Goal: Transaction & Acquisition: Purchase product/service

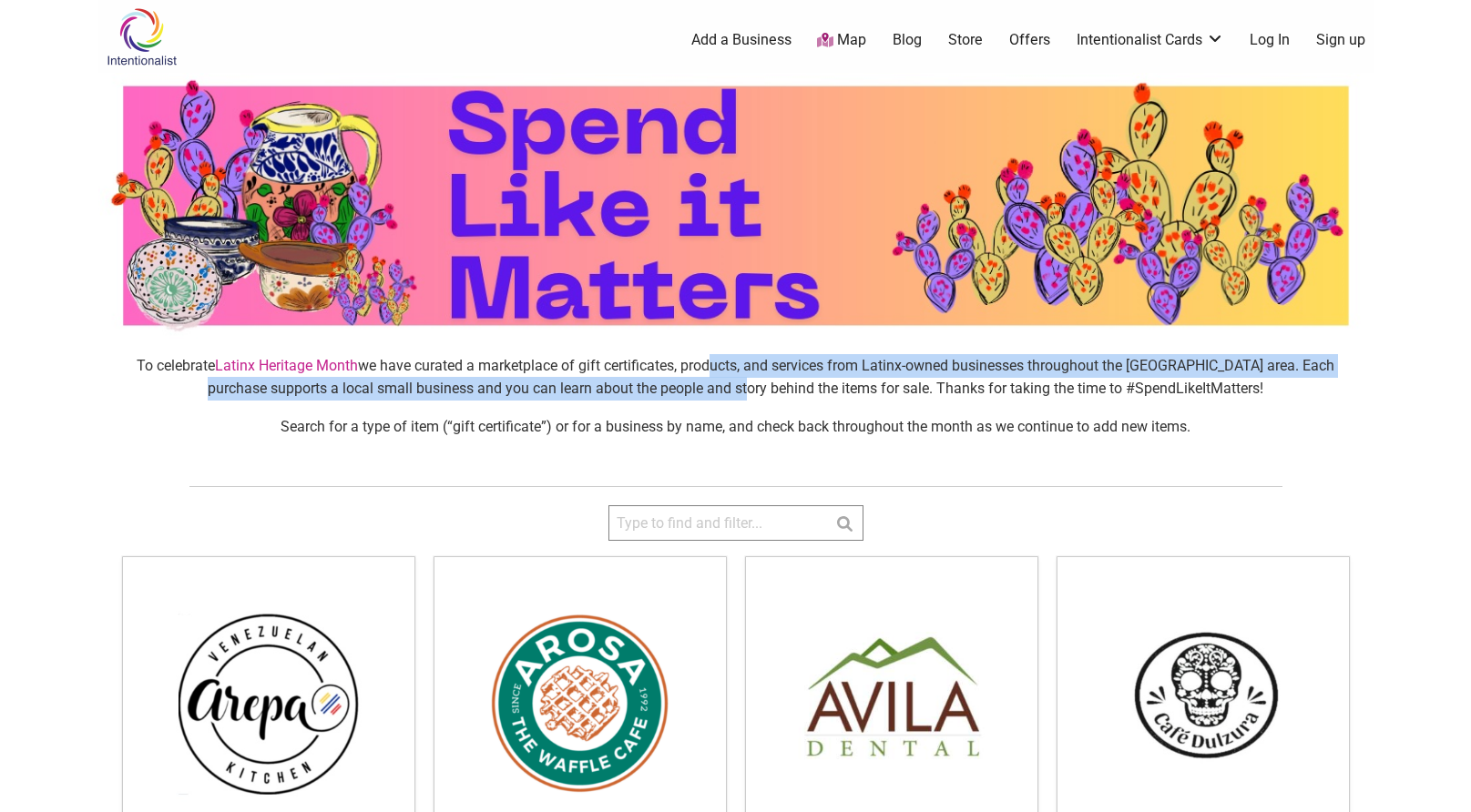
drag, startPoint x: 696, startPoint y: 362, endPoint x: 720, endPoint y: 391, distance: 37.6
click at [720, 390] on p "To celebrate Latinx Heritage Month we have curated a marketplace of gift certif…" at bounding box center [736, 377] width 1244 height 47
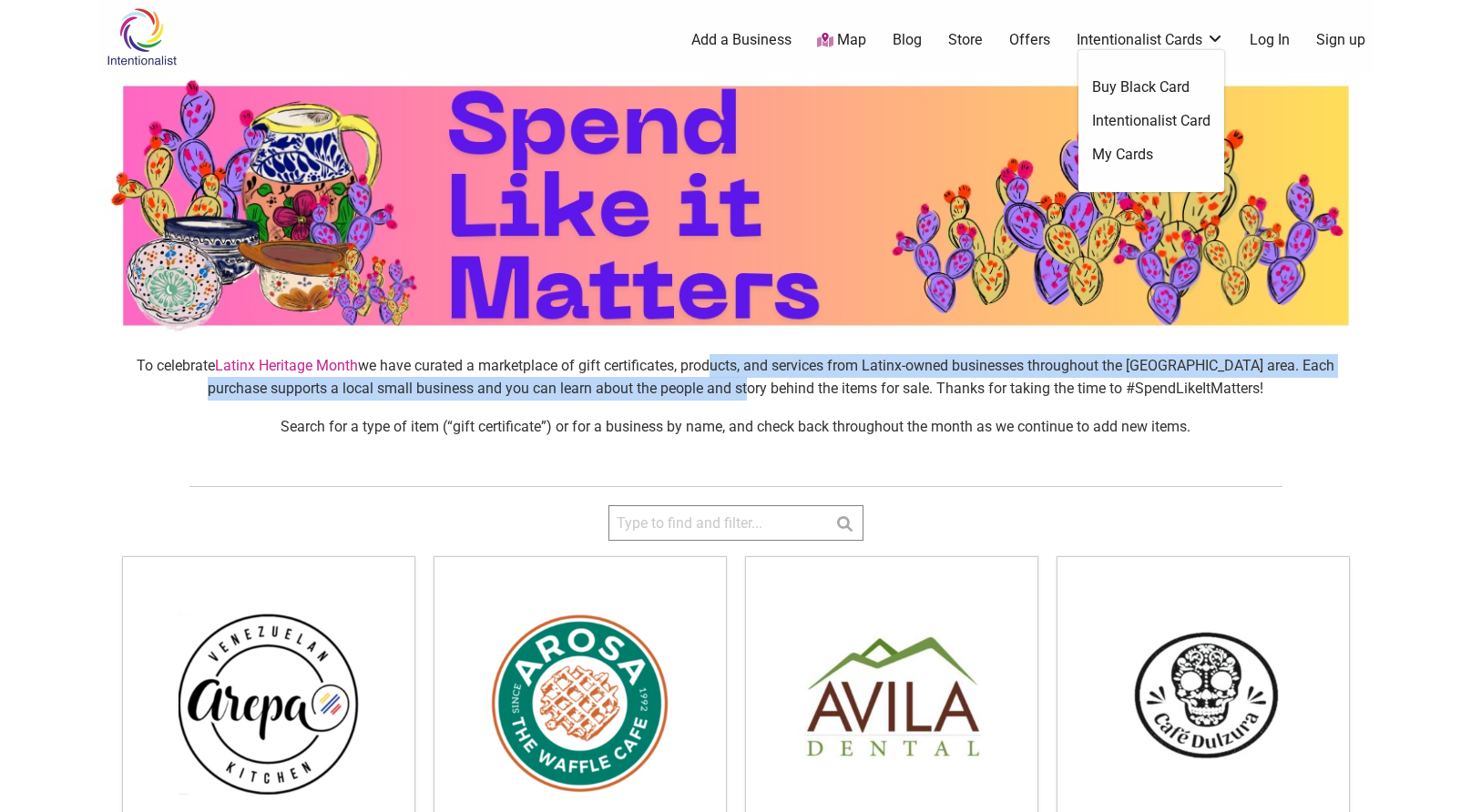
click at [1152, 120] on link "Intentionalist Card" at bounding box center [1151, 121] width 118 height 20
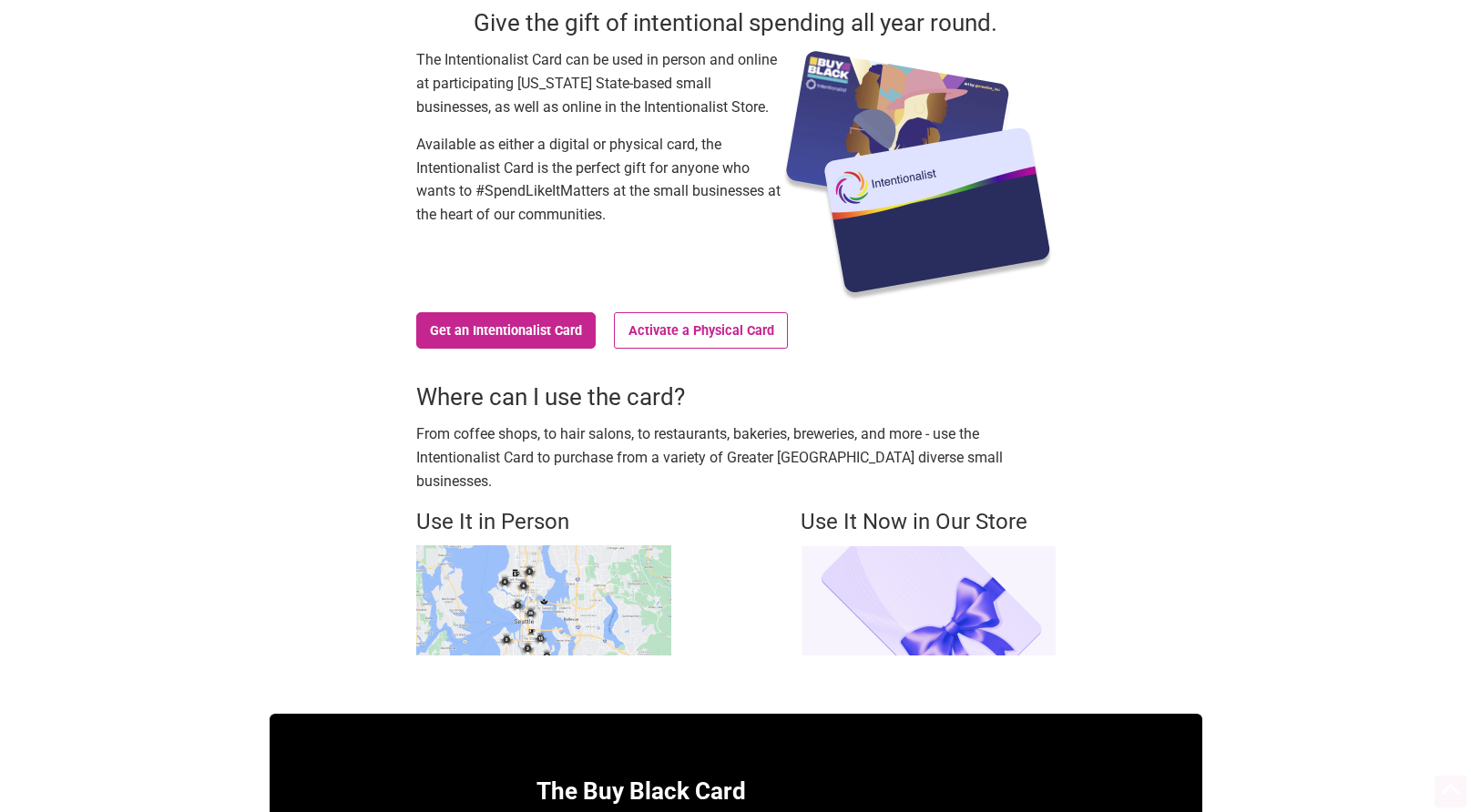
scroll to position [237, 0]
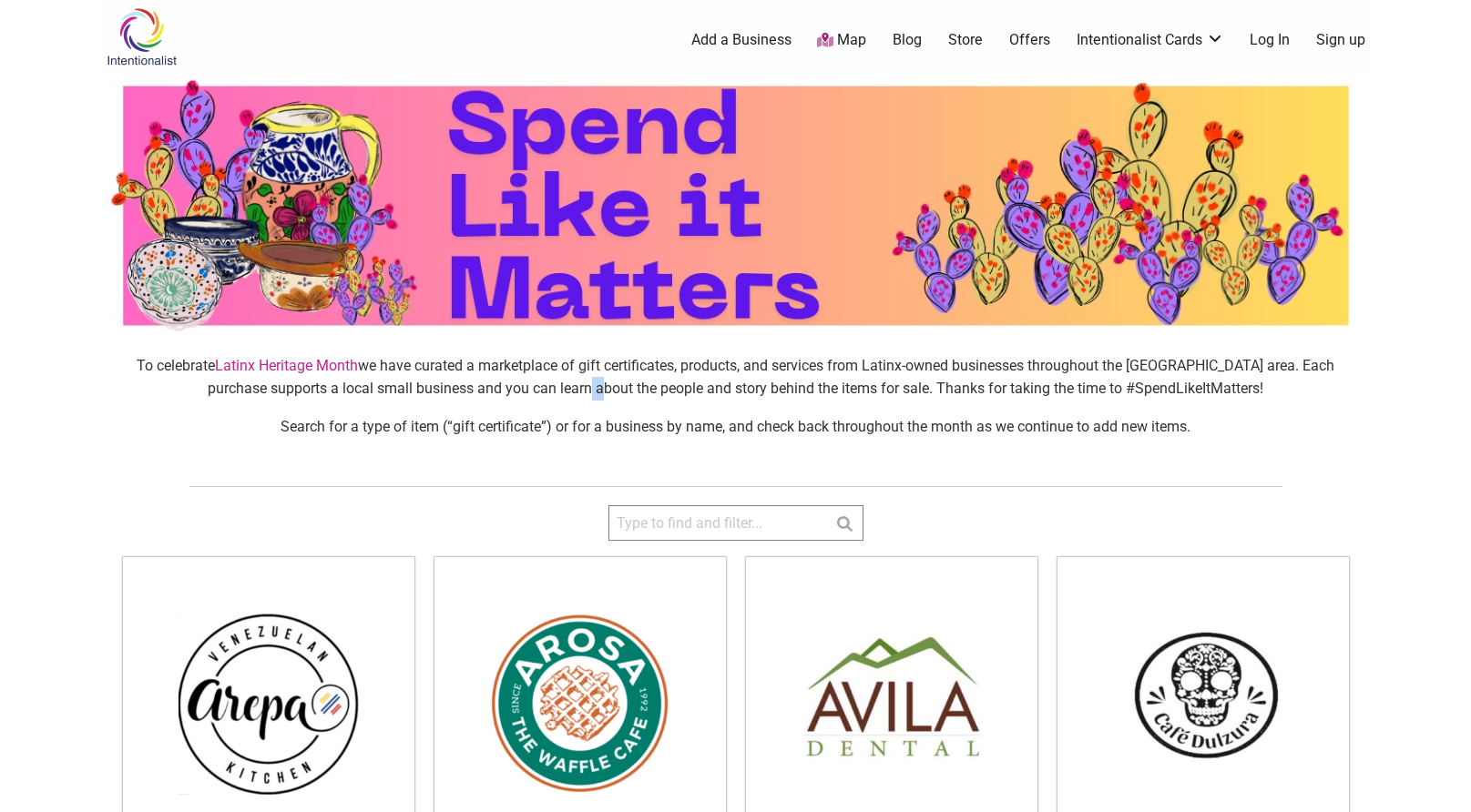
drag, startPoint x: 563, startPoint y: 381, endPoint x: 579, endPoint y: 396, distance: 21.9
click at [579, 396] on p "To celebrate Latinx Heritage Month we have curated a marketplace of gift certif…" at bounding box center [736, 377] width 1244 height 47
click at [598, 396] on p "To celebrate Latinx Heritage Month we have curated a marketplace of gift certif…" at bounding box center [736, 377] width 1244 height 47
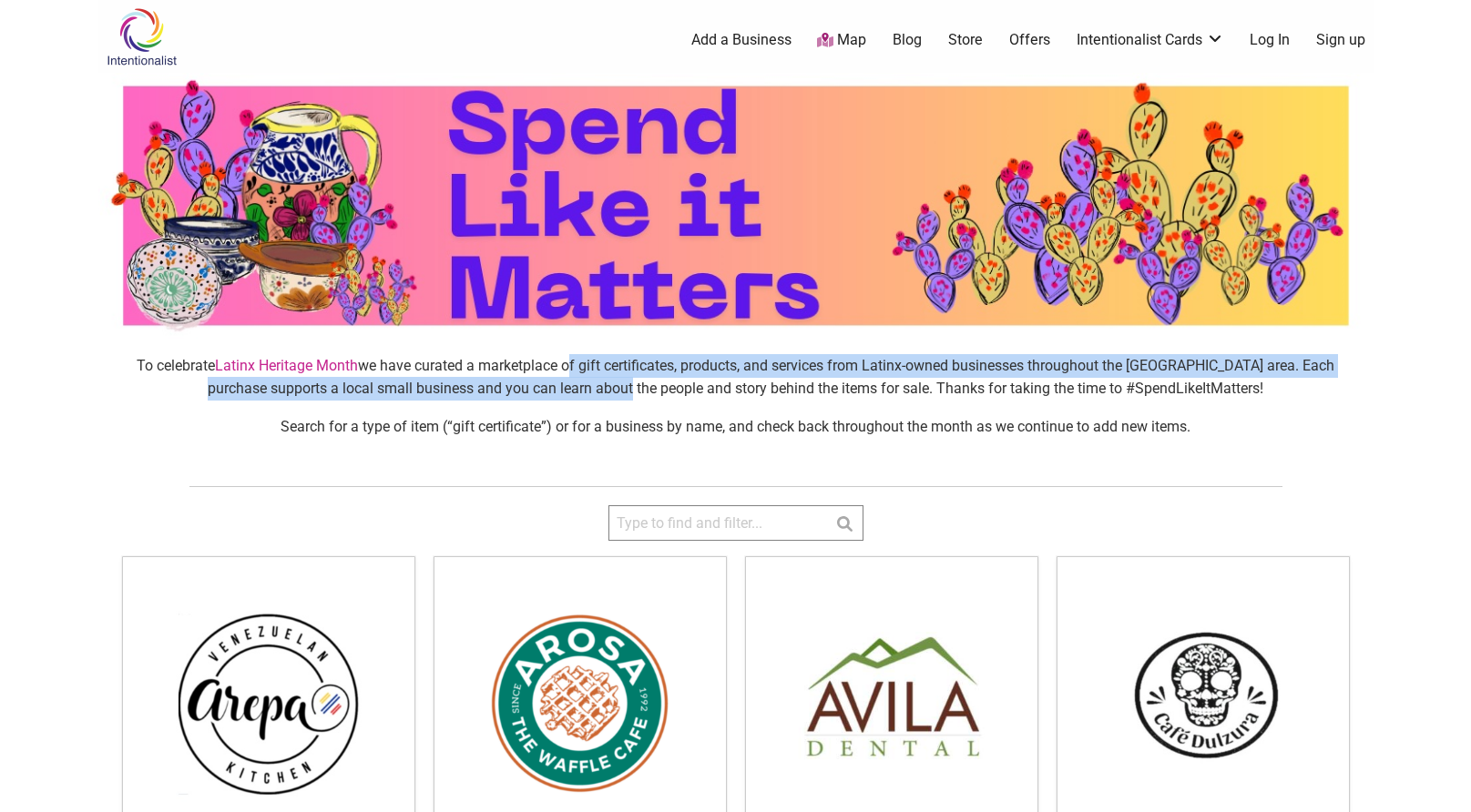
drag, startPoint x: 598, startPoint y: 396, endPoint x: 561, endPoint y: 363, distance: 49.6
click at [561, 364] on p "To celebrate Latinx Heritage Month we have curated a marketplace of gift certif…" at bounding box center [736, 377] width 1244 height 47
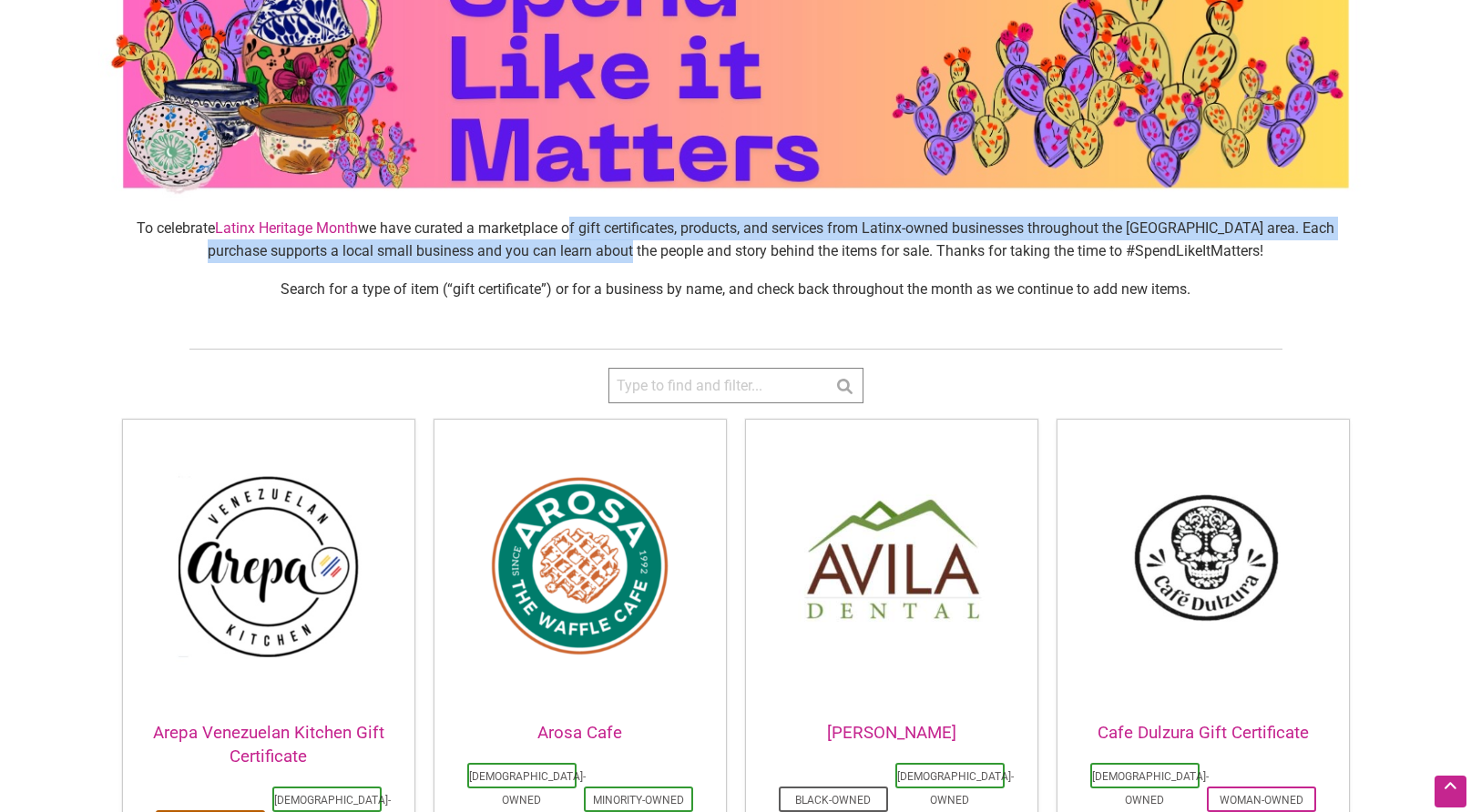
scroll to position [145, 0]
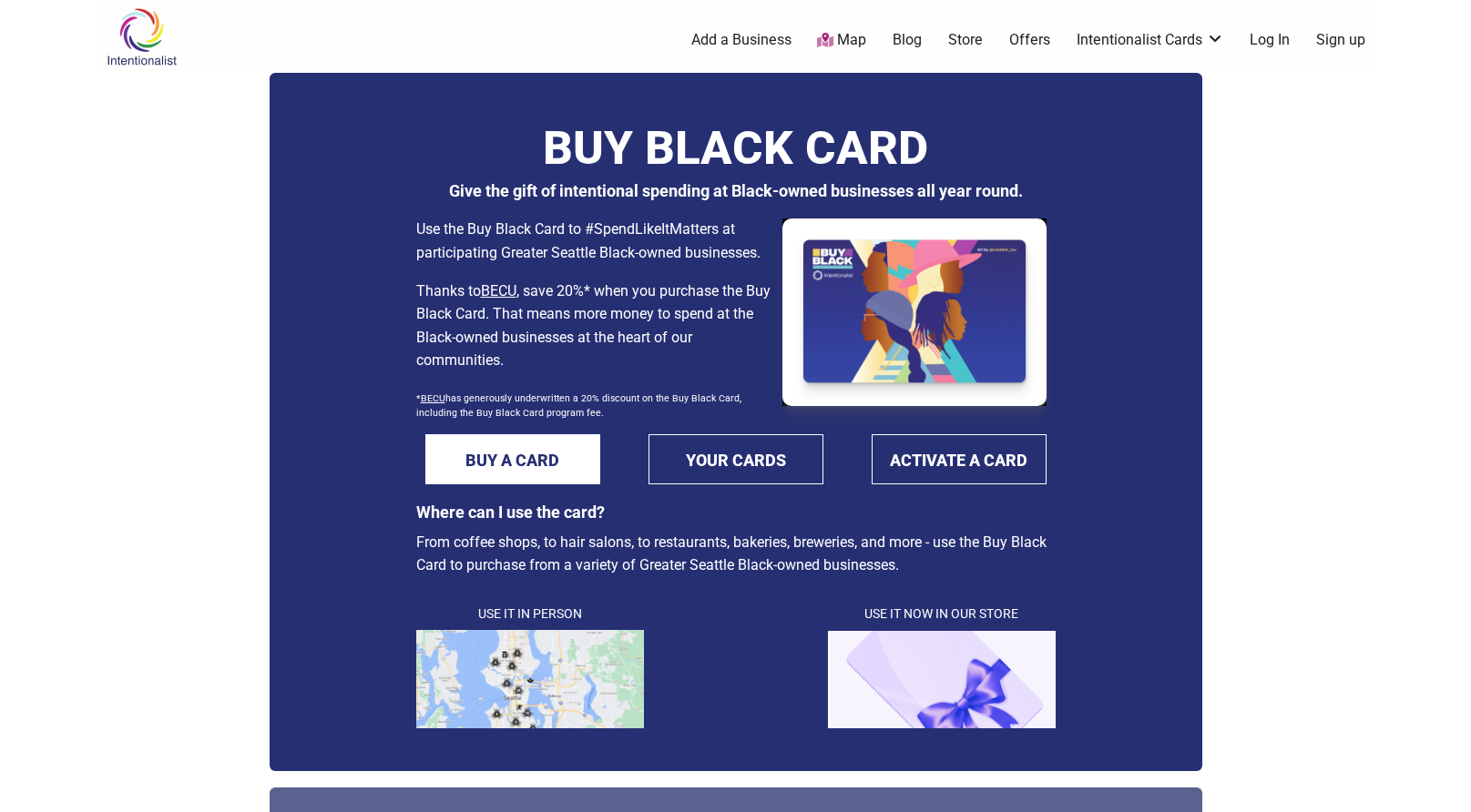
drag, startPoint x: 679, startPoint y: 178, endPoint x: 689, endPoint y: 209, distance: 32.6
click at [689, 209] on div "BUY BLACK CARD Give the gift of intentional spending at Black-owned businesses …" at bounding box center [736, 300] width 640 height 369
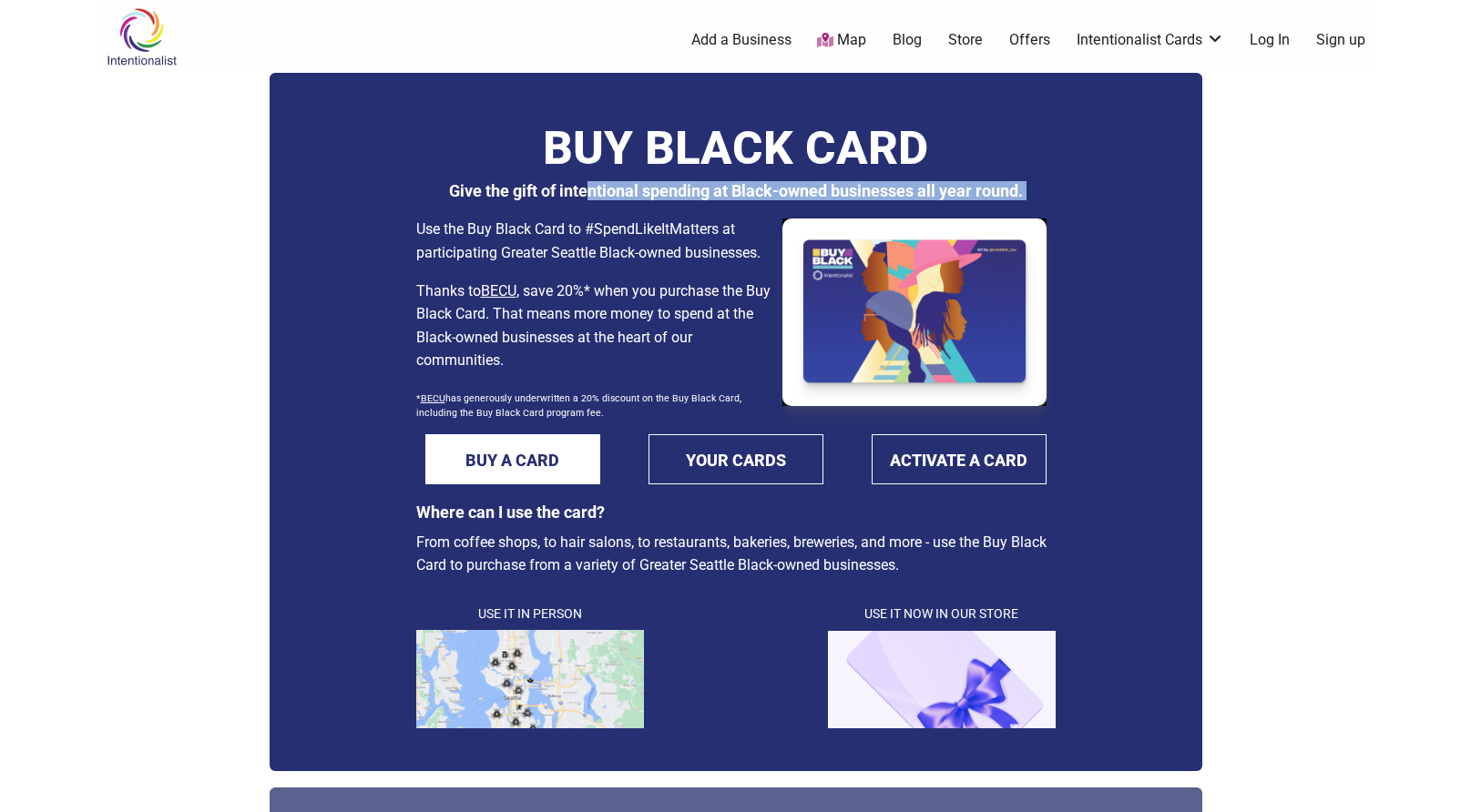
drag, startPoint x: 687, startPoint y: 261, endPoint x: 656, endPoint y: 216, distance: 54.6
click at [656, 216] on div "Use the Buy Black Card to #SpendLikeItMatters at participating Greater Seattle …" at bounding box center [736, 312] width 640 height 207
click at [580, 264] on div "Use the Buy Black Card to #SpendLikeItMatters at participating Greater Seattle …" at bounding box center [595, 317] width 357 height 198
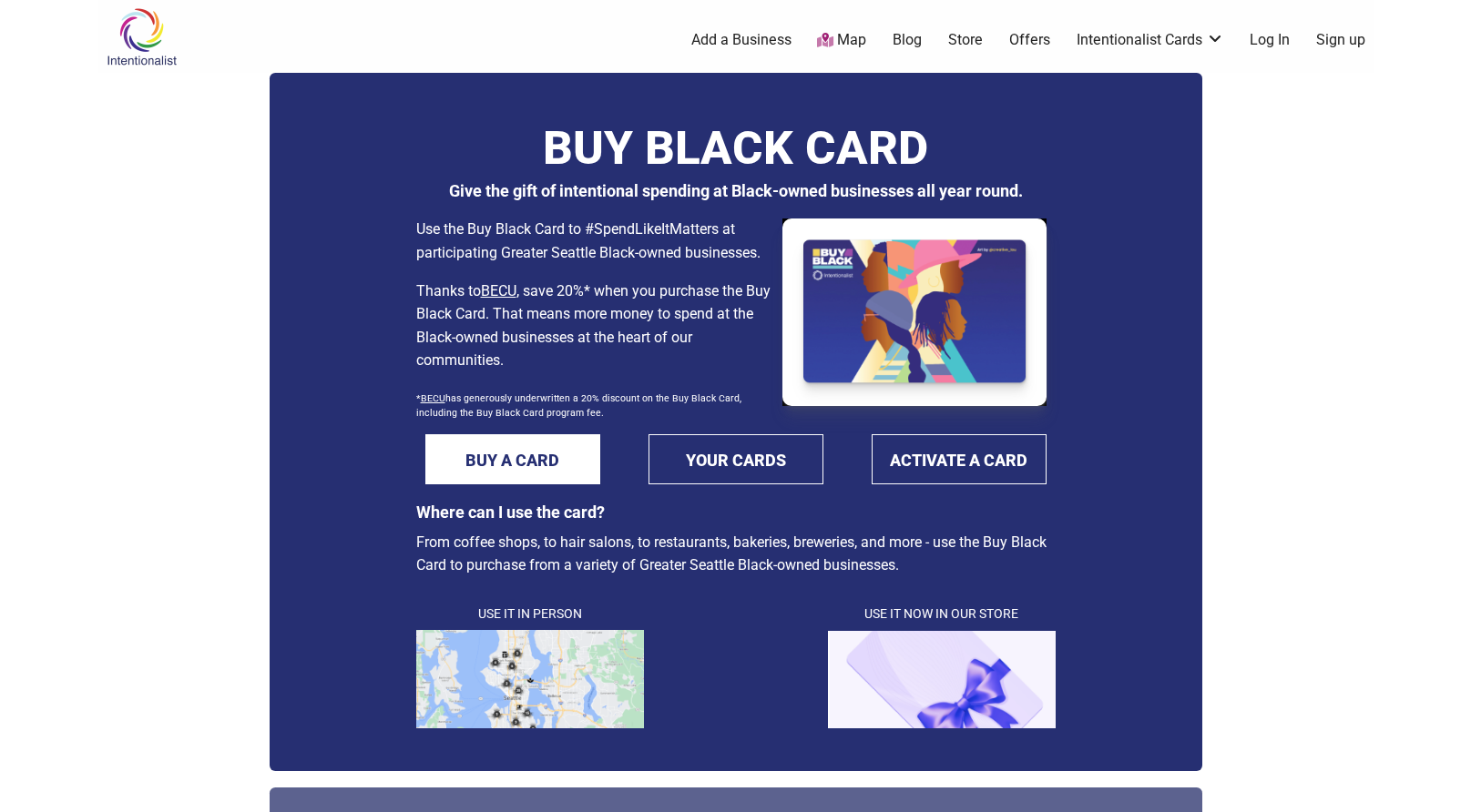
drag, startPoint x: 580, startPoint y: 264, endPoint x: 618, endPoint y: 339, distance: 84.1
click at [617, 339] on div "Use the Buy Black Card to #SpendLikeItMatters at participating Greater Seattle …" at bounding box center [595, 317] width 357 height 198
click at [627, 339] on p "Thanks to BECU , save 20%* when you purchase the Buy Black Card. That means mor…" at bounding box center [595, 326] width 357 height 93
drag, startPoint x: 627, startPoint y: 339, endPoint x: 609, endPoint y: 277, distance: 64.6
click at [609, 277] on div "Use the Buy Black Card to #SpendLikeItMatters at participating Greater Seattle …" at bounding box center [595, 317] width 357 height 198
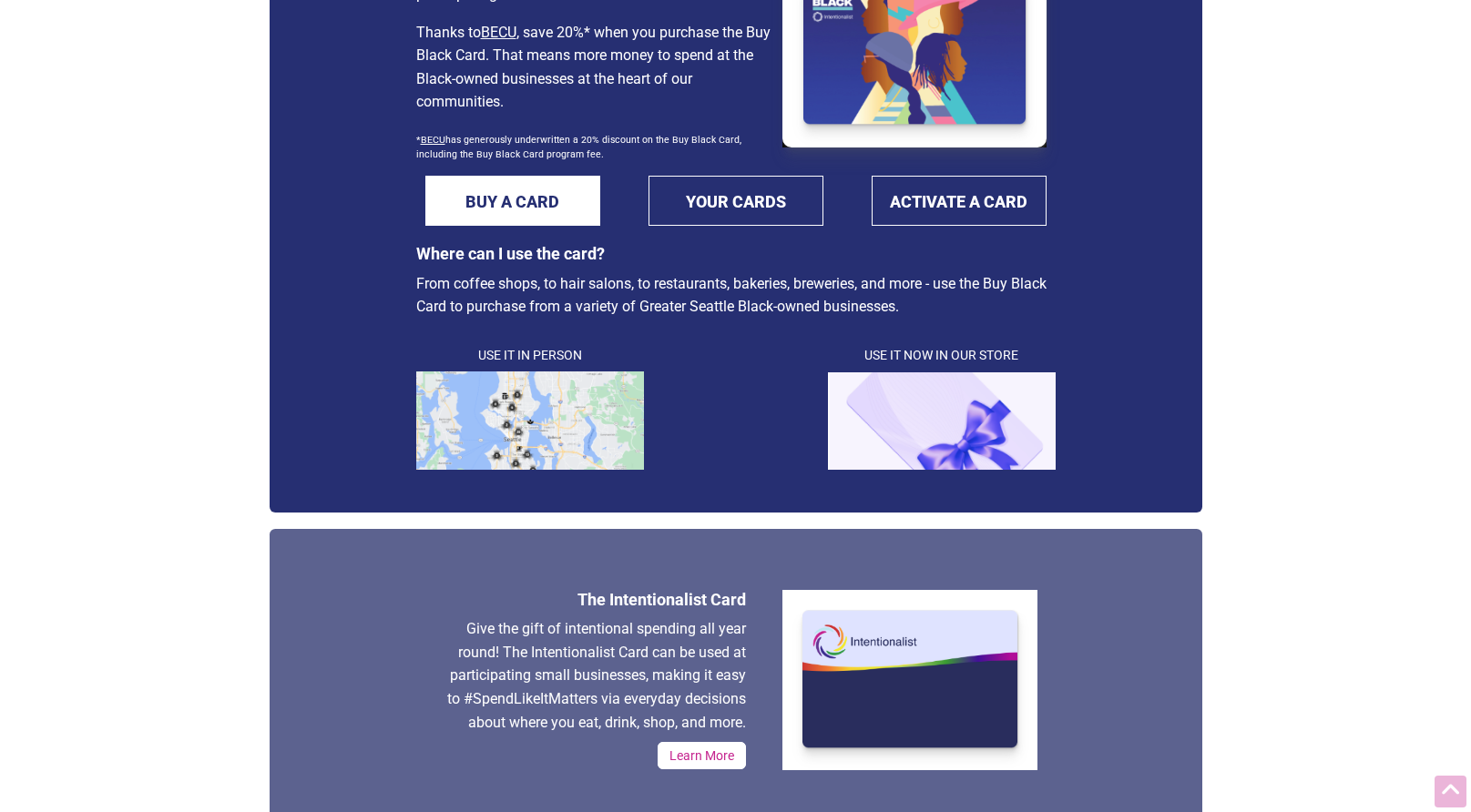
scroll to position [254, 0]
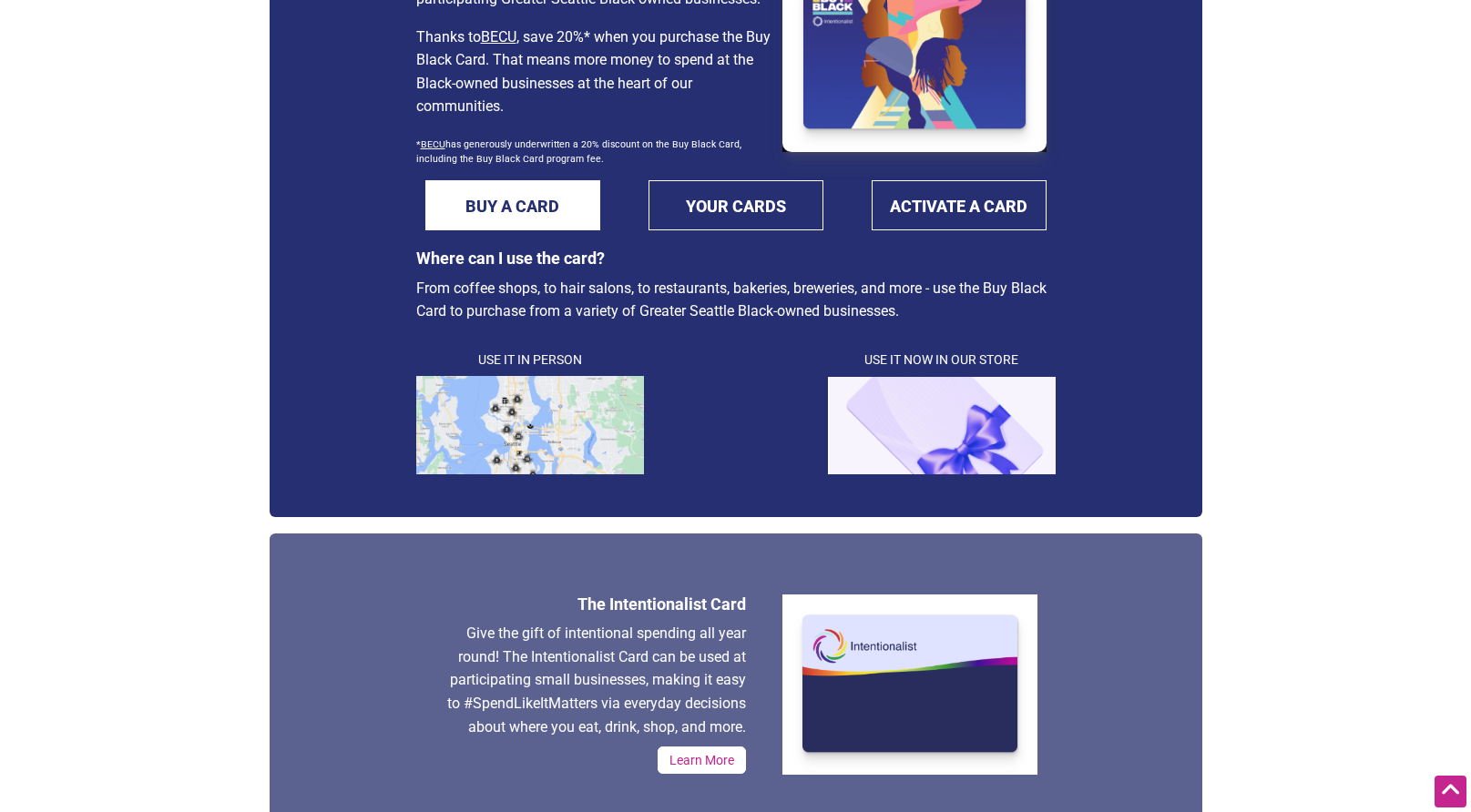
click at [525, 425] on img at bounding box center [530, 425] width 228 height 98
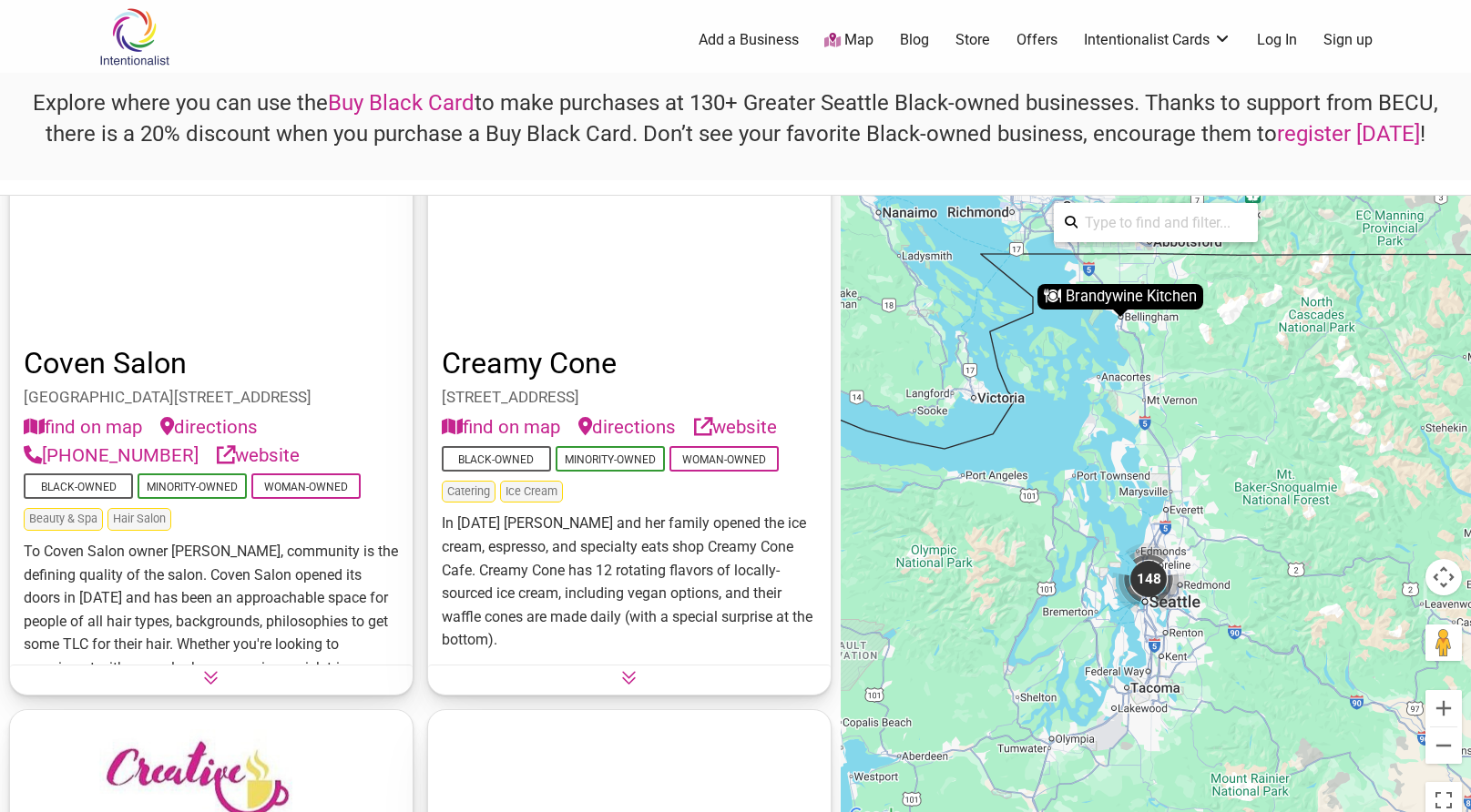
scroll to position [12260, 0]
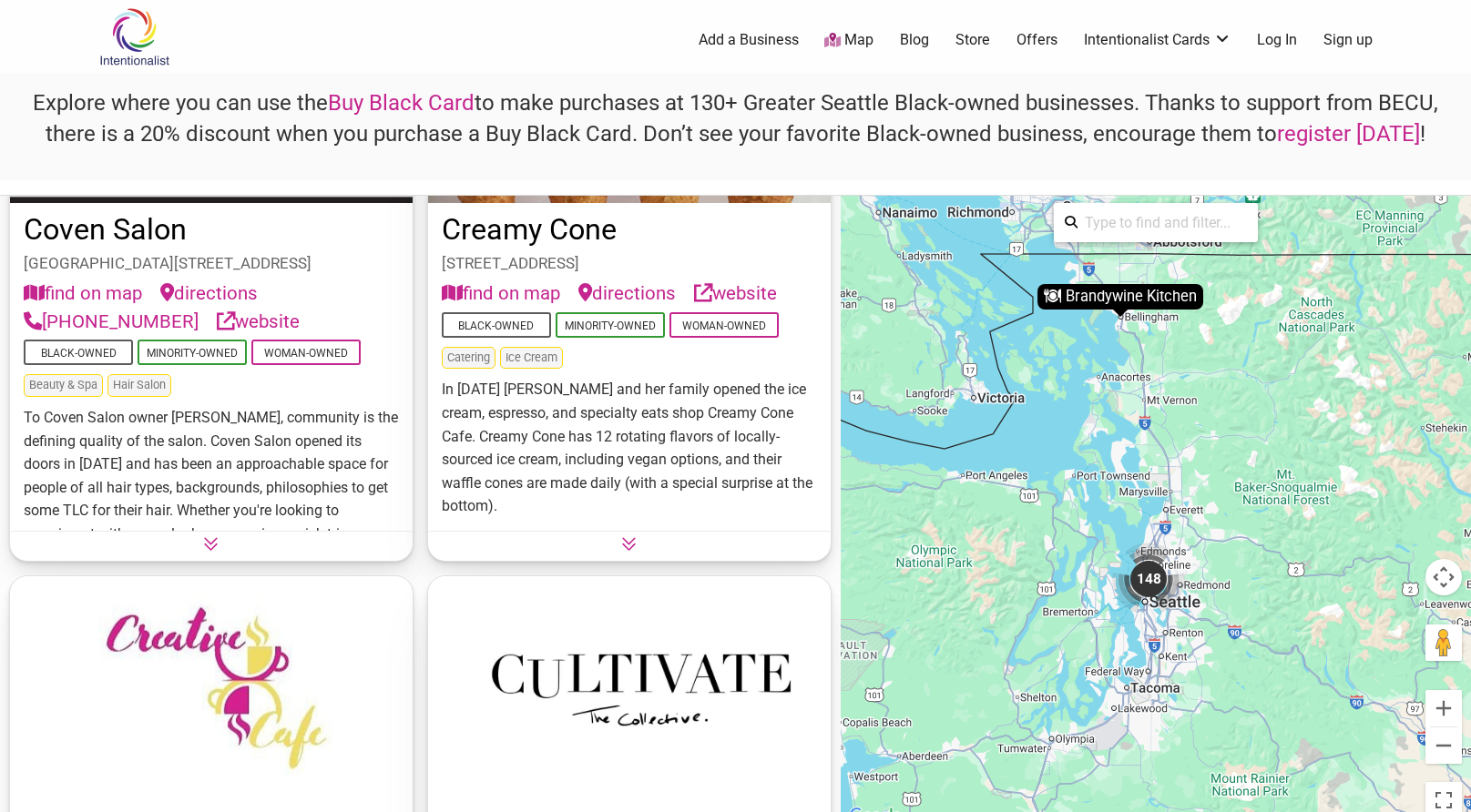
click at [1144, 227] on input "search" at bounding box center [1162, 222] width 170 height 36
click at [1198, 252] on div "Bonhomie Coffee Bar" at bounding box center [1177, 261] width 189 height 35
type input "Bonhomie Coffee Bar"
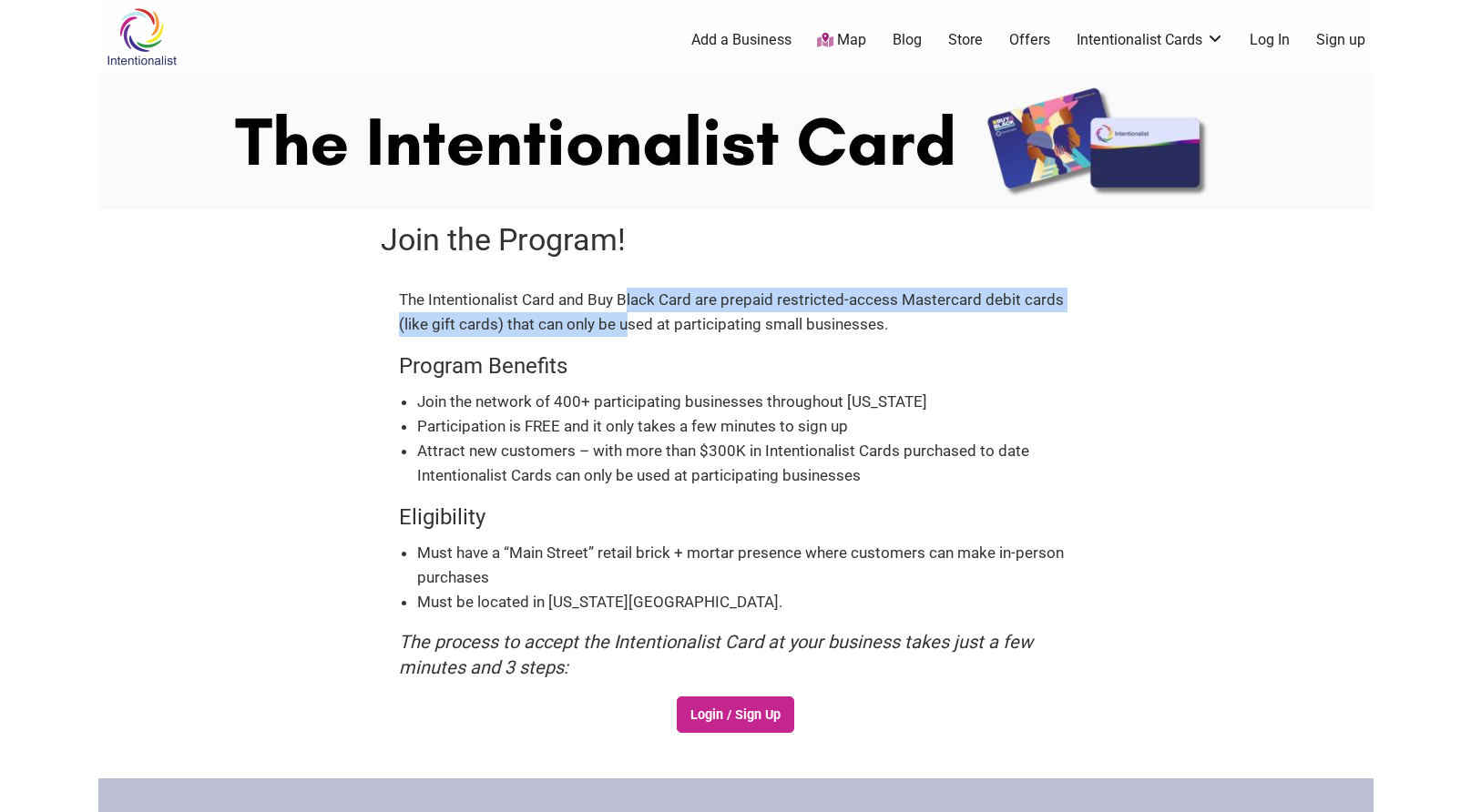
drag, startPoint x: 622, startPoint y: 290, endPoint x: 630, endPoint y: 325, distance: 35.9
click at [630, 324] on p "The Intentionalist Card and Buy Black Card are prepaid restricted-access Master…" at bounding box center [736, 313] width 674 height 50
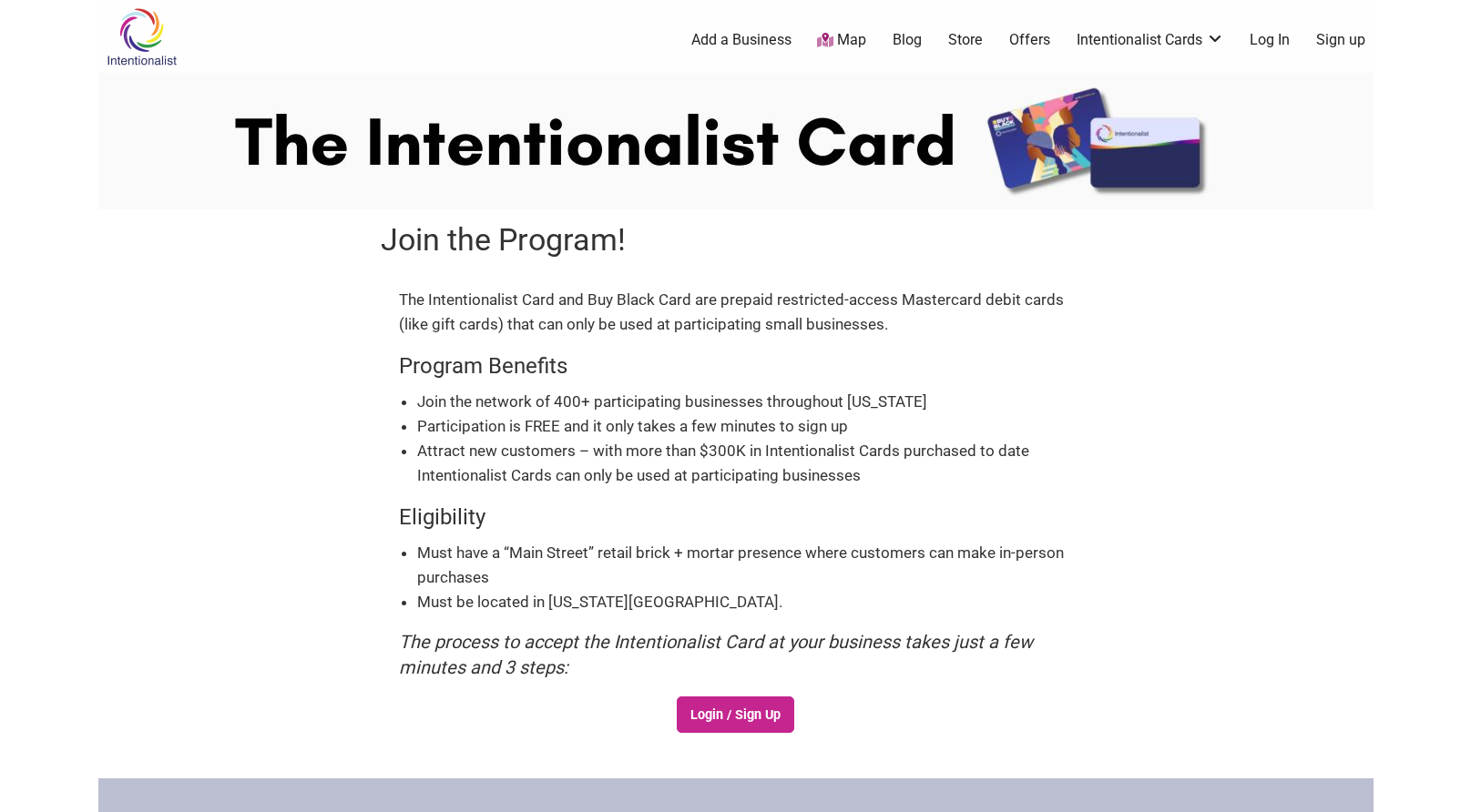
click at [638, 330] on p "The Intentionalist Card and Buy Black Card are prepaid restricted-access Master…" at bounding box center [736, 313] width 674 height 50
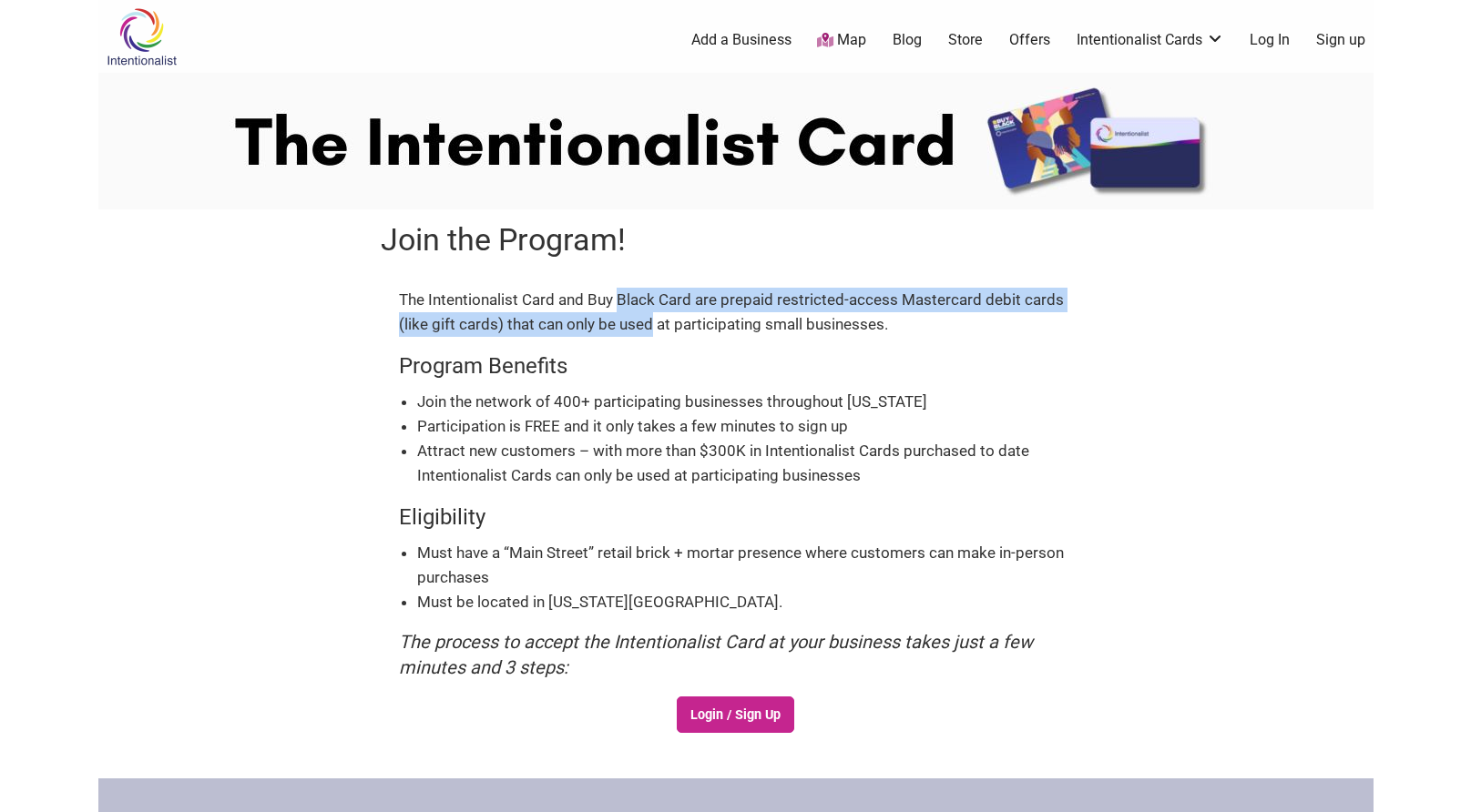
drag, startPoint x: 638, startPoint y: 330, endPoint x: 638, endPoint y: 304, distance: 26.0
click at [638, 305] on p "The Intentionalist Card and Buy Black Card are prepaid restricted-access Master…" at bounding box center [736, 313] width 674 height 50
click at [638, 304] on p "The Intentionalist Card and Buy Black Card are prepaid restricted-access Master…" at bounding box center [736, 313] width 674 height 50
drag, startPoint x: 638, startPoint y: 304, endPoint x: 638, endPoint y: 320, distance: 16.0
click at [638, 320] on p "The Intentionalist Card and Buy Black Card are prepaid restricted-access Master…" at bounding box center [736, 313] width 674 height 50
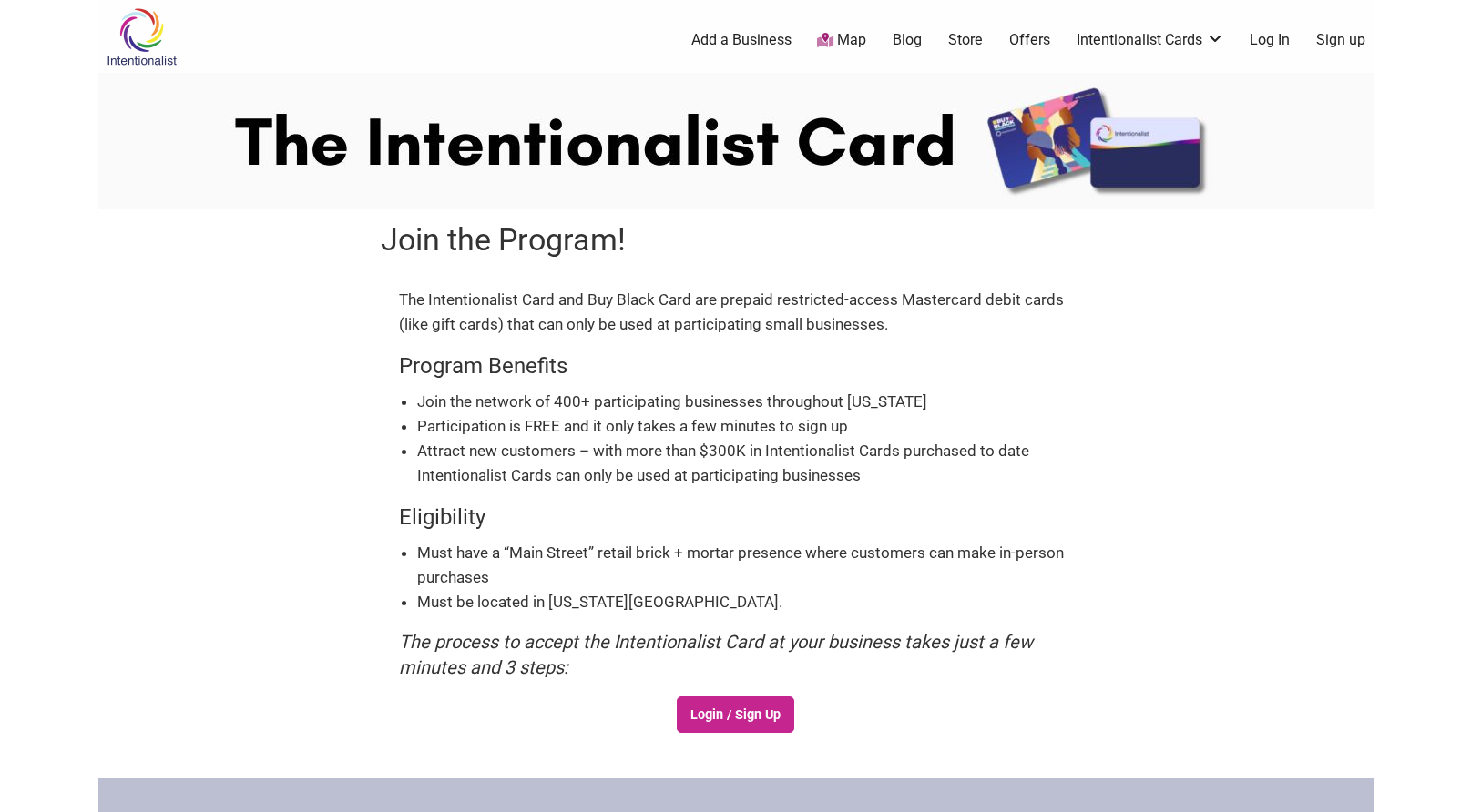
click at [633, 334] on p "The Intentionalist Card and Buy Black Card are prepaid restricted-access Master…" at bounding box center [736, 313] width 674 height 50
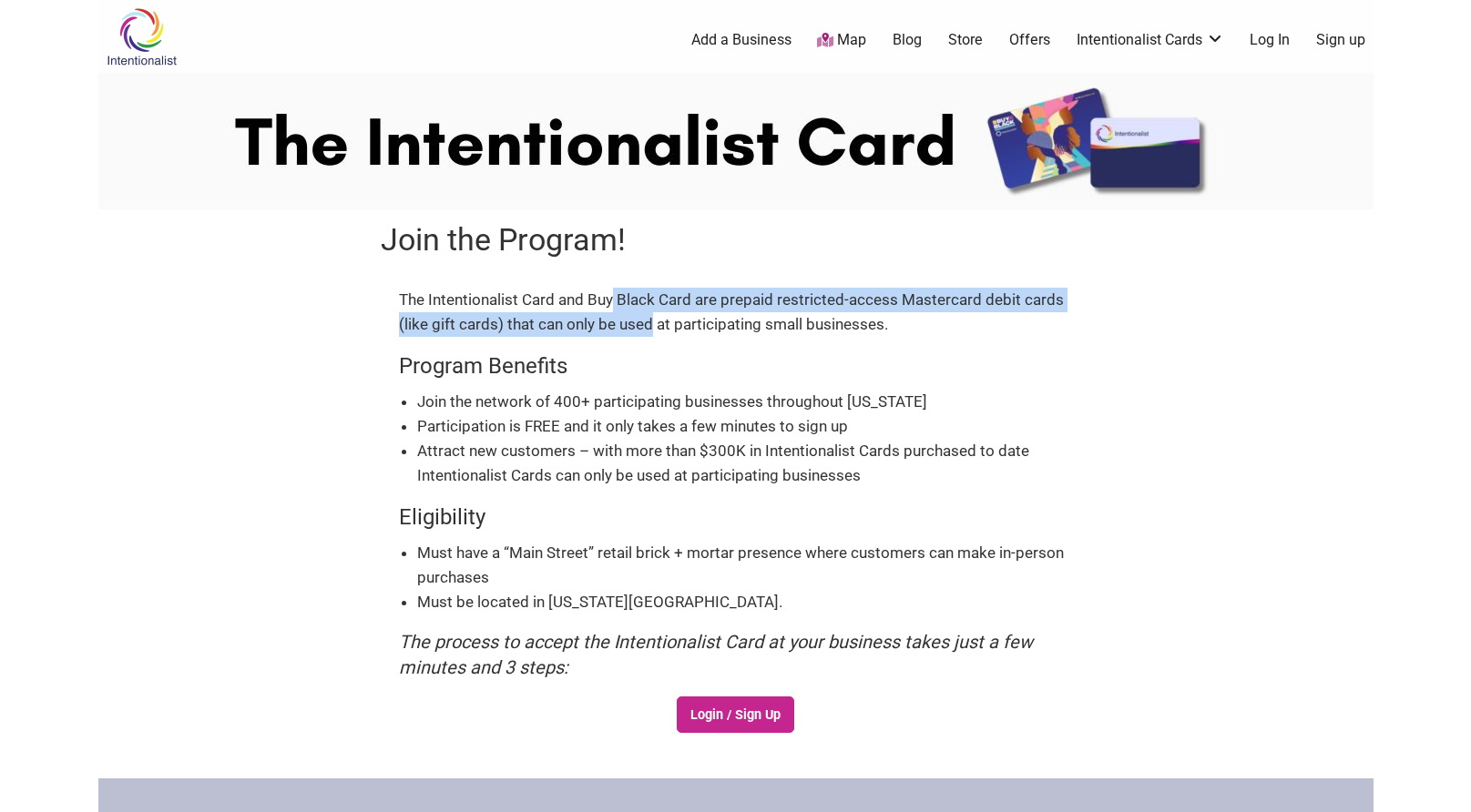
drag, startPoint x: 633, startPoint y: 334, endPoint x: 610, endPoint y: 295, distance: 45.3
click at [610, 295] on p "The Intentionalist Card and Buy Black Card are prepaid restricted-access Master…" at bounding box center [736, 313] width 674 height 50
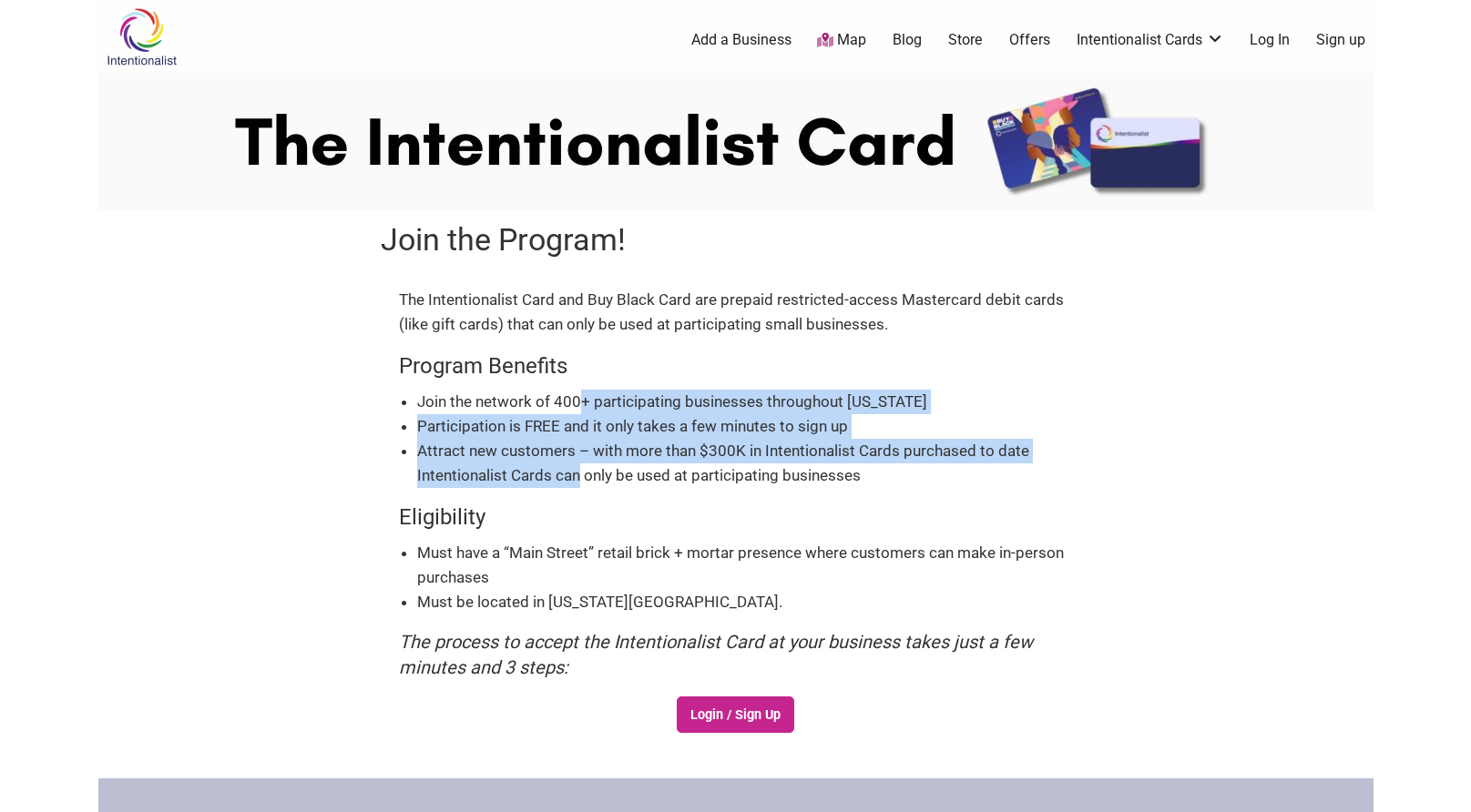
drag, startPoint x: 576, startPoint y: 476, endPoint x: 582, endPoint y: 401, distance: 75.2
click at [582, 401] on ul "Join the network of 400+ participating businesses throughout Washington Partici…" at bounding box center [745, 439] width 656 height 99
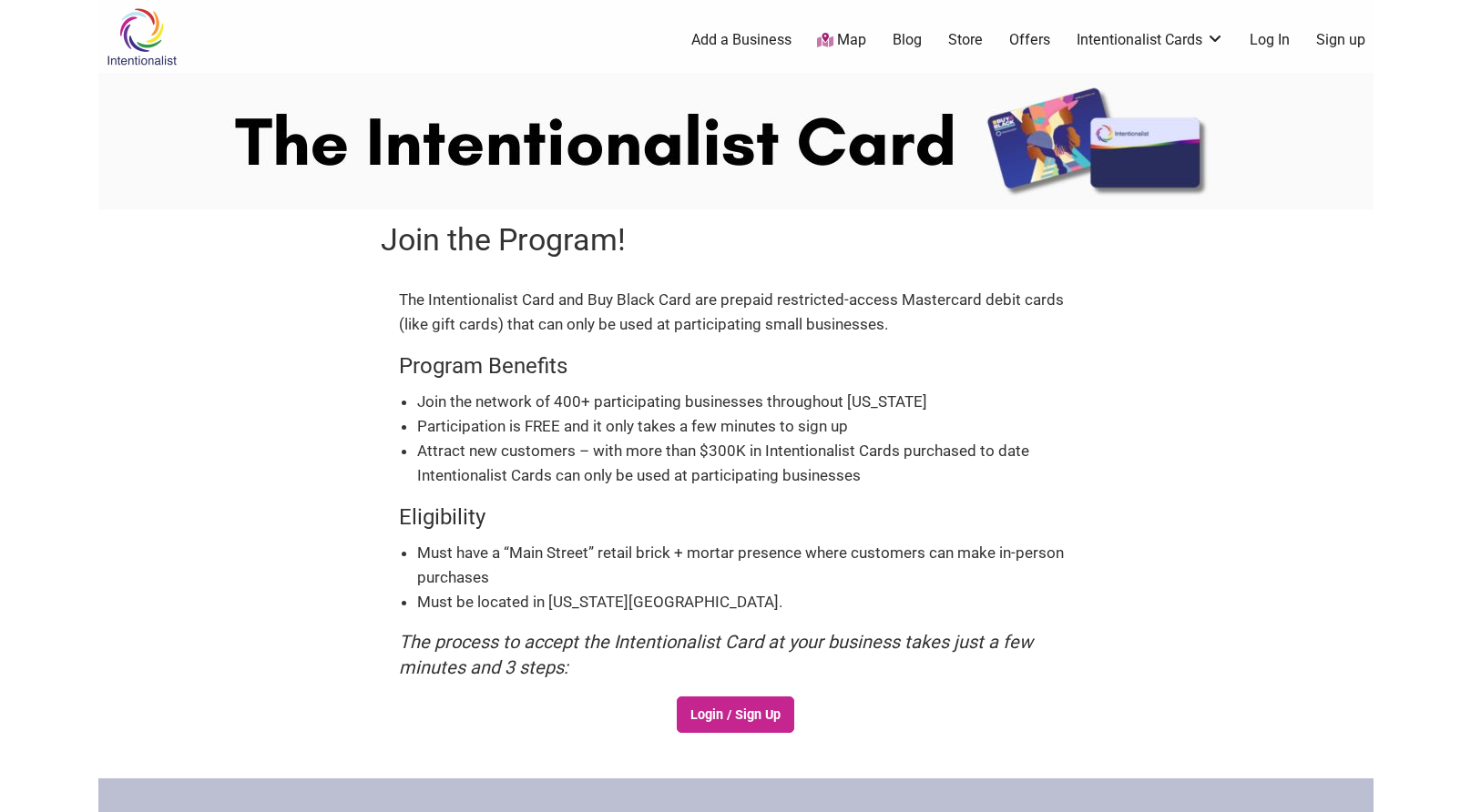
click at [548, 556] on li "Must have a “Main Street” retail brick + mortar presence where customers can ma…" at bounding box center [745, 566] width 656 height 50
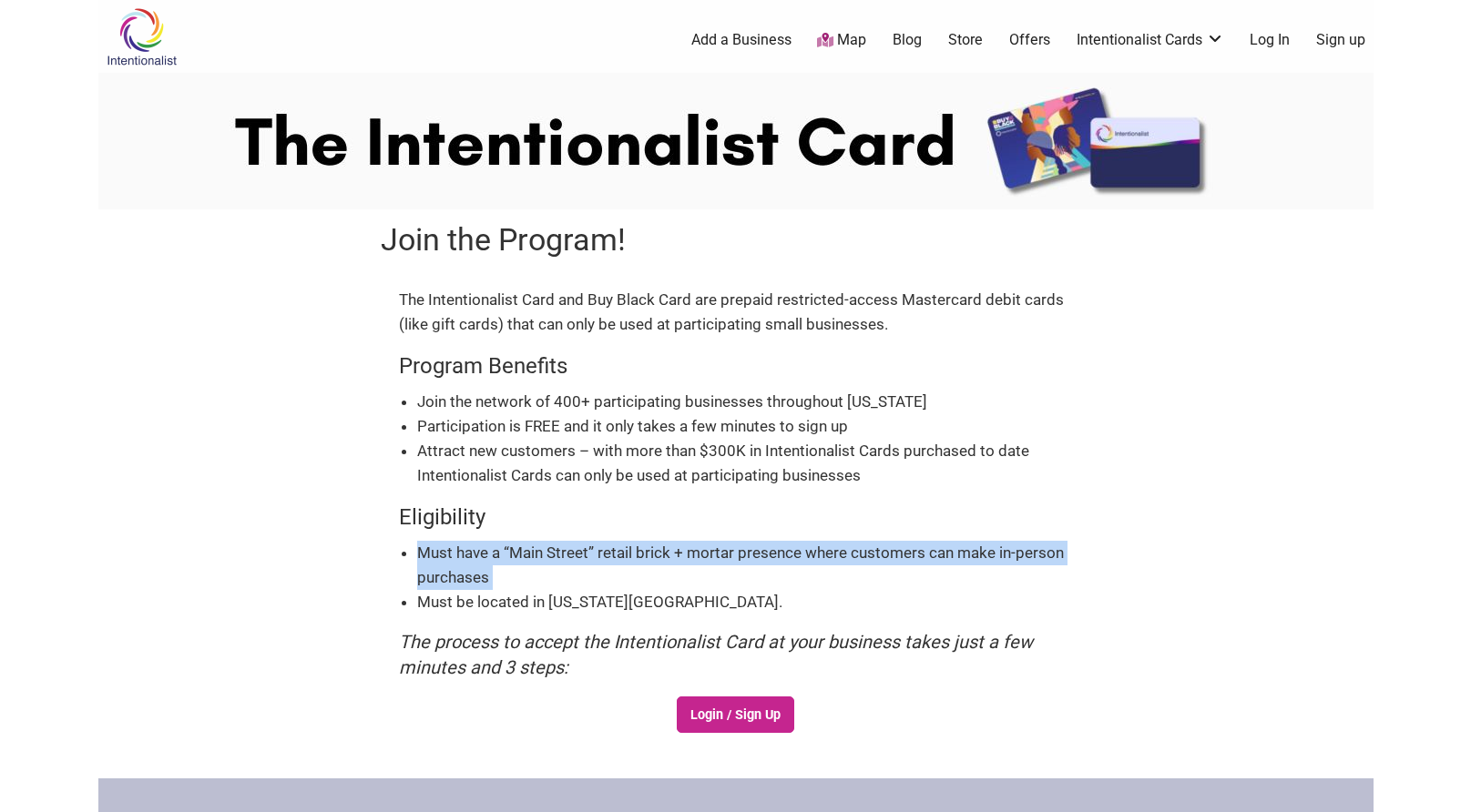
click at [548, 556] on li "Must have a “Main Street” retail brick + mortar presence where customers can ma…" at bounding box center [745, 566] width 656 height 50
click at [554, 564] on li "Must have a “Main Street” retail brick + mortar presence where customers can ma…" at bounding box center [745, 566] width 656 height 50
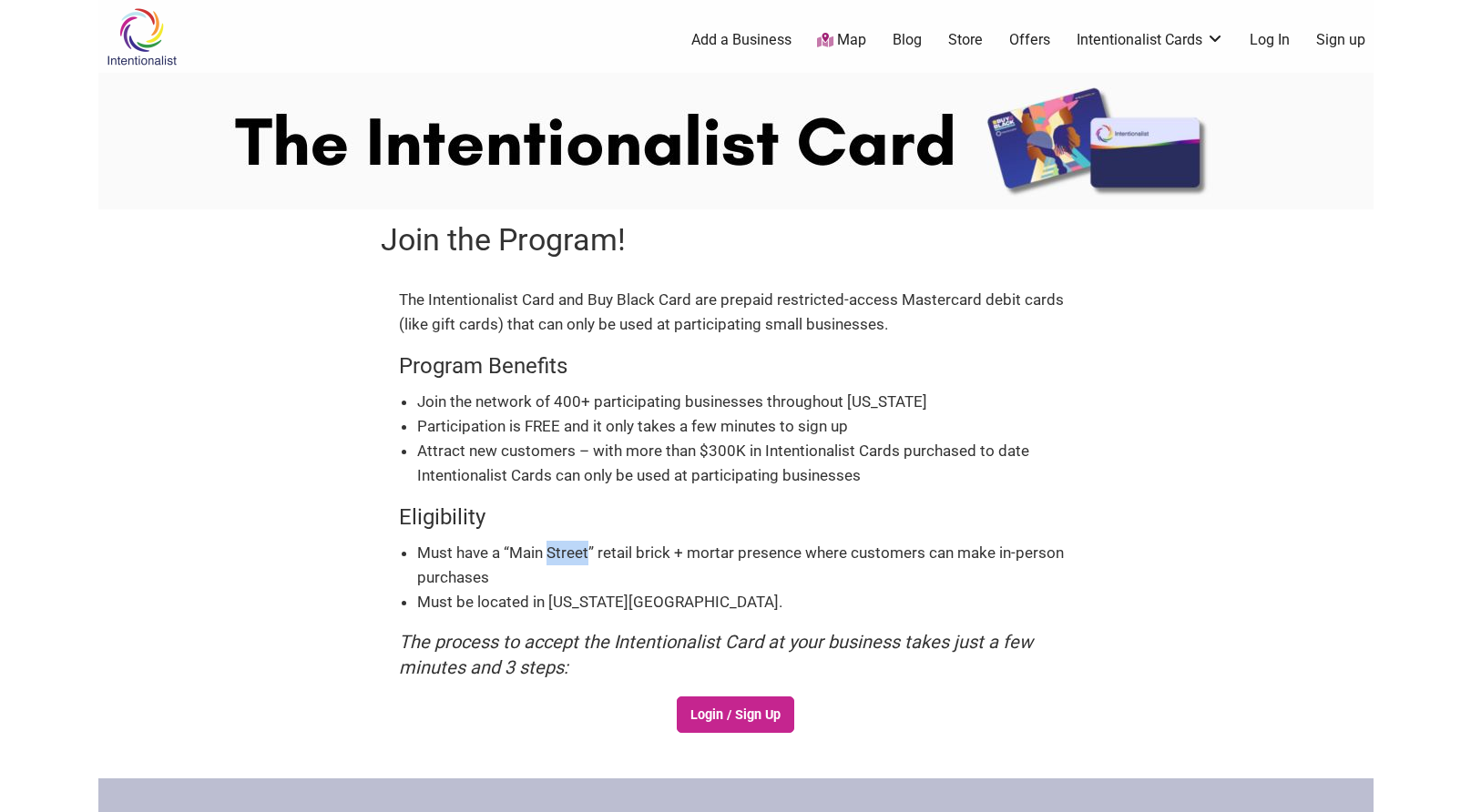
click at [554, 564] on li "Must have a “Main Street” retail brick + mortar presence where customers can ma…" at bounding box center [745, 566] width 656 height 50
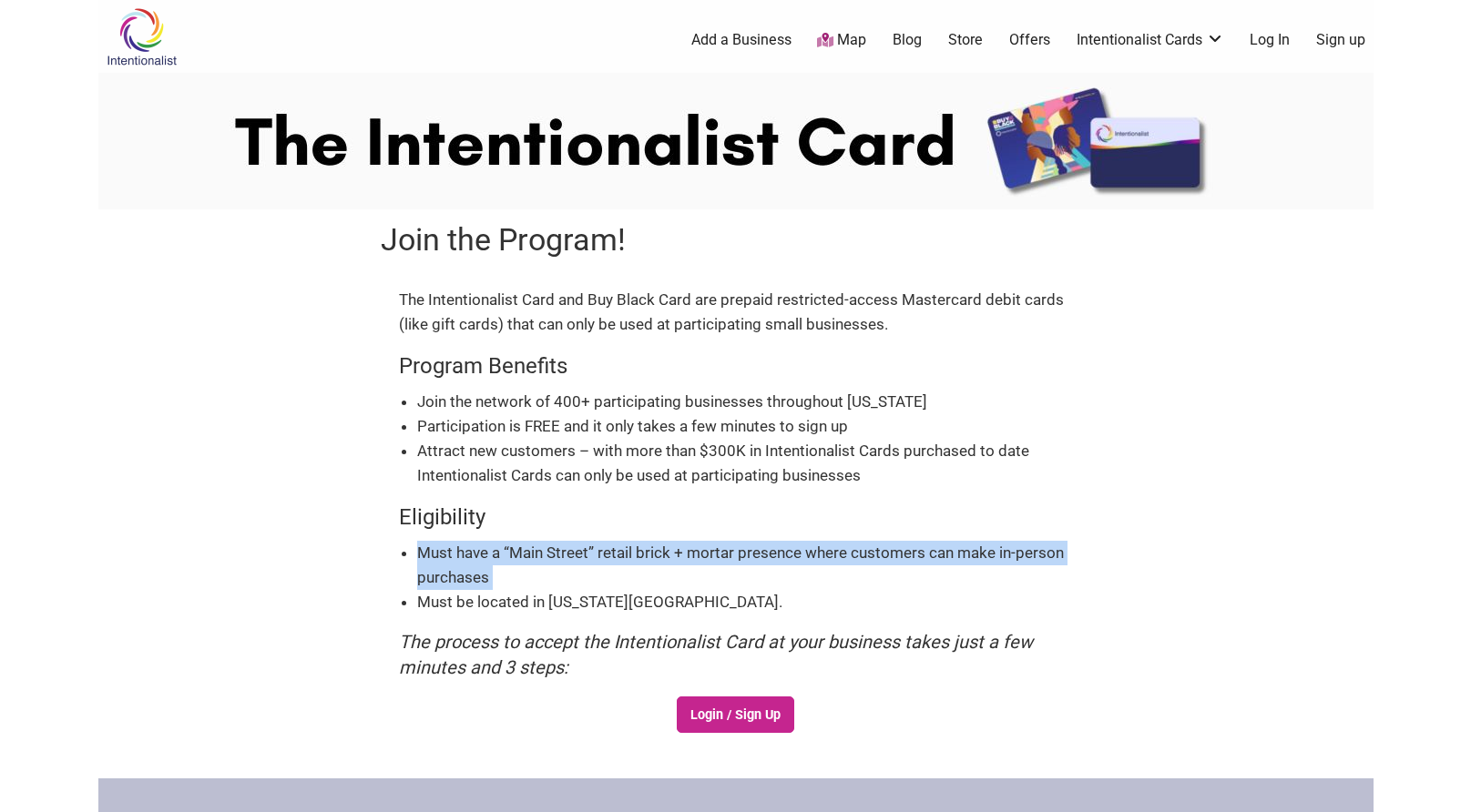
click at [554, 564] on li "Must have a “Main Street” retail brick + mortar presence where customers can ma…" at bounding box center [745, 566] width 656 height 50
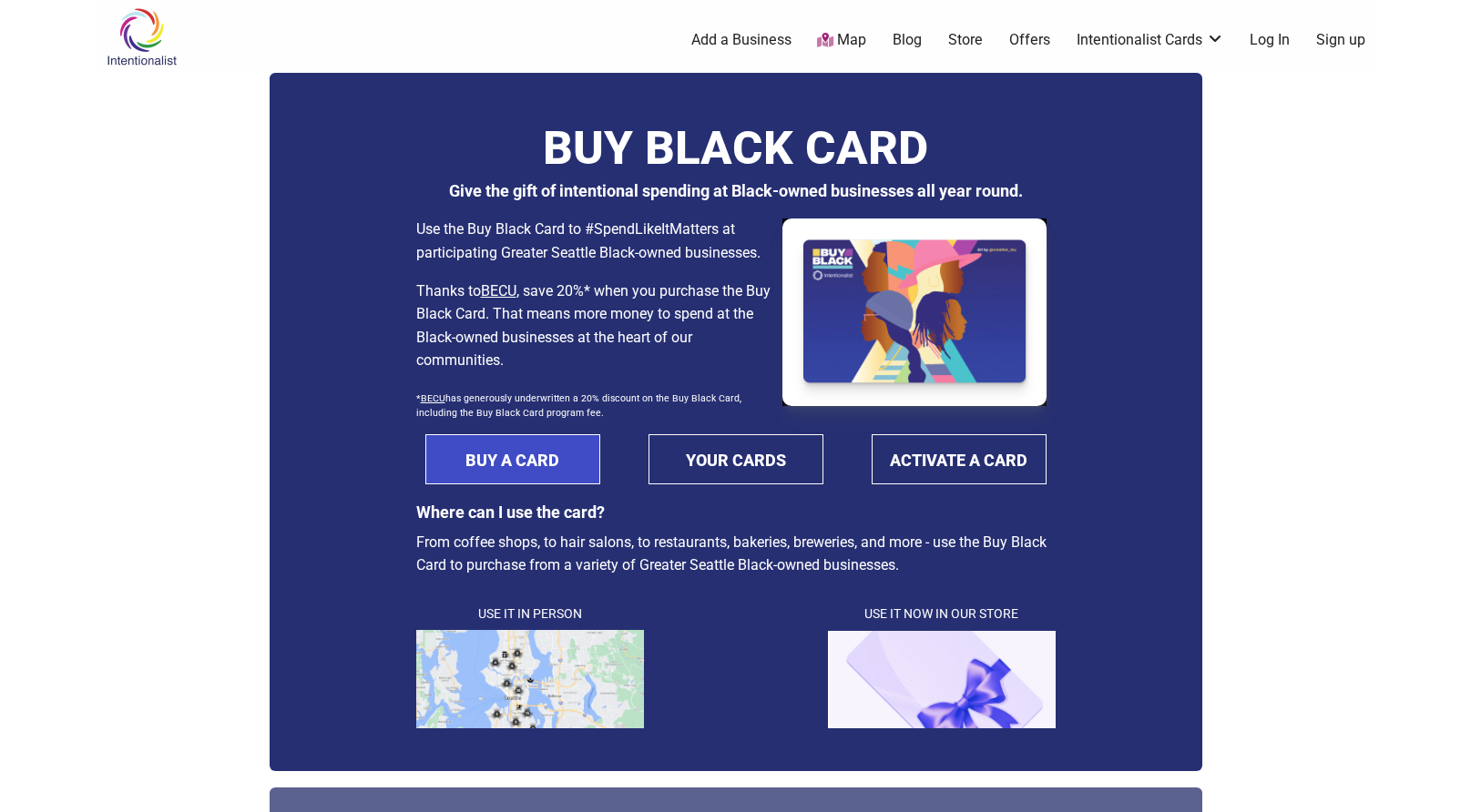
click at [546, 439] on link "BUY A CARD" at bounding box center [513, 459] width 175 height 50
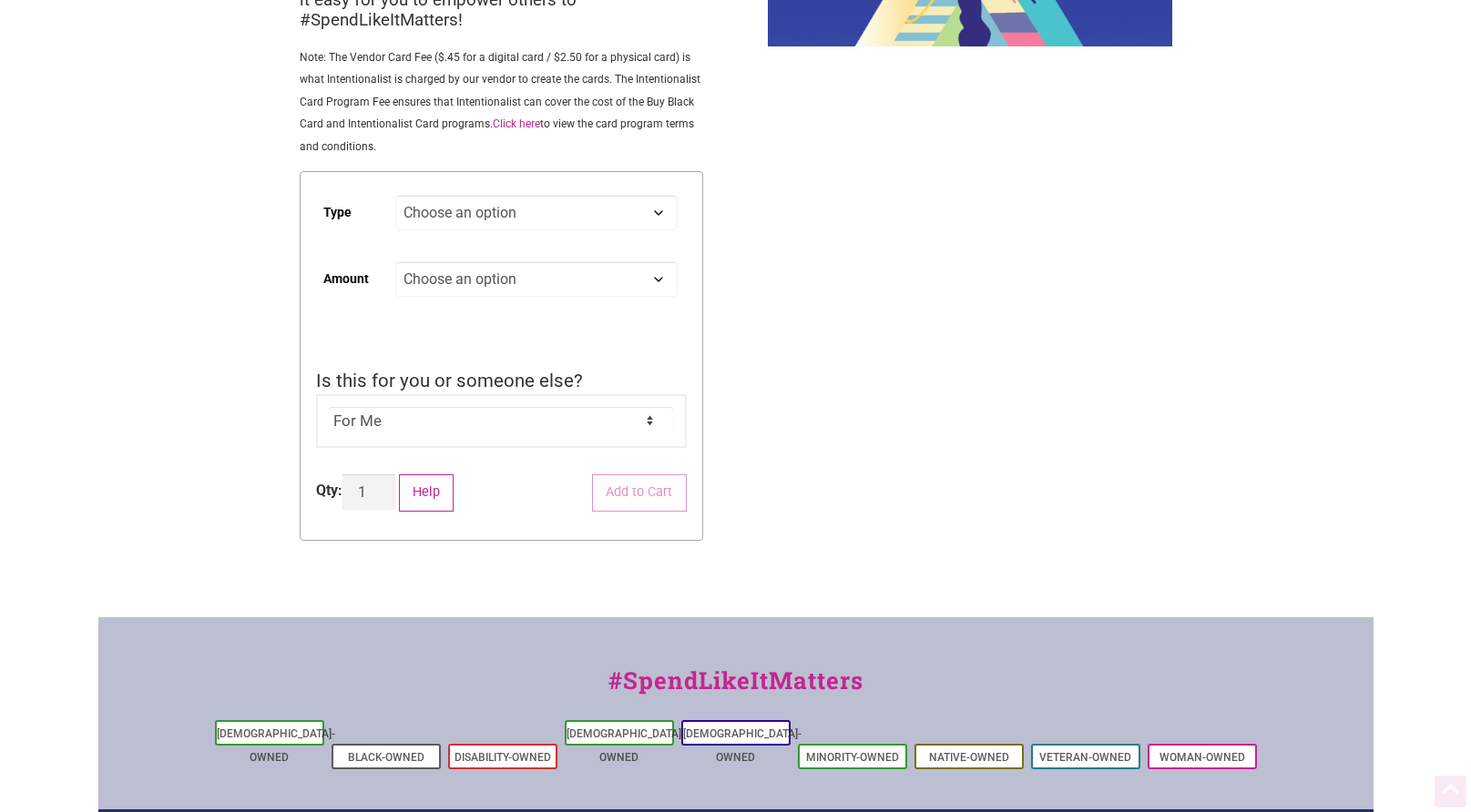
scroll to position [303, 0]
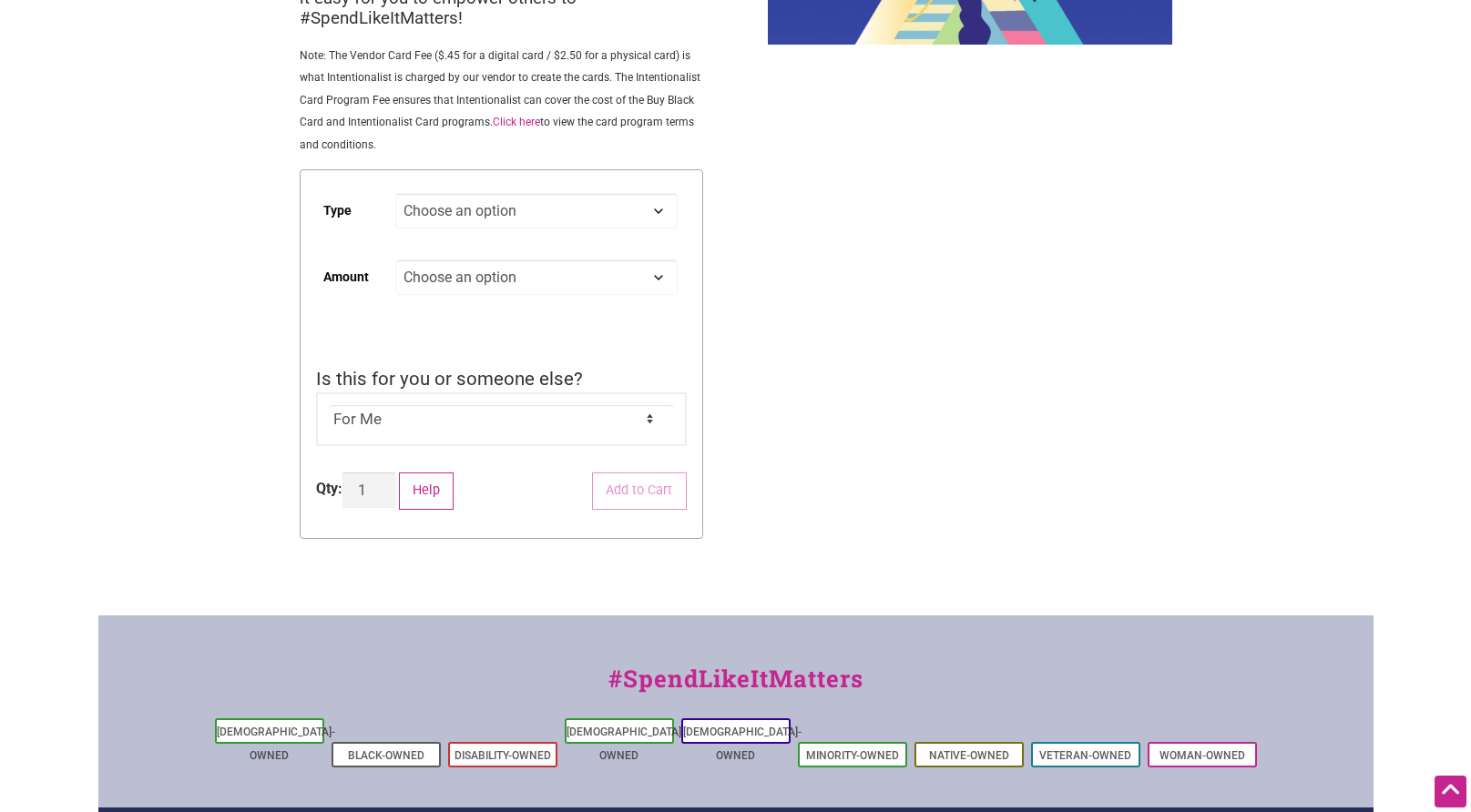
click at [530, 228] on select "Choose an option Digital Physical" at bounding box center [536, 210] width 282 height 36
click at [396, 195] on select "Choose an option Digital Physical" at bounding box center [536, 210] width 282 height 36
select select "Digital"
click at [475, 277] on select "Choose an option Custom 25 50 100 150 200 250 500" at bounding box center [536, 277] width 282 height 36
select select "25"
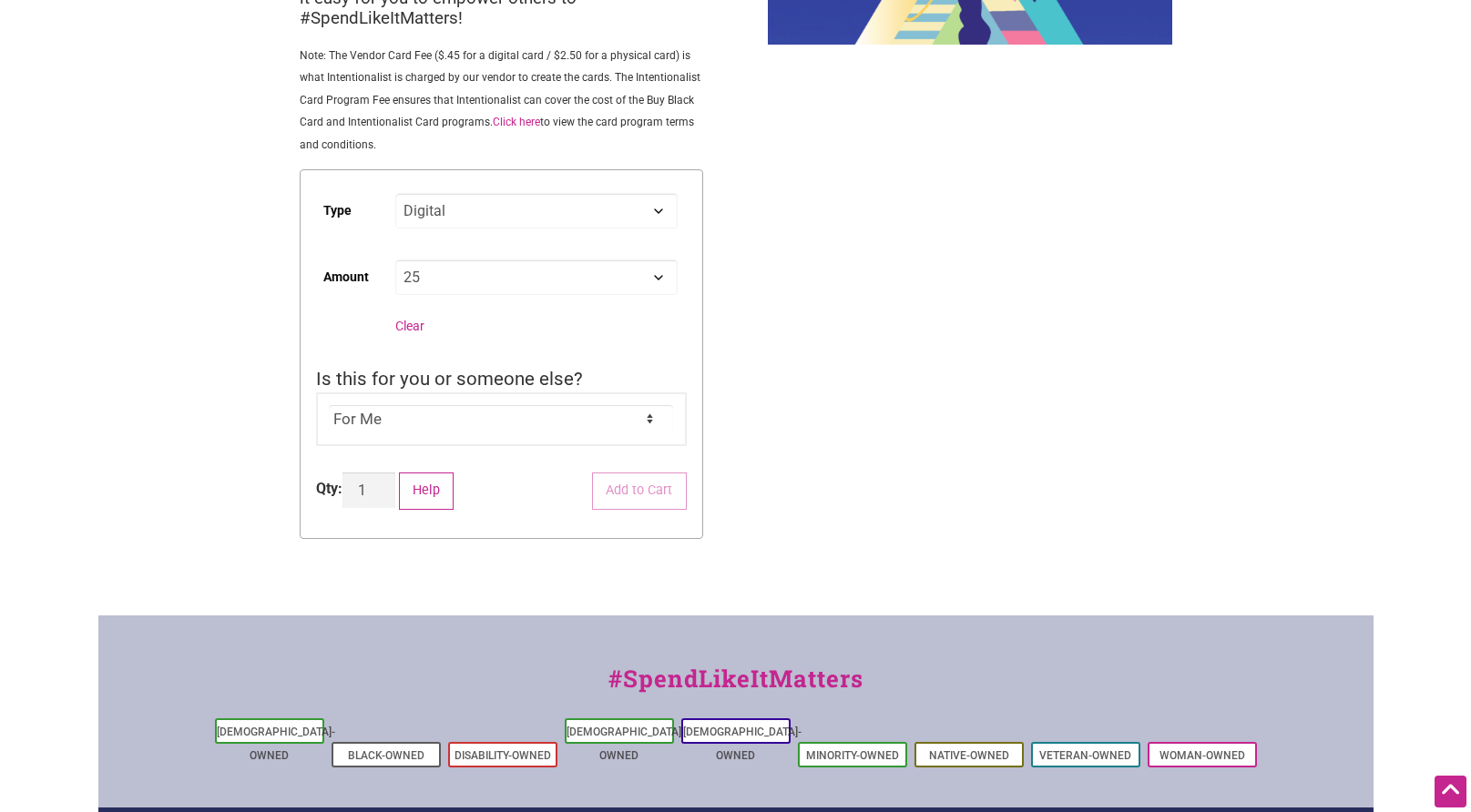
click at [396, 261] on select "Choose an option Custom 25 50 100 150 200 250 500" at bounding box center [536, 277] width 282 height 36
select select "Digital"
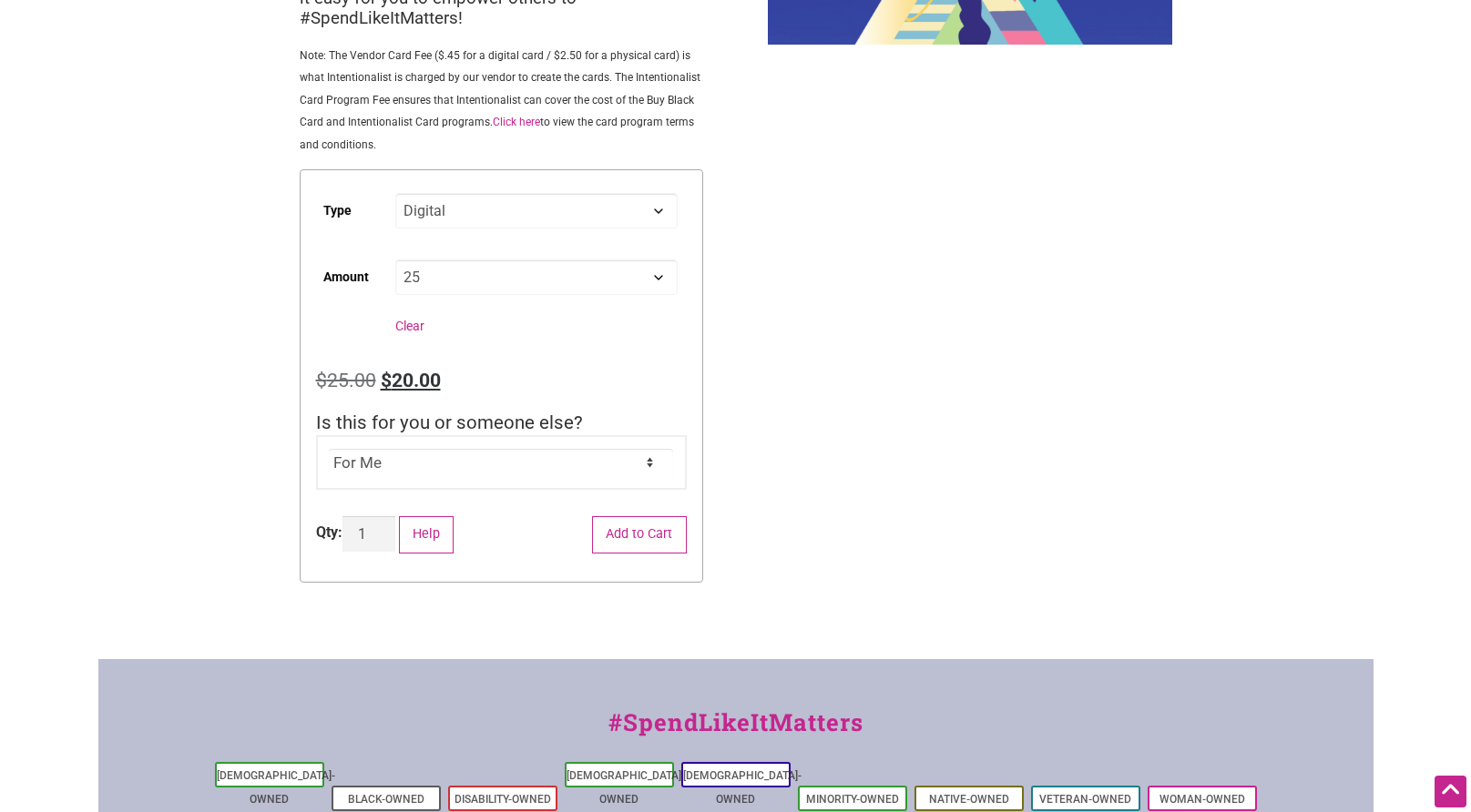
click at [499, 277] on select "Choose an option Custom 25 50 100 150 200 250 500" at bounding box center [536, 277] width 282 height 36
select select "50"
click at [396, 261] on select "Choose an option Custom 25 50 100 150 200 250 500" at bounding box center [536, 277] width 282 height 36
select select "Digital"
click at [451, 277] on select "Choose an option Custom 25 50 100 150 200 250 500" at bounding box center [536, 277] width 282 height 36
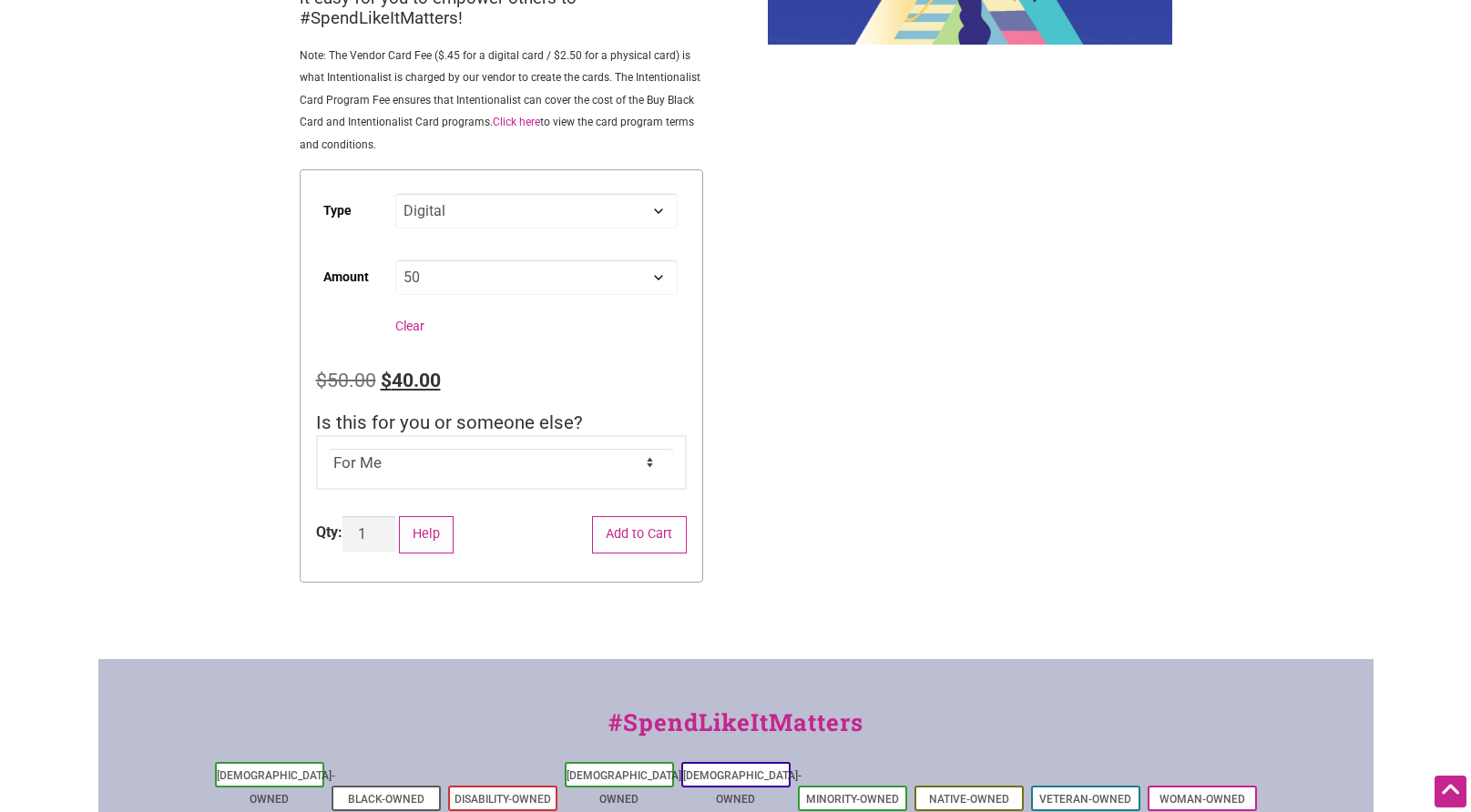
select select "25"
click at [396, 261] on select "Choose an option Custom 25 50 100 150 200 250 500" at bounding box center [536, 277] width 282 height 36
select select "Digital"
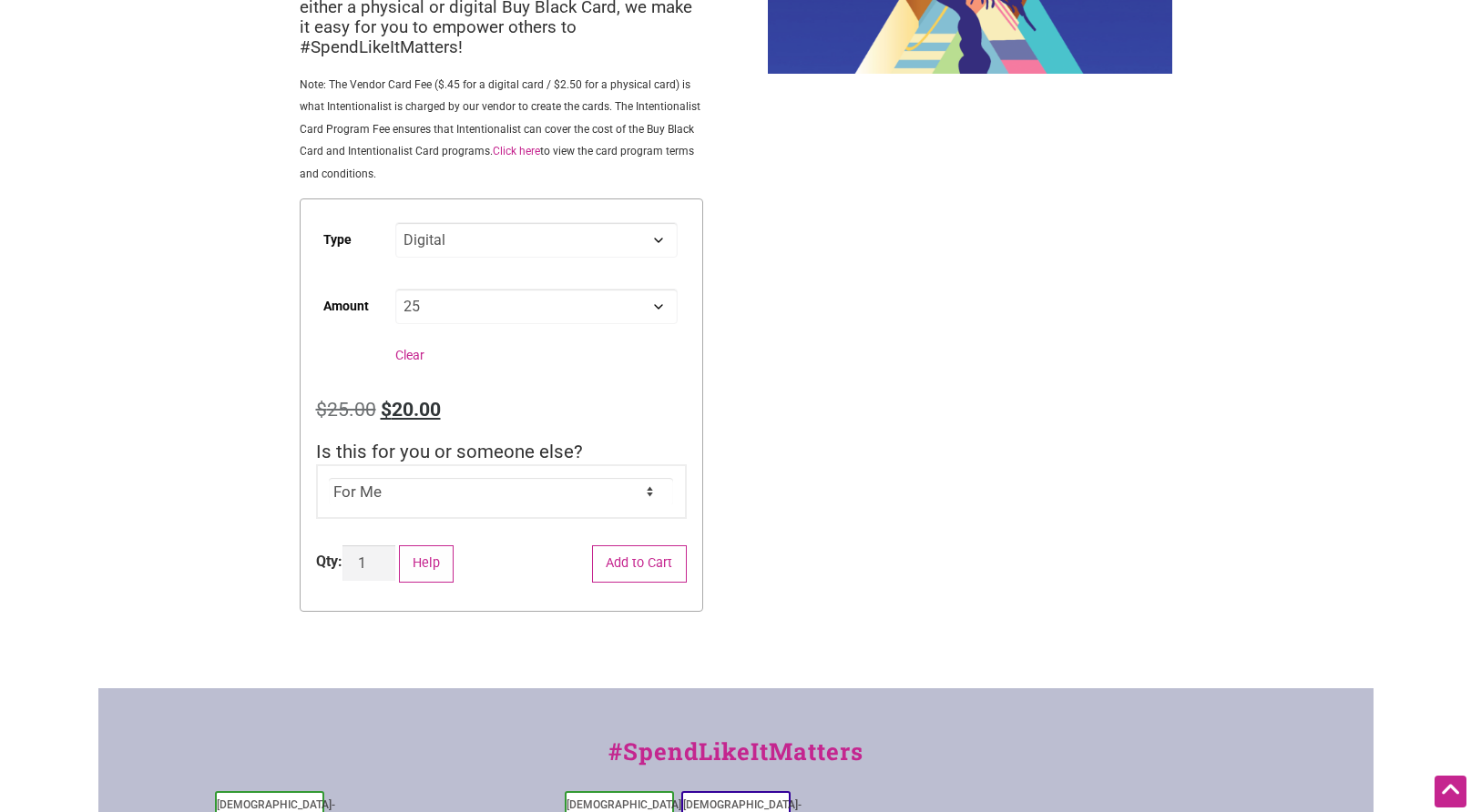
scroll to position [272, 0]
click at [434, 313] on select "Choose an option Custom 25 50 100 150 200 250 500" at bounding box center [536, 308] width 282 height 36
click at [396, 293] on select "Choose an option Custom 25 50 100 150 200 250 500" at bounding box center [536, 308] width 282 height 36
click at [425, 514] on div "For Me For Someone Else" at bounding box center [501, 494] width 371 height 55
click at [496, 310] on select "Choose an option Custom 25 50 100 150 200 250 500" at bounding box center [536, 308] width 282 height 36
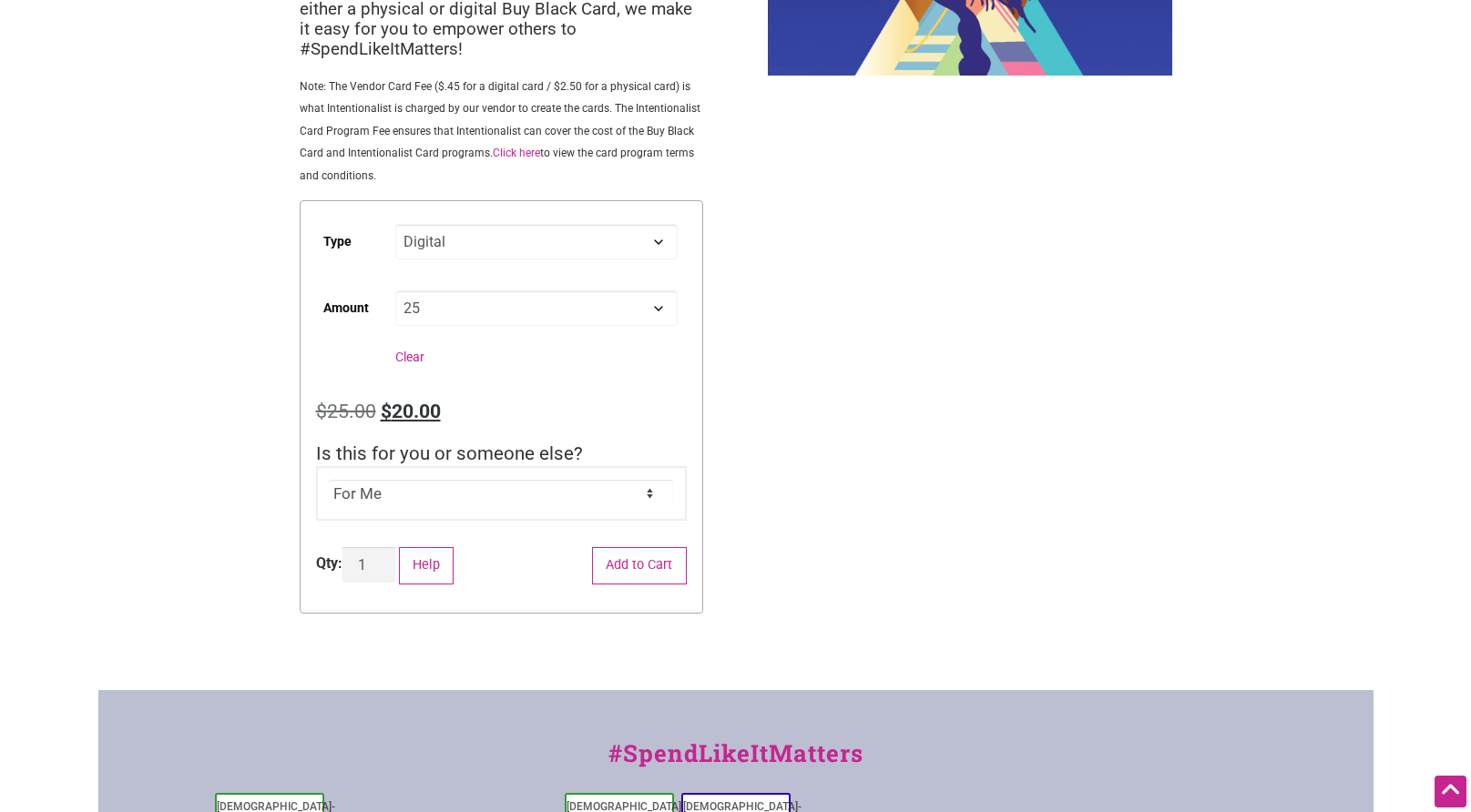
select select "50"
click at [396, 293] on select "Choose an option Custom 25 50 100 150 200 250 500" at bounding box center [536, 308] width 282 height 36
select select "Digital"
select select "50"
click at [465, 306] on select "Choose an option Custom 25 50 100 150 200 250 500" at bounding box center [536, 308] width 282 height 36
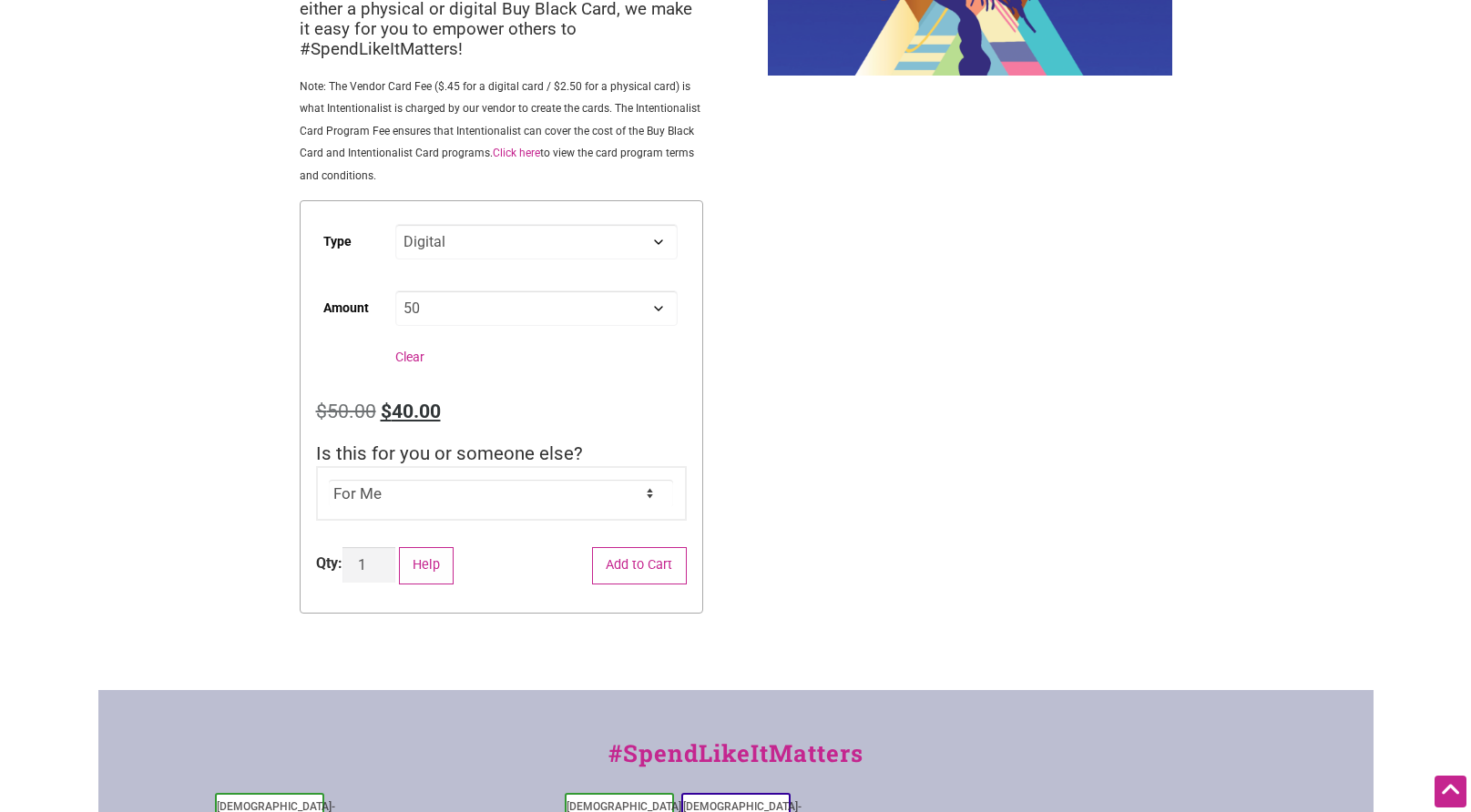
click at [396, 293] on select "Choose an option Custom 25 50 100 150 200 250 500" at bounding box center [536, 308] width 282 height 36
click at [664, 569] on button "Add to Cart" at bounding box center [639, 566] width 95 height 38
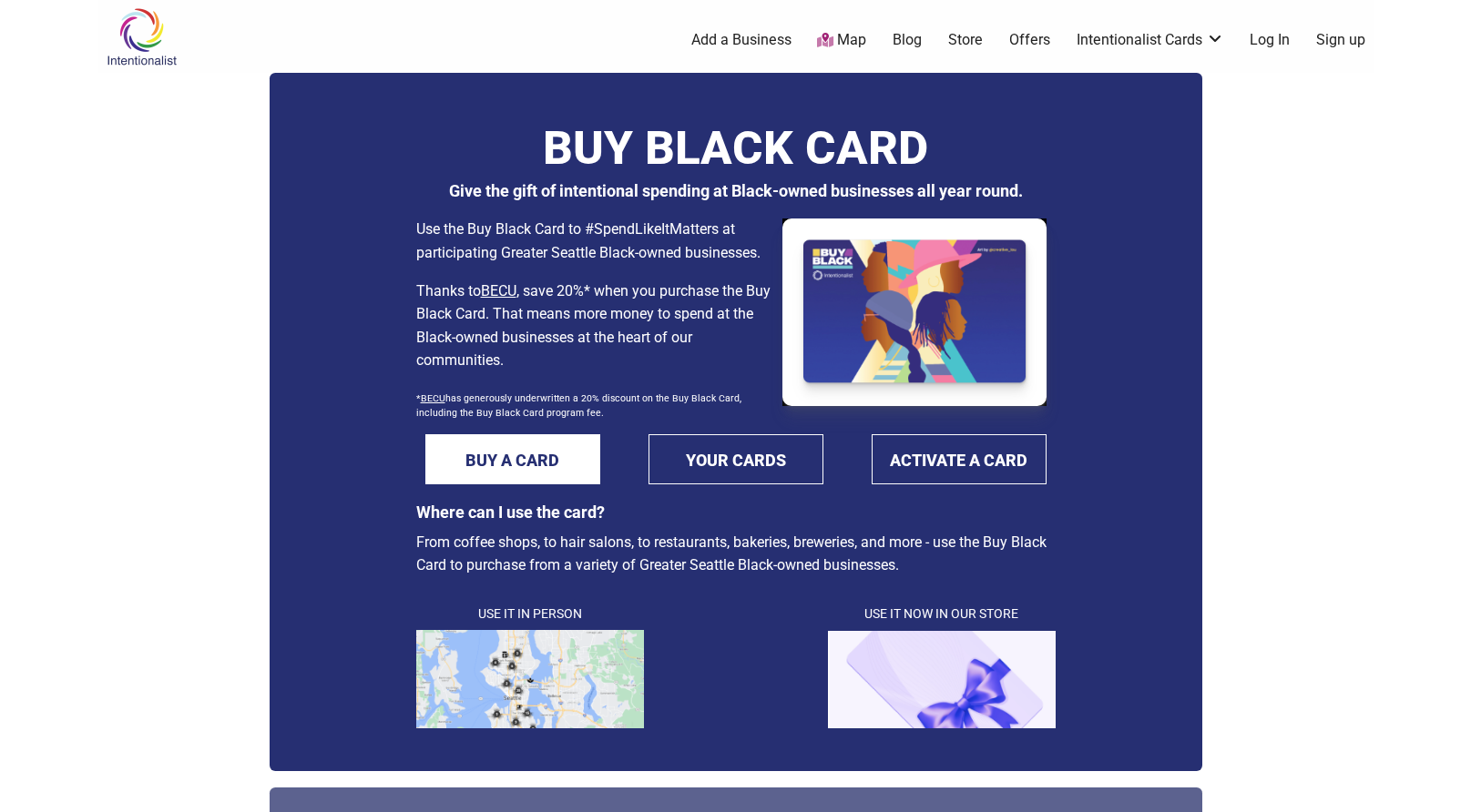
click at [548, 636] on img at bounding box center [530, 679] width 228 height 98
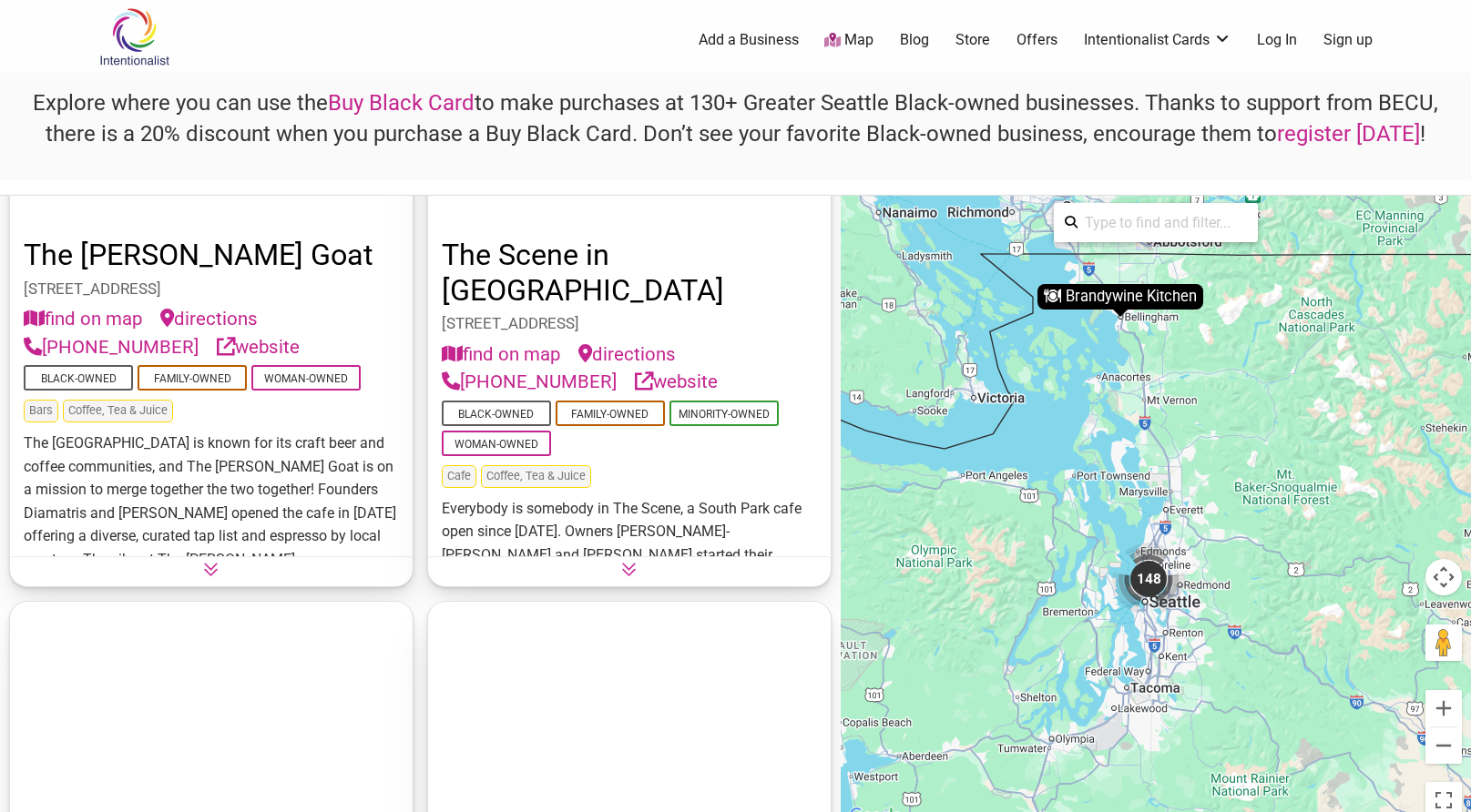
scroll to position [40146, 0]
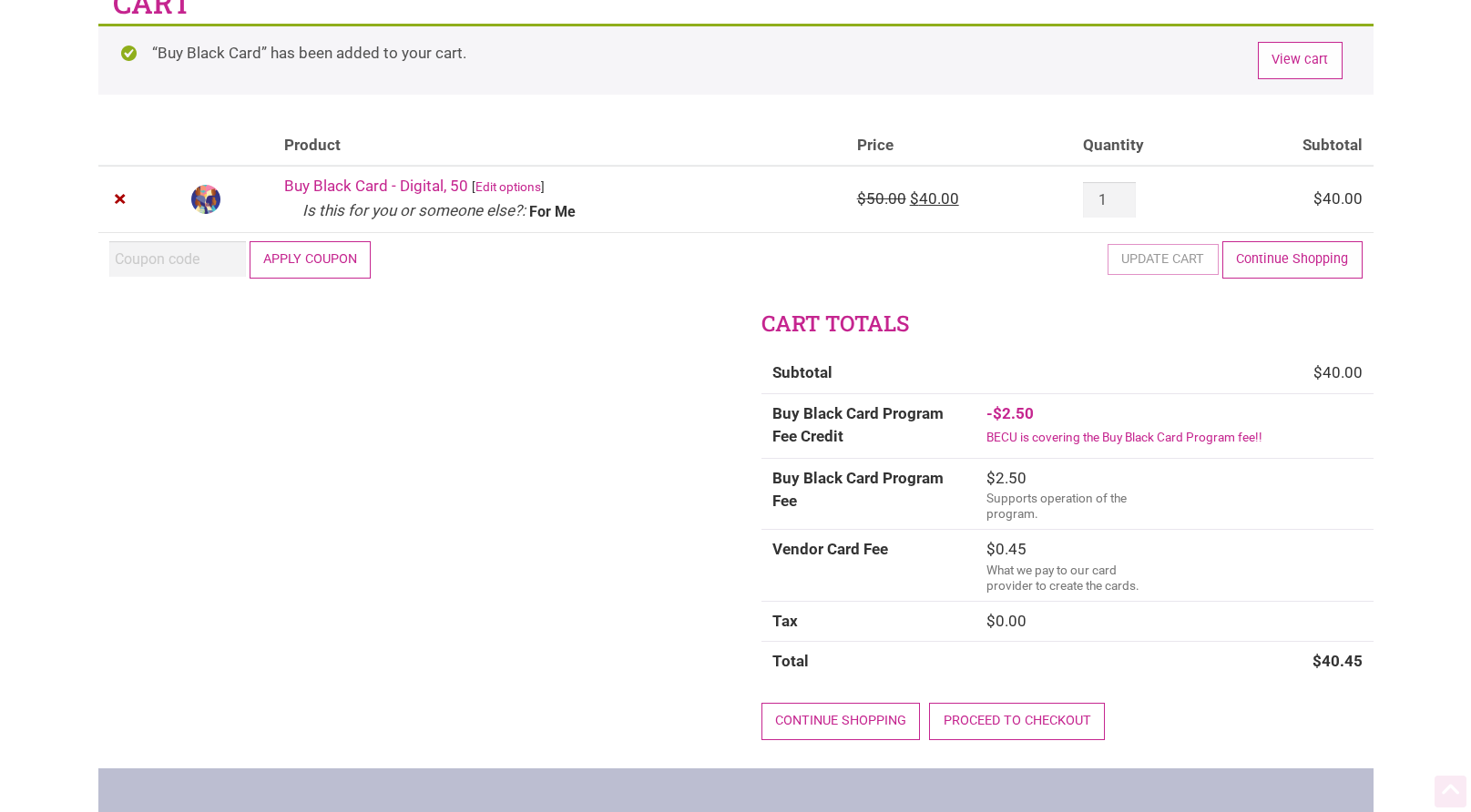
scroll to position [108, 0]
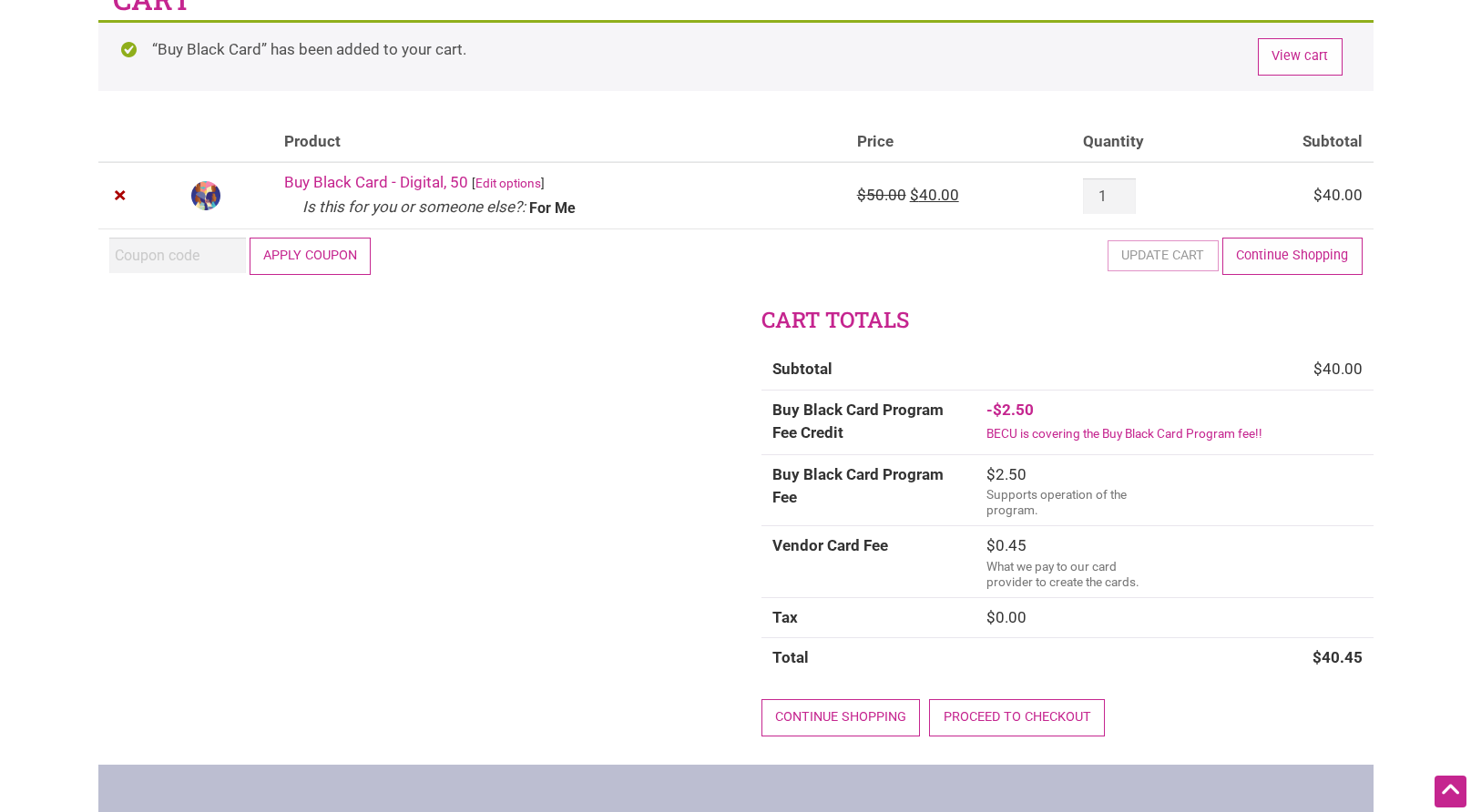
click at [1023, 434] on small "BECU is covering the Buy Black Card Program fee!!" at bounding box center [1124, 433] width 276 height 15
click at [1032, 509] on small "Supports operation of the program." at bounding box center [1056, 502] width 140 height 30
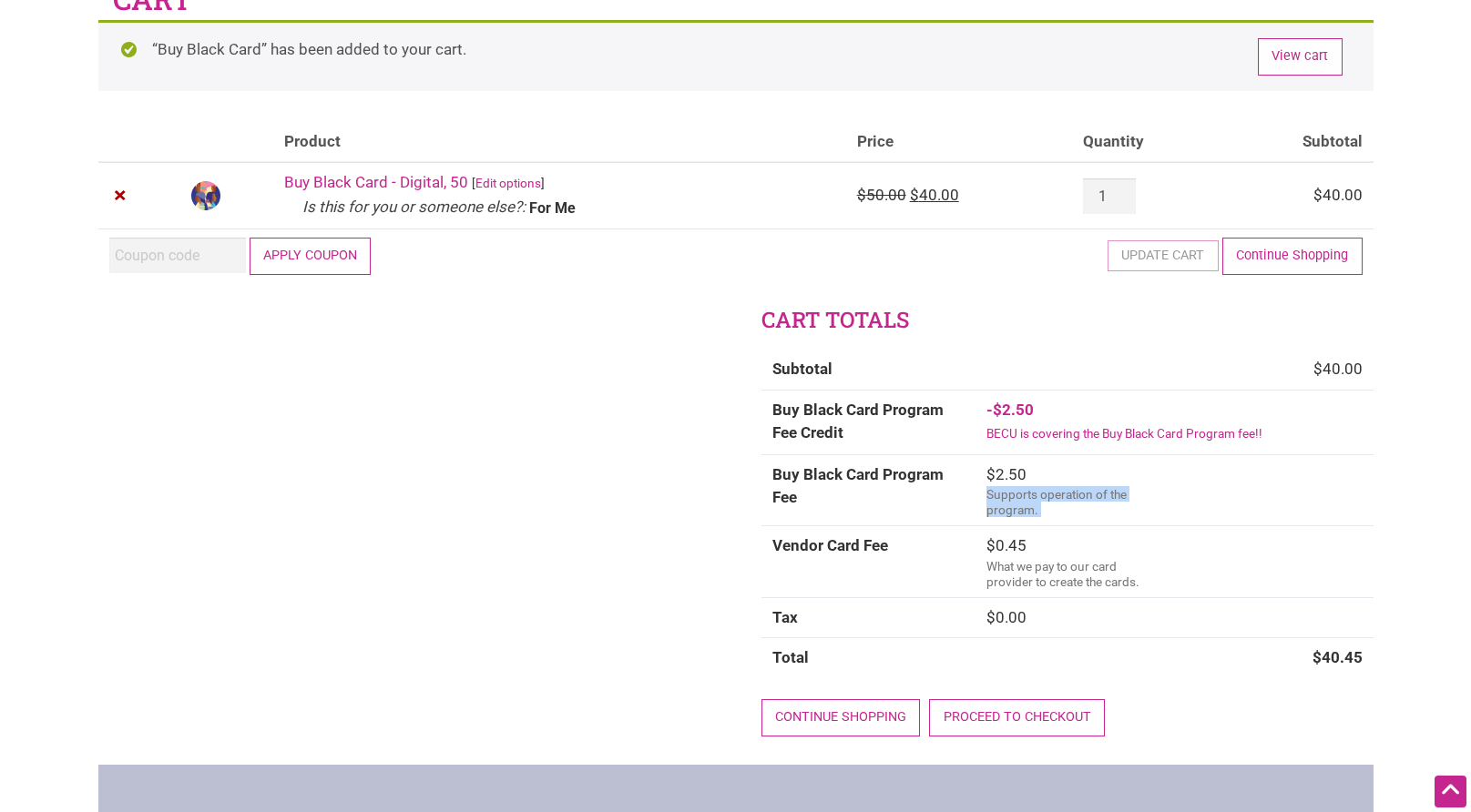
click at [1032, 509] on small "Supports operation of the program." at bounding box center [1056, 502] width 140 height 30
click at [1042, 600] on td "$ 0.00" at bounding box center [1175, 617] width 398 height 41
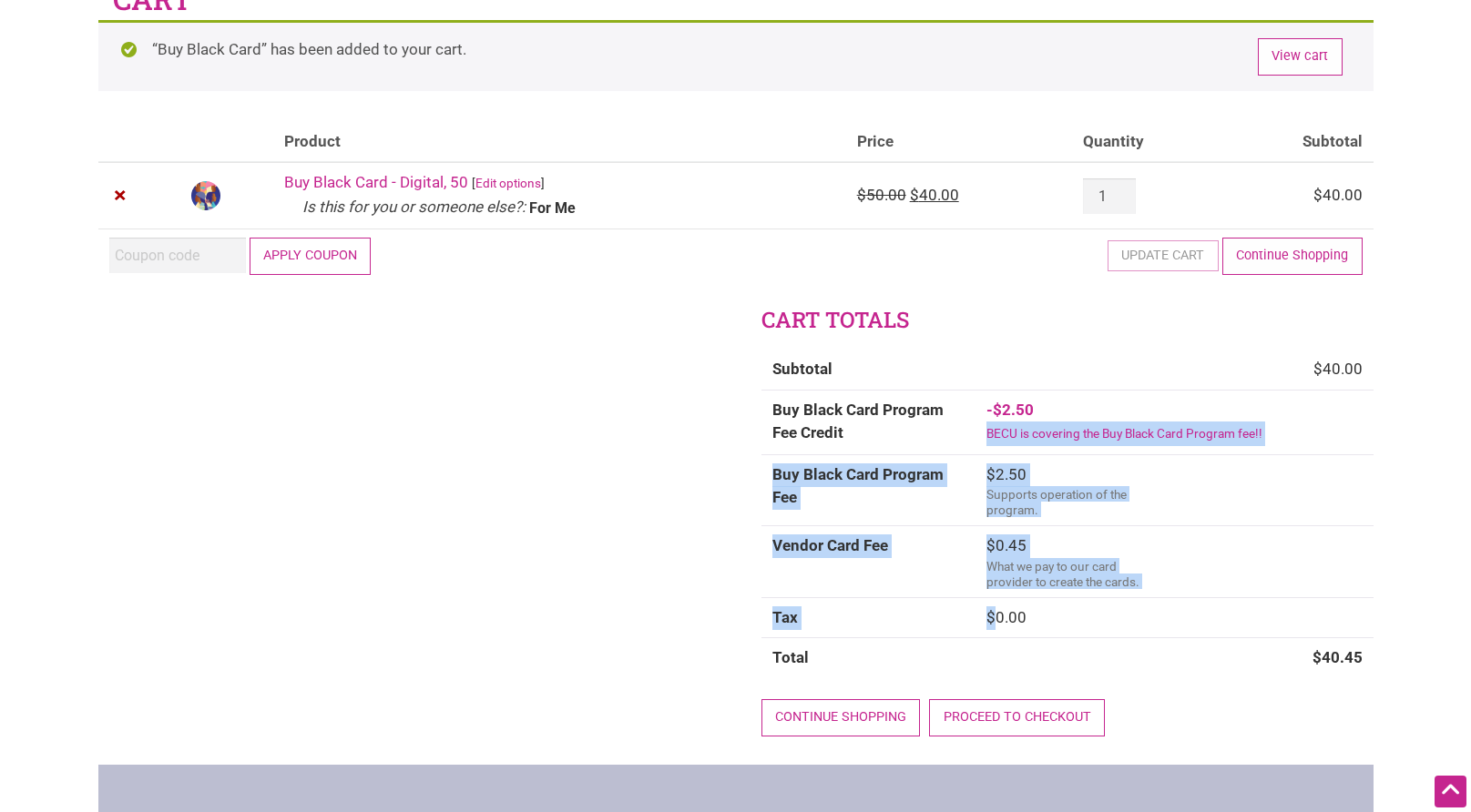
drag, startPoint x: 1042, startPoint y: 600, endPoint x: 1006, endPoint y: 442, distance: 162.0
click at [1006, 442] on tbody "Subtotal $ 40.00 Buy Black Card Program Fee Credit - $ 2.50 BECU is covering th…" at bounding box center [1067, 514] width 612 height 328
click at [1006, 442] on span "- $ 2.50 BECU is covering the Buy Black Card Program fee!!" at bounding box center [1124, 422] width 276 height 42
drag, startPoint x: 1006, startPoint y: 442, endPoint x: 1031, endPoint y: 584, distance: 144.2
click at [1031, 584] on tbody "Subtotal $ 40.00 Buy Black Card Program Fee Credit - $ 2.50 BECU is covering th…" at bounding box center [1067, 514] width 612 height 328
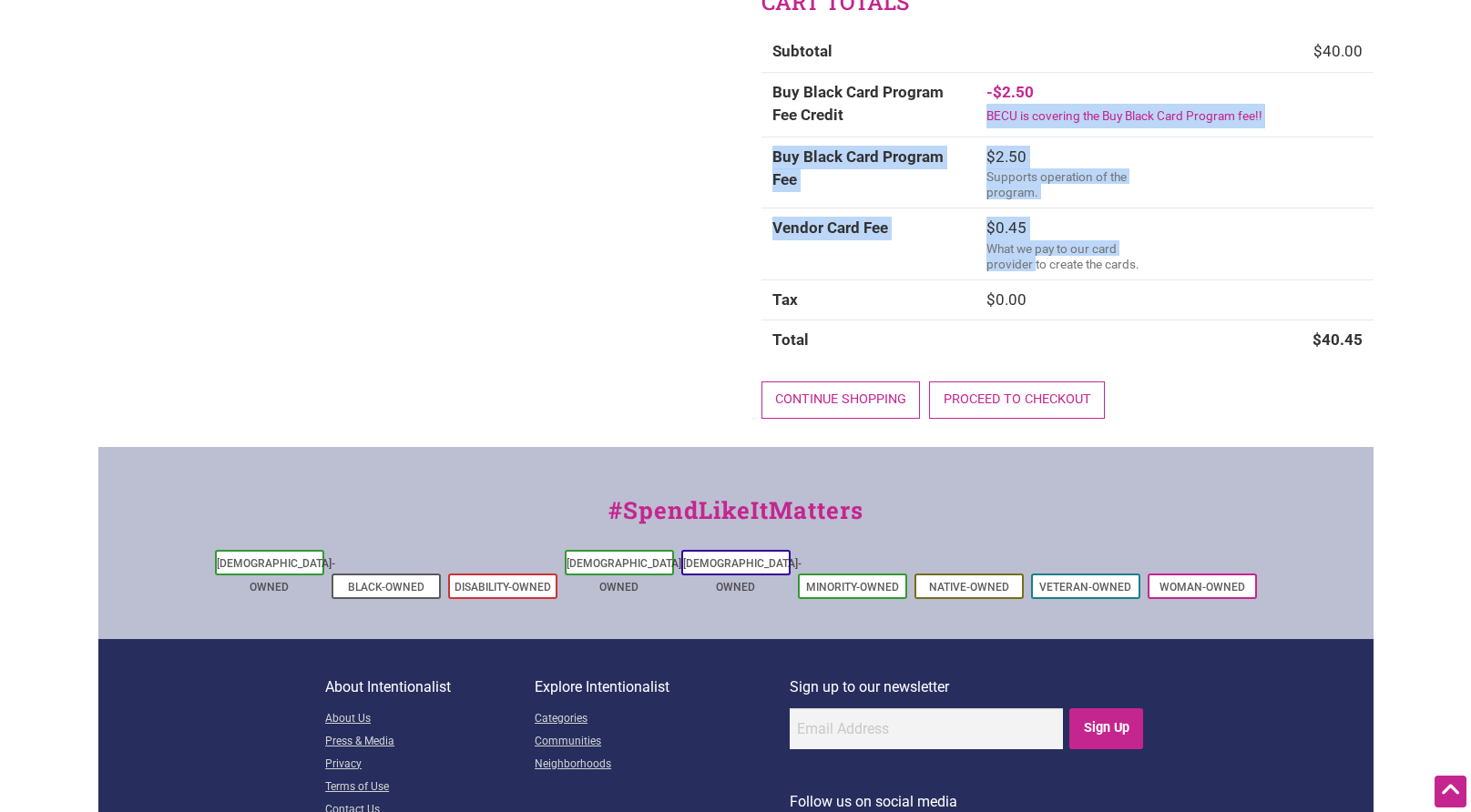
scroll to position [464, 0]
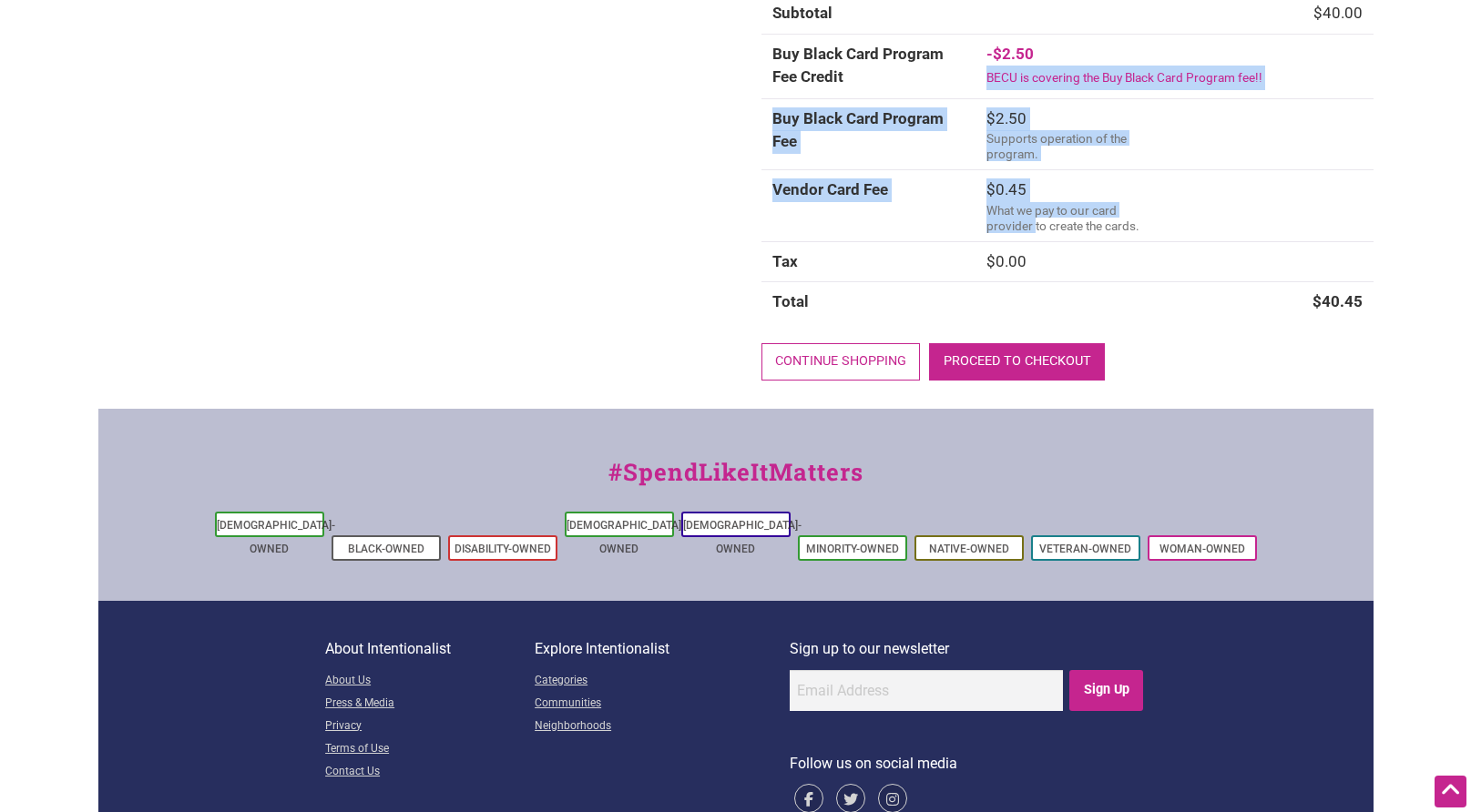
click at [1017, 361] on link "Proceed to checkout" at bounding box center [1017, 362] width 176 height 38
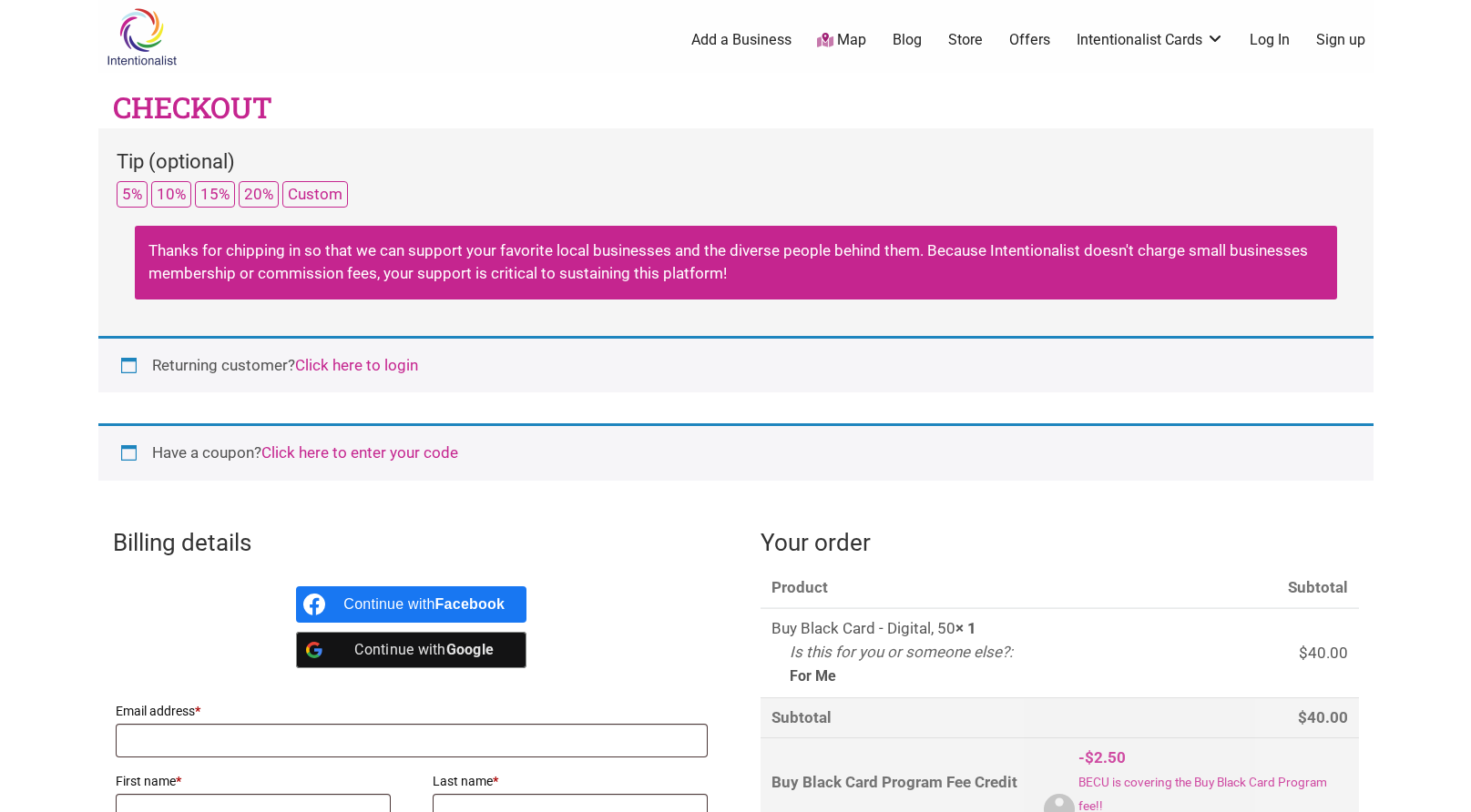
select select "WA"
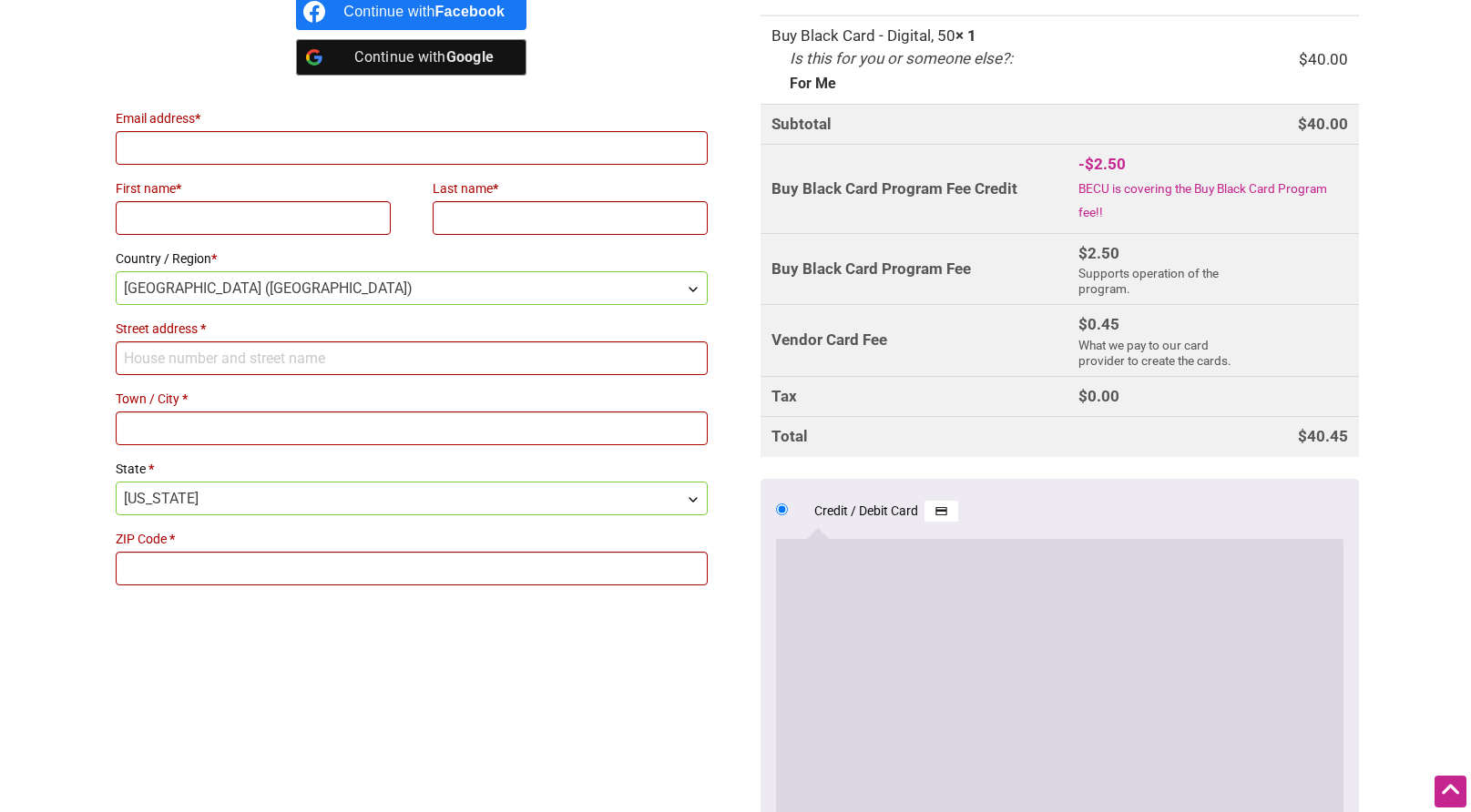
scroll to position [336, 0]
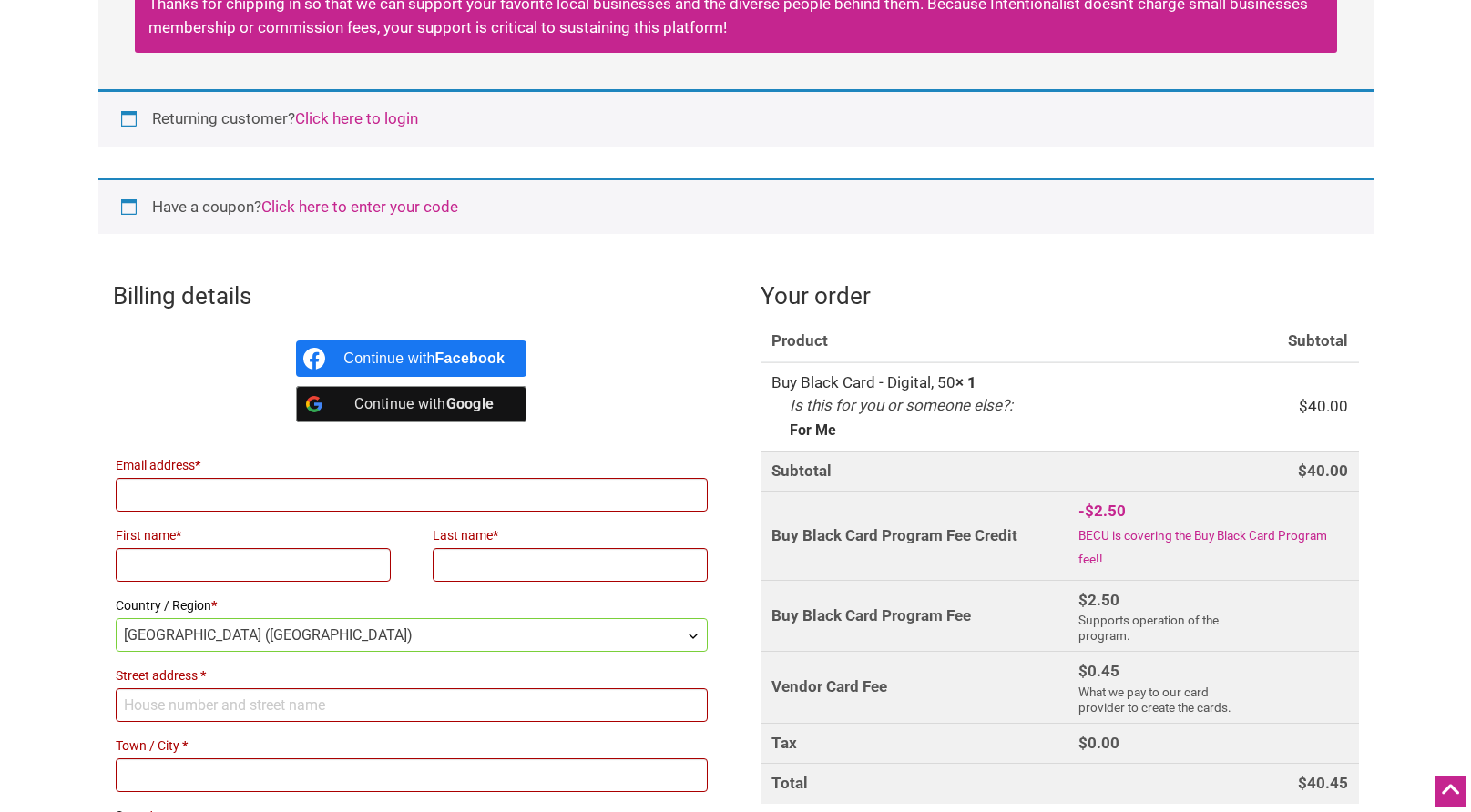
click at [426, 483] on input "Email address *" at bounding box center [412, 495] width 593 height 34
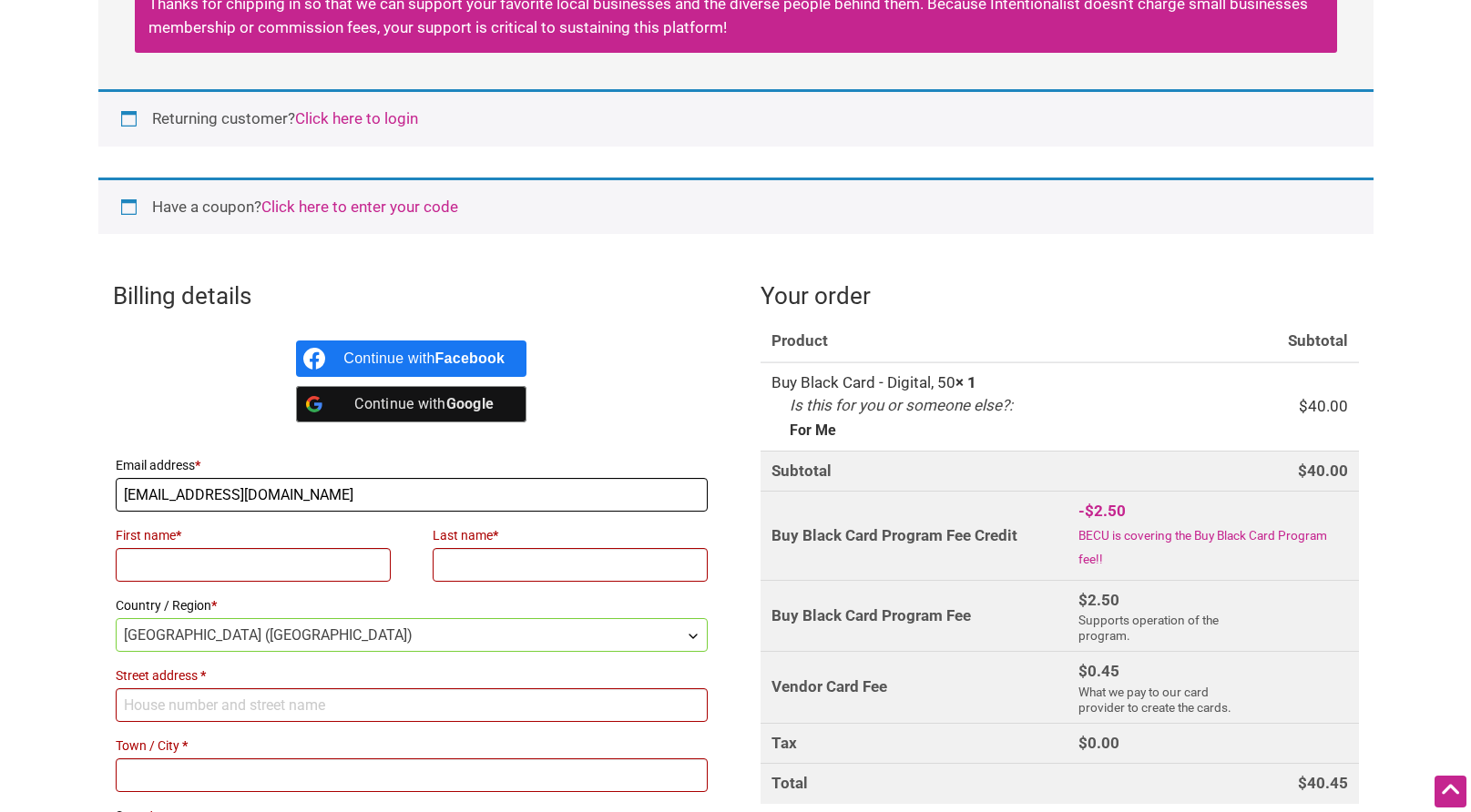
type input "[EMAIL_ADDRESS][DOMAIN_NAME]"
type input "[PERSON_NAME]"
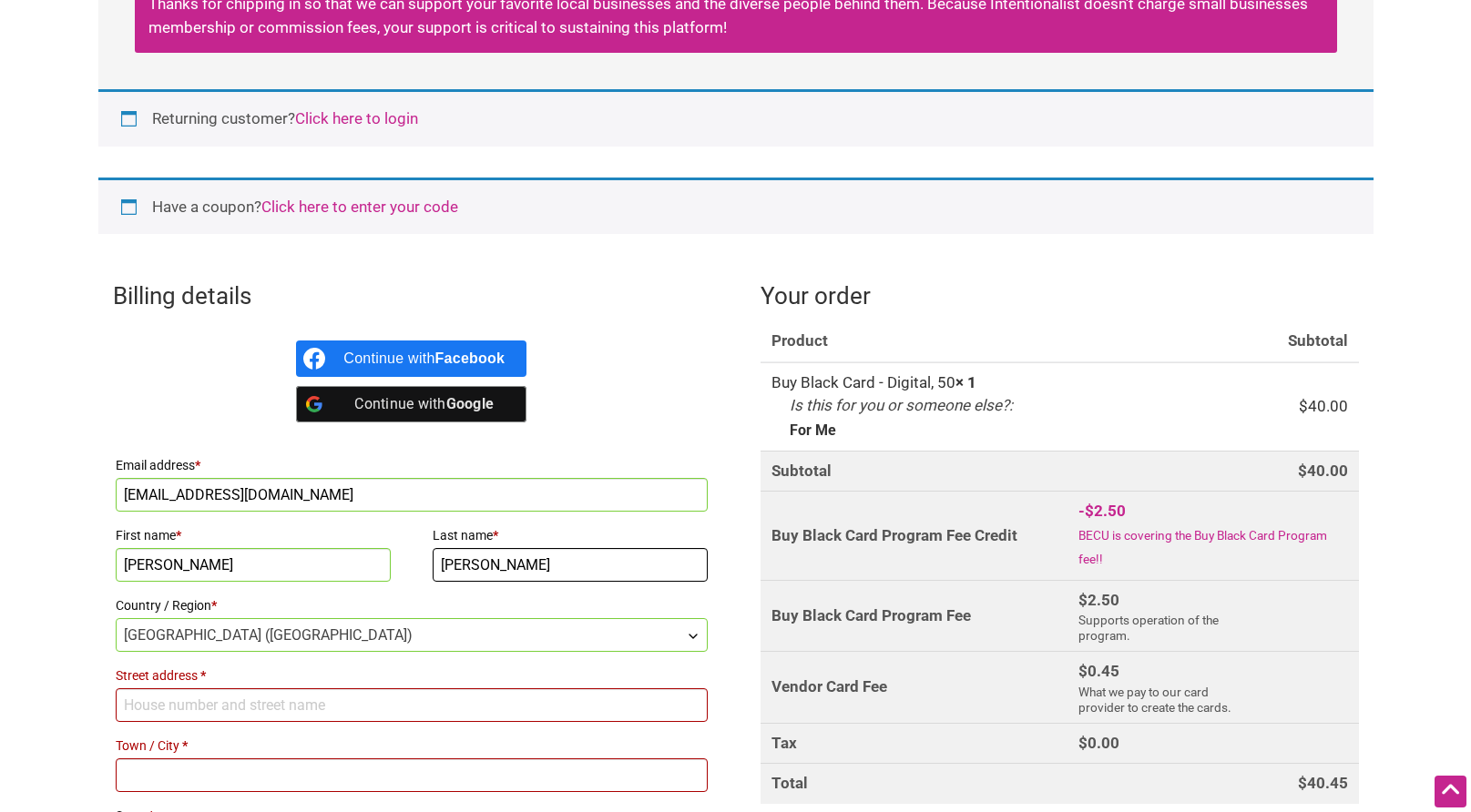
type input "[PERSON_NAME]"
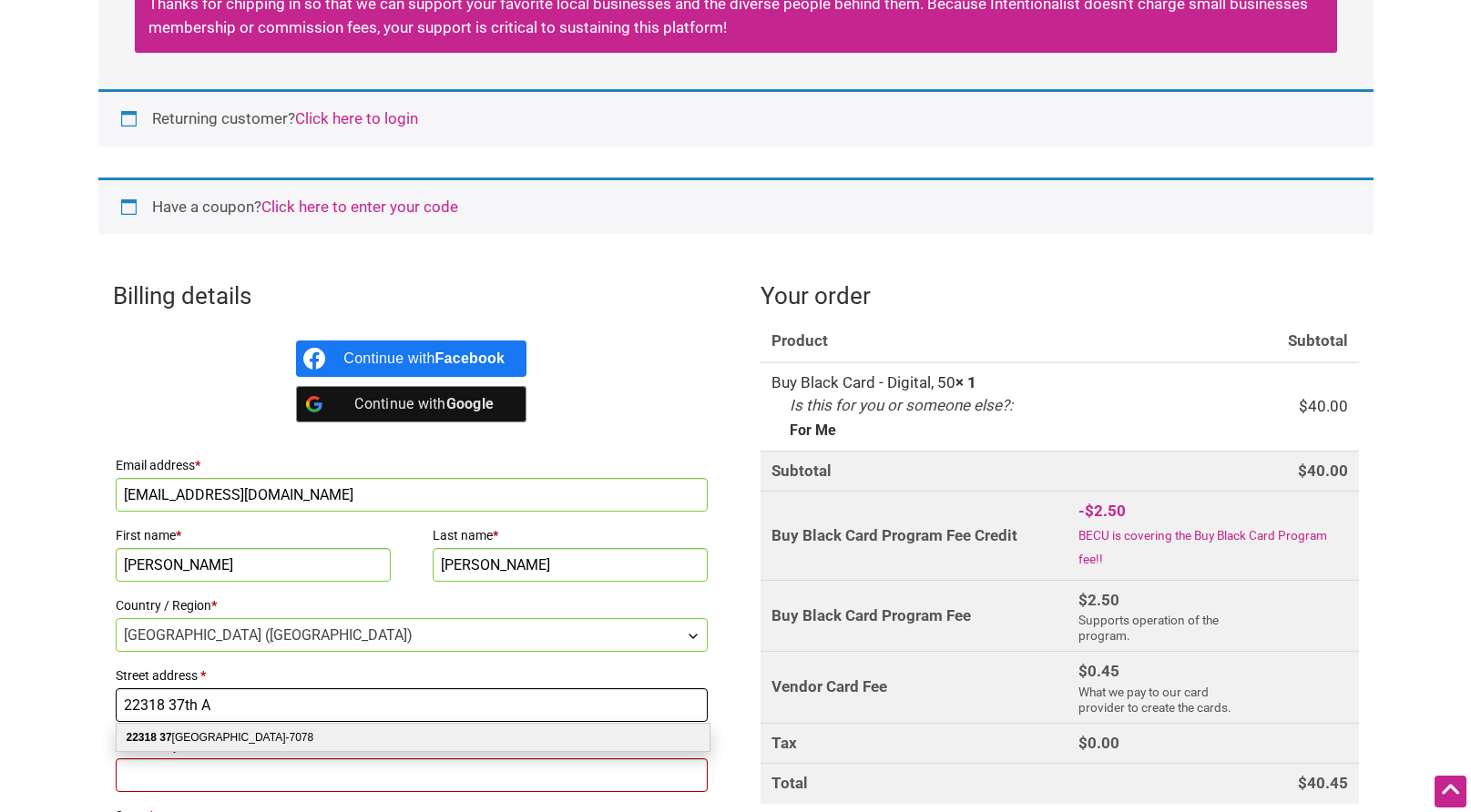
type input "22318 37th A"
click at [323, 734] on div "22318 37 th Ave SE Bothell WA 98021-7078" at bounding box center [413, 738] width 593 height 28
select select "US"
type input "[STREET_ADDRESS]"
type input "Bothell"
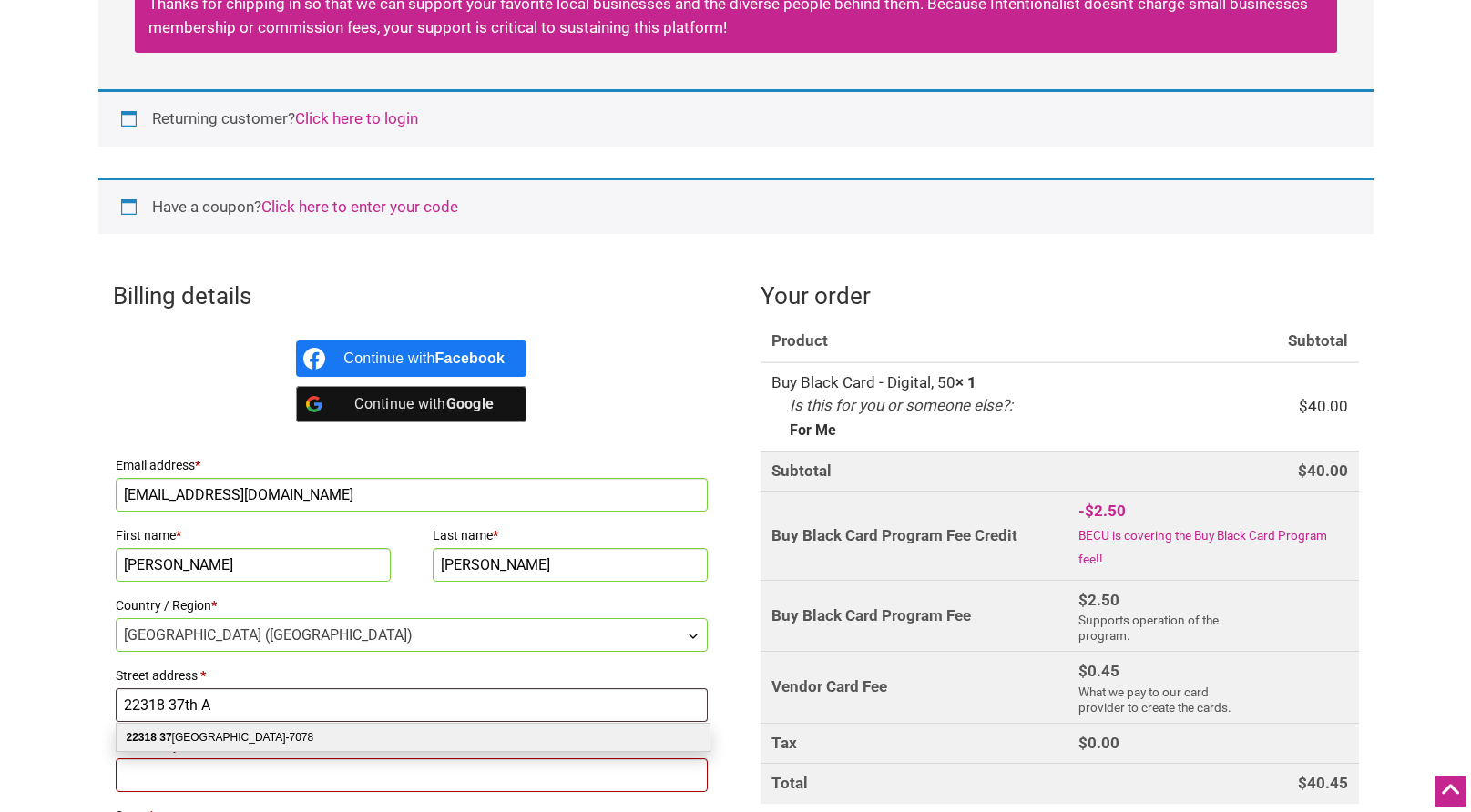
type input "98021-7078"
select select "WA"
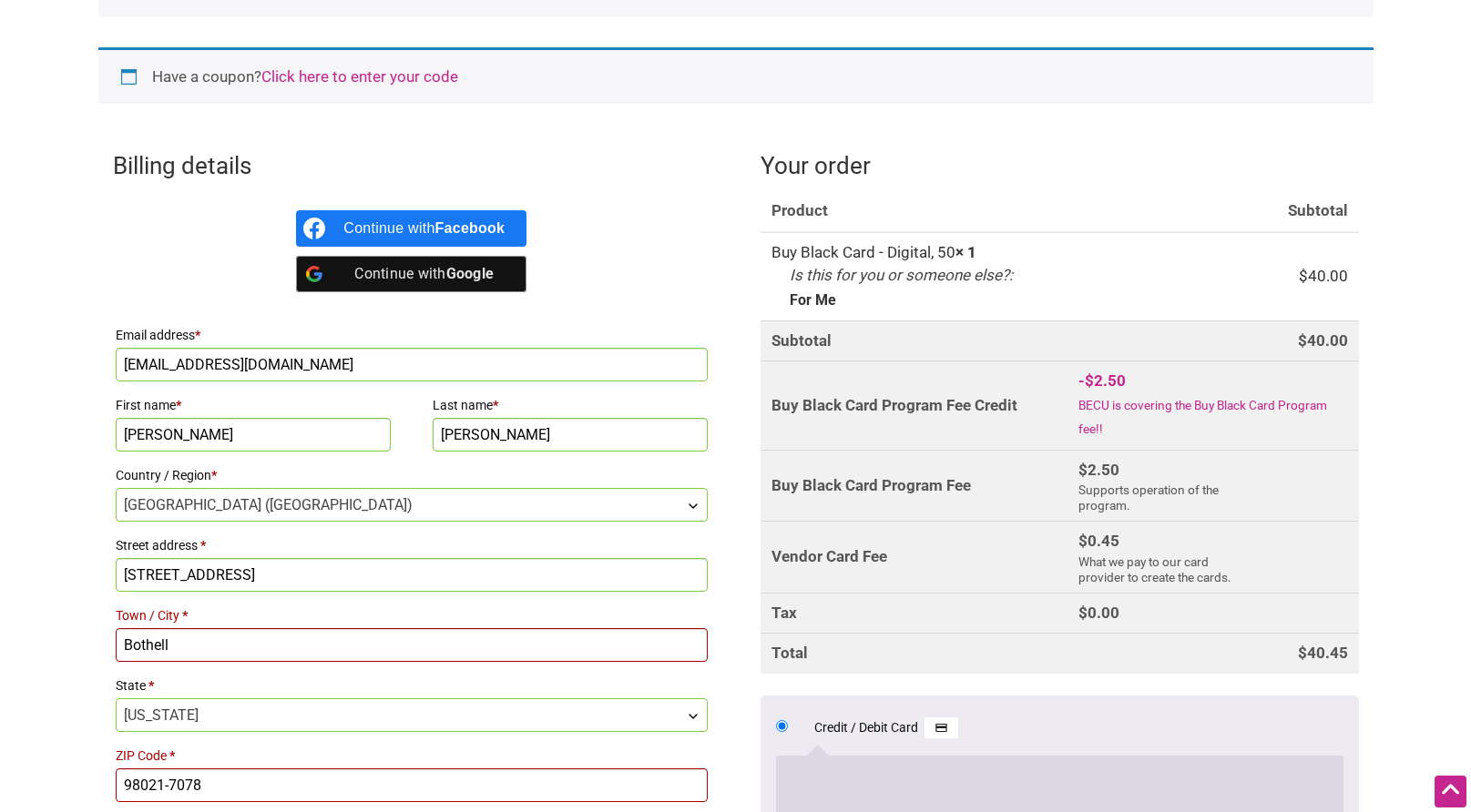
scroll to position [468, 0]
click at [467, 363] on input "dvspam02@gmail.com" at bounding box center [412, 362] width 593 height 34
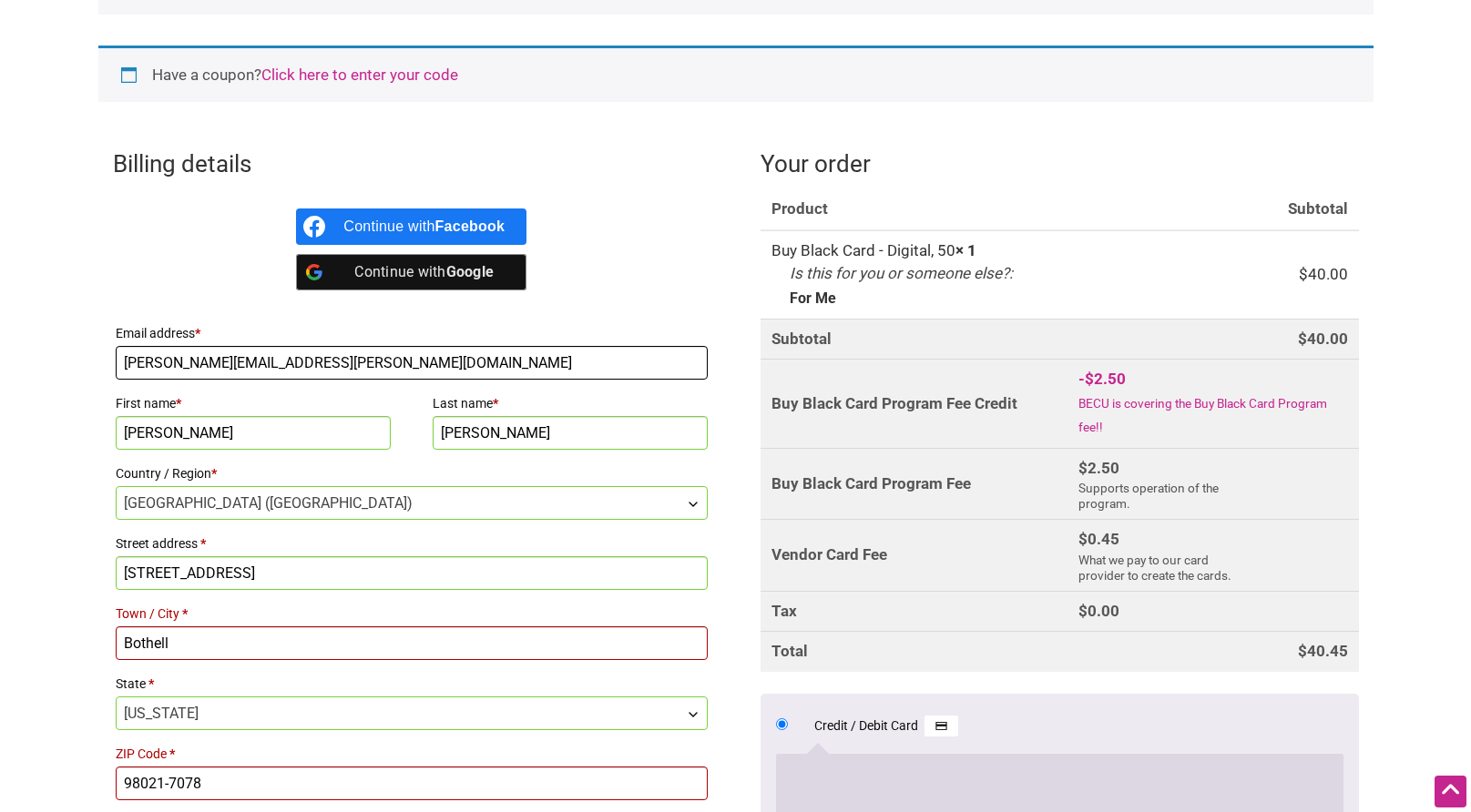
click at [341, 365] on input "[PERSON_NAME][EMAIL_ADDRESS][PERSON_NAME][DOMAIN_NAME]" at bounding box center [412, 362] width 593 height 34
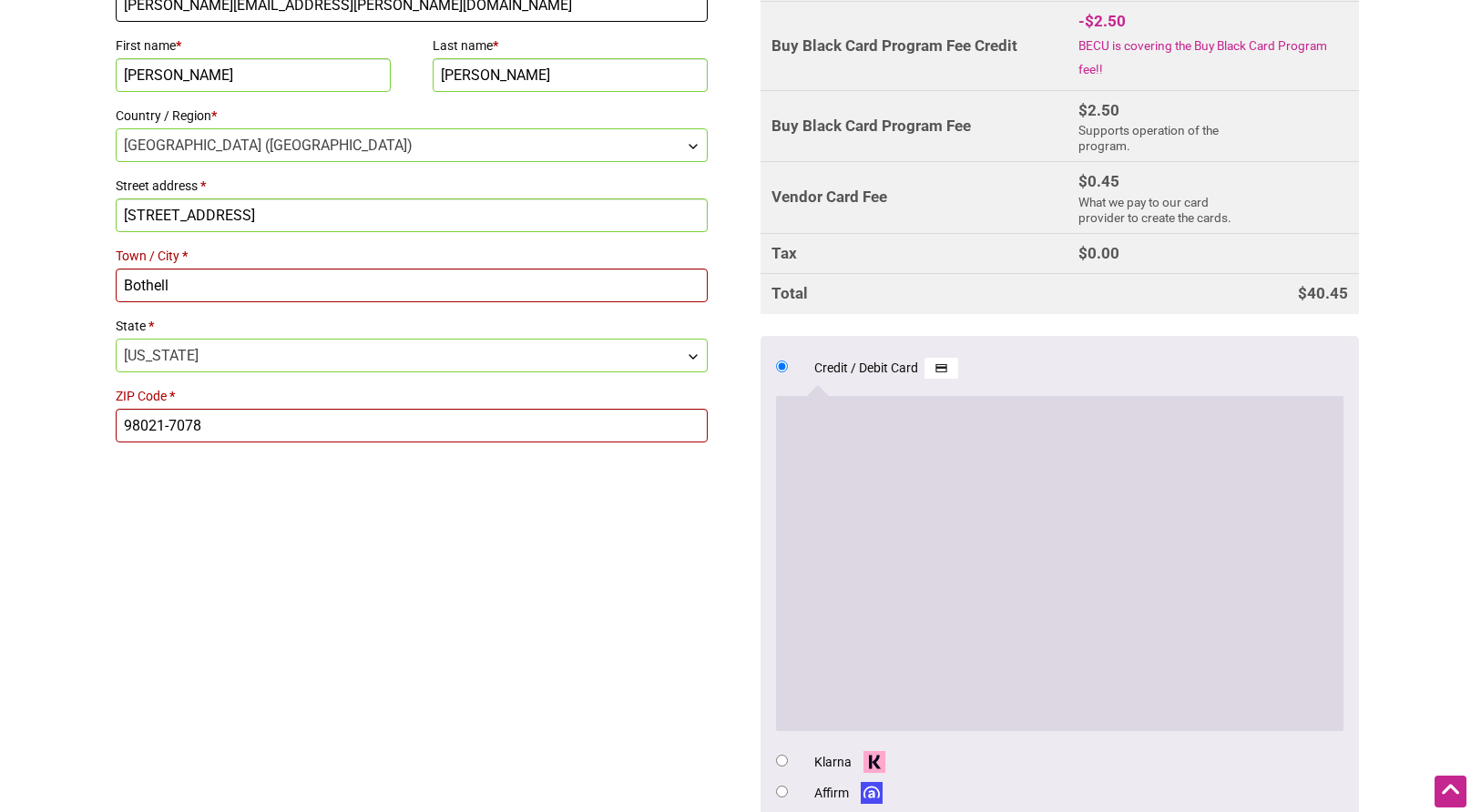
scroll to position [829, 0]
type input "[PERSON_NAME][EMAIL_ADDRESS][PERSON_NAME][DOMAIN_NAME]"
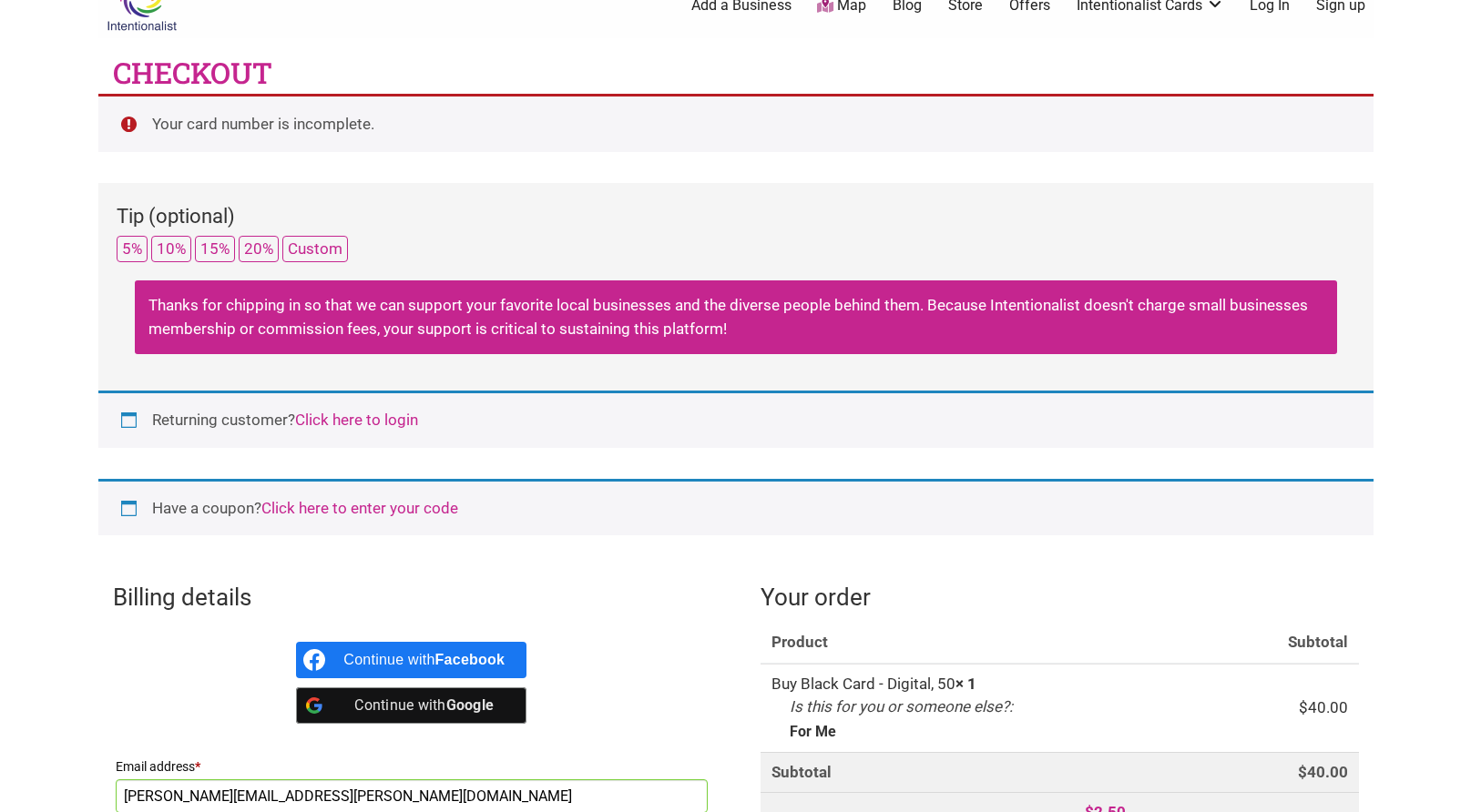
scroll to position [0, 0]
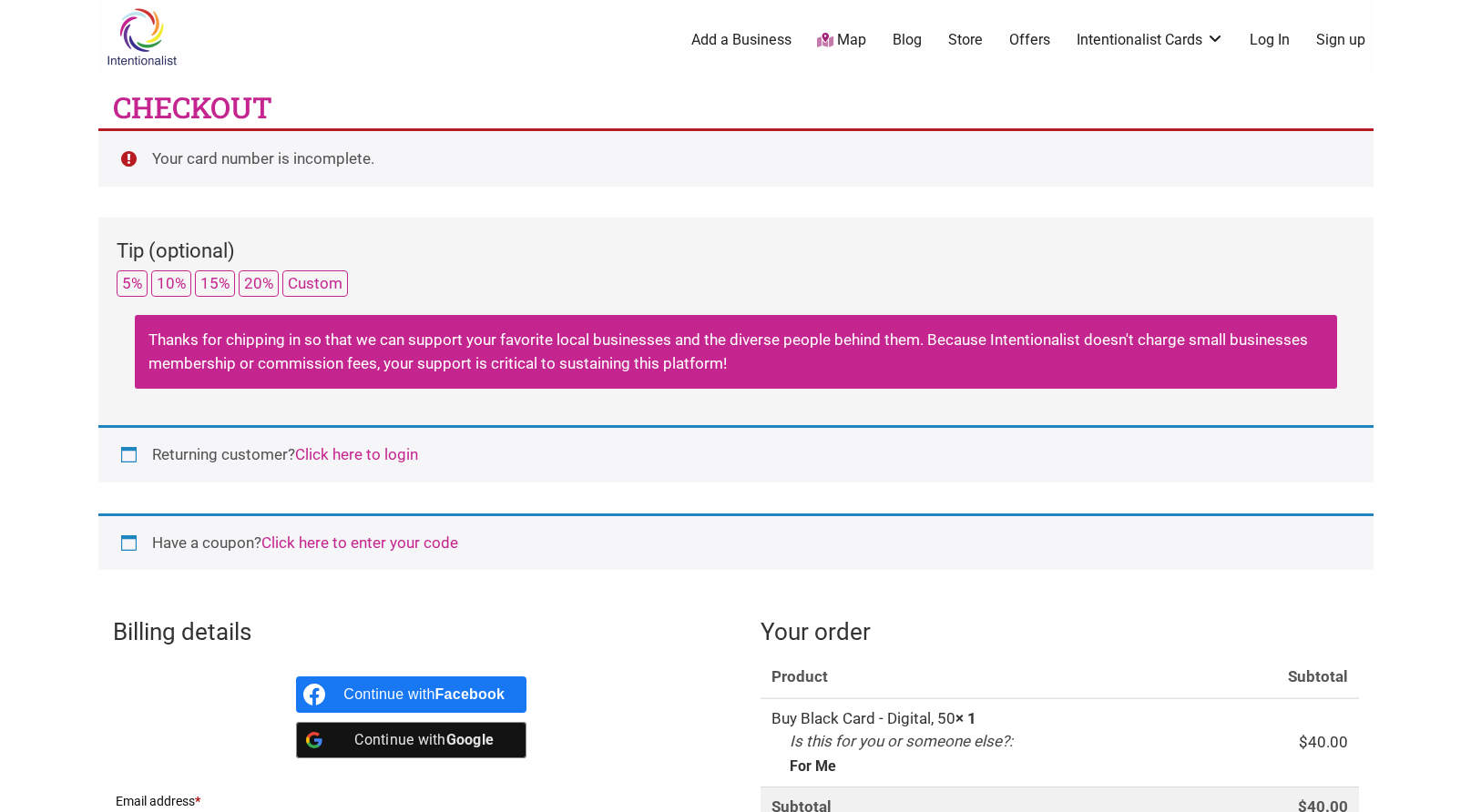
click at [359, 451] on link "Click here to login" at bounding box center [357, 454] width 123 height 18
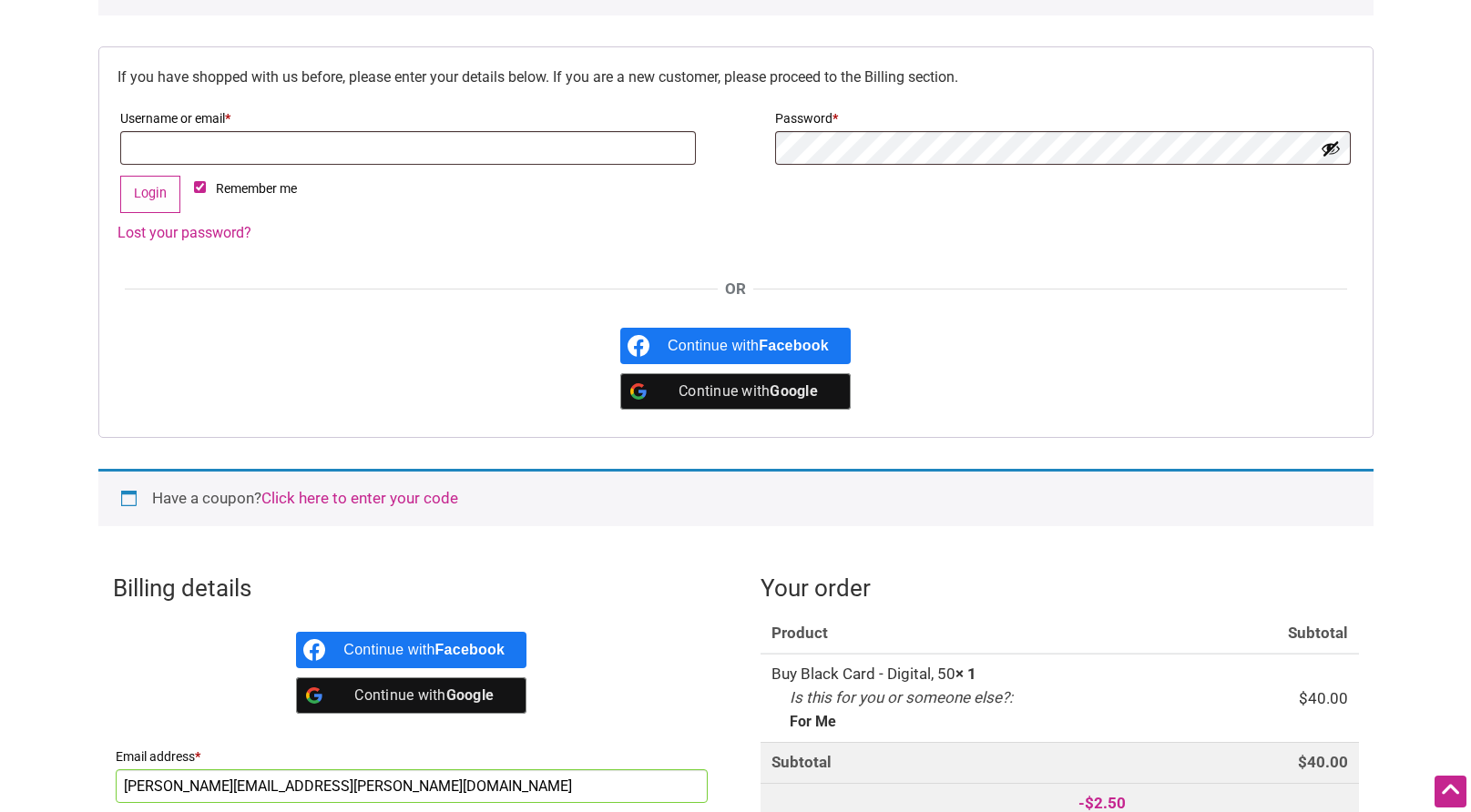
scroll to position [417, 0]
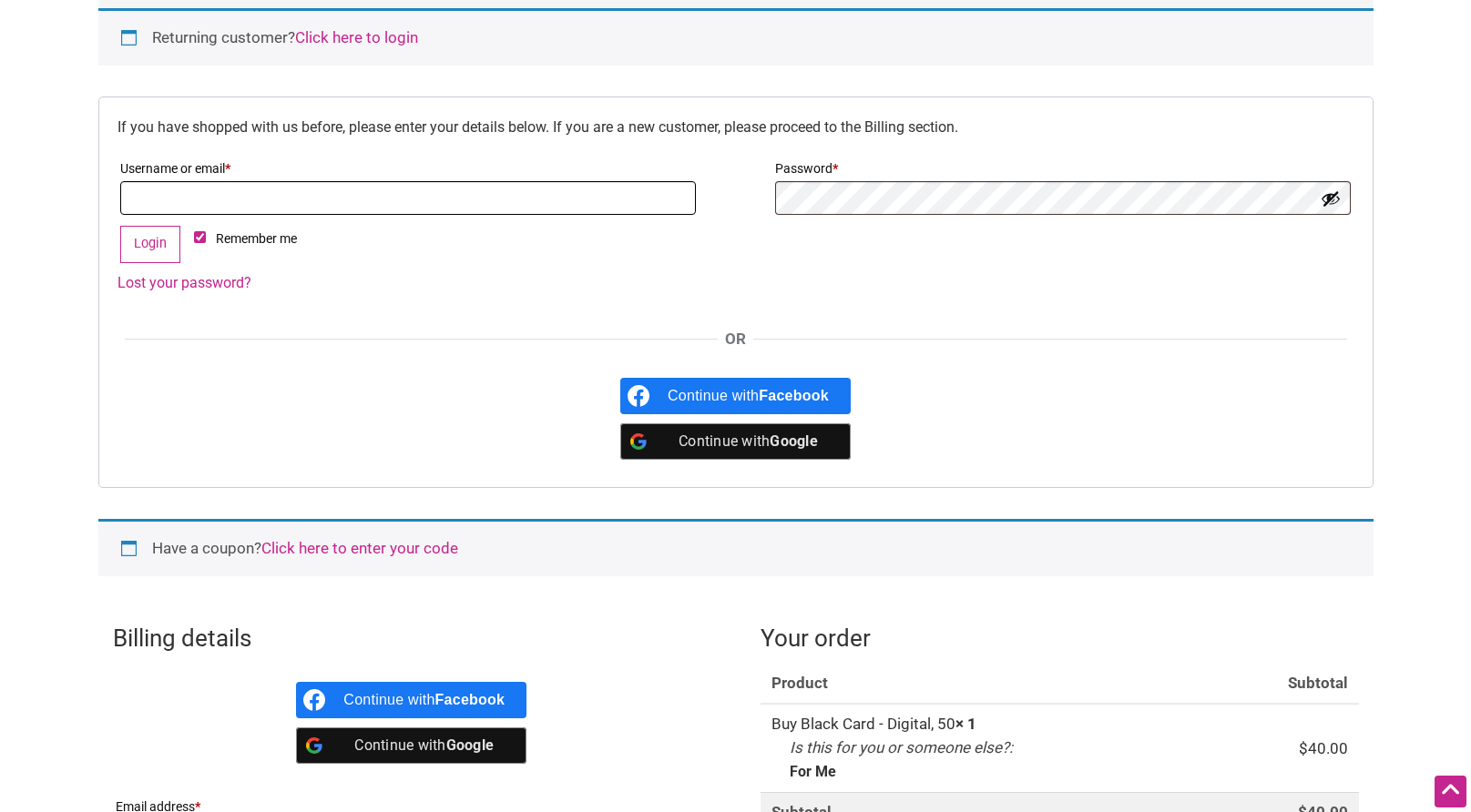
click at [369, 198] on input "Username or email * Required" at bounding box center [407, 198] width 575 height 34
type input "dvspam02@gmail.com"
click at [128, 252] on button "Login" at bounding box center [150, 244] width 61 height 38
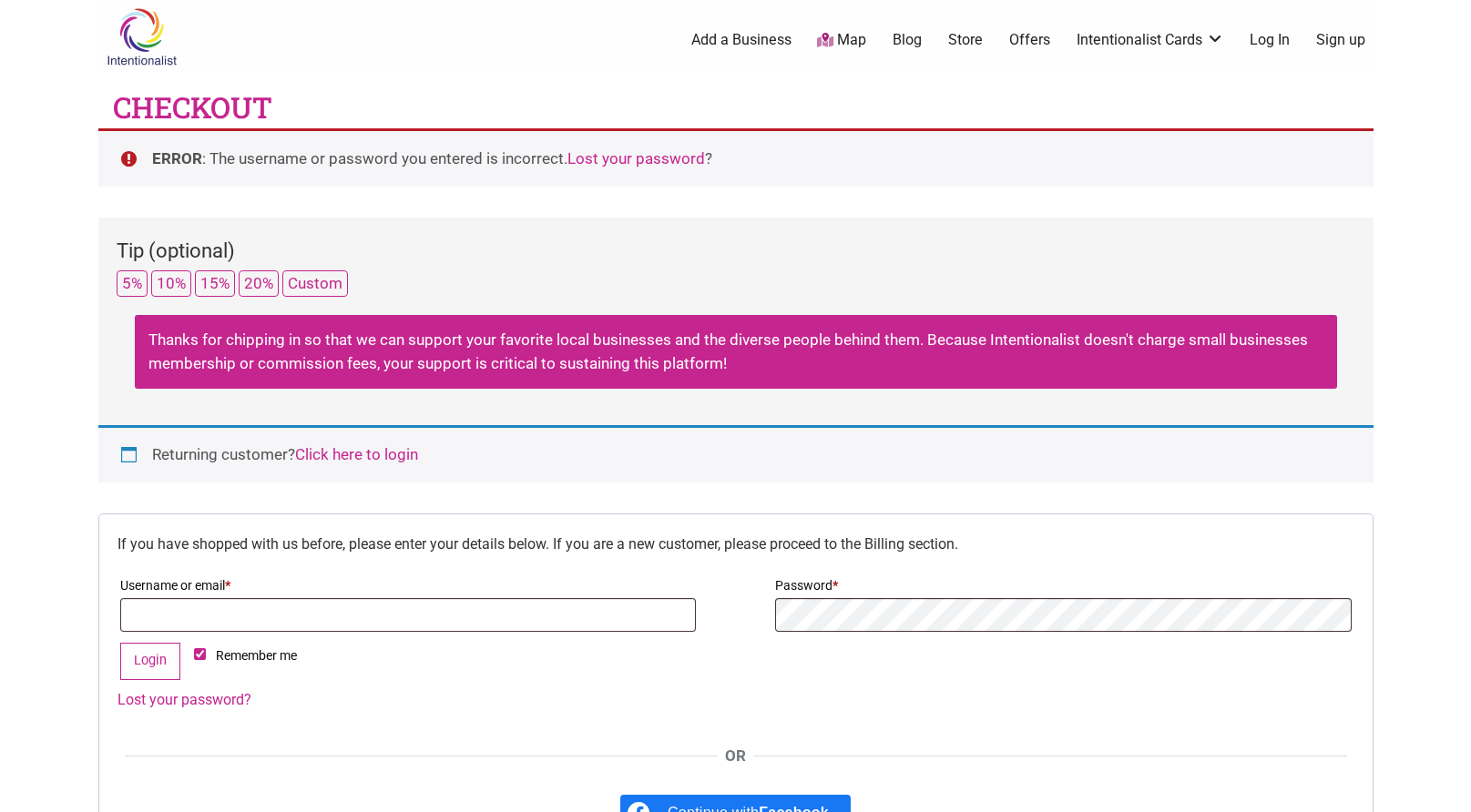
select select "US"
select select "WA"
click at [375, 452] on link "Click here to login" at bounding box center [357, 454] width 123 height 18
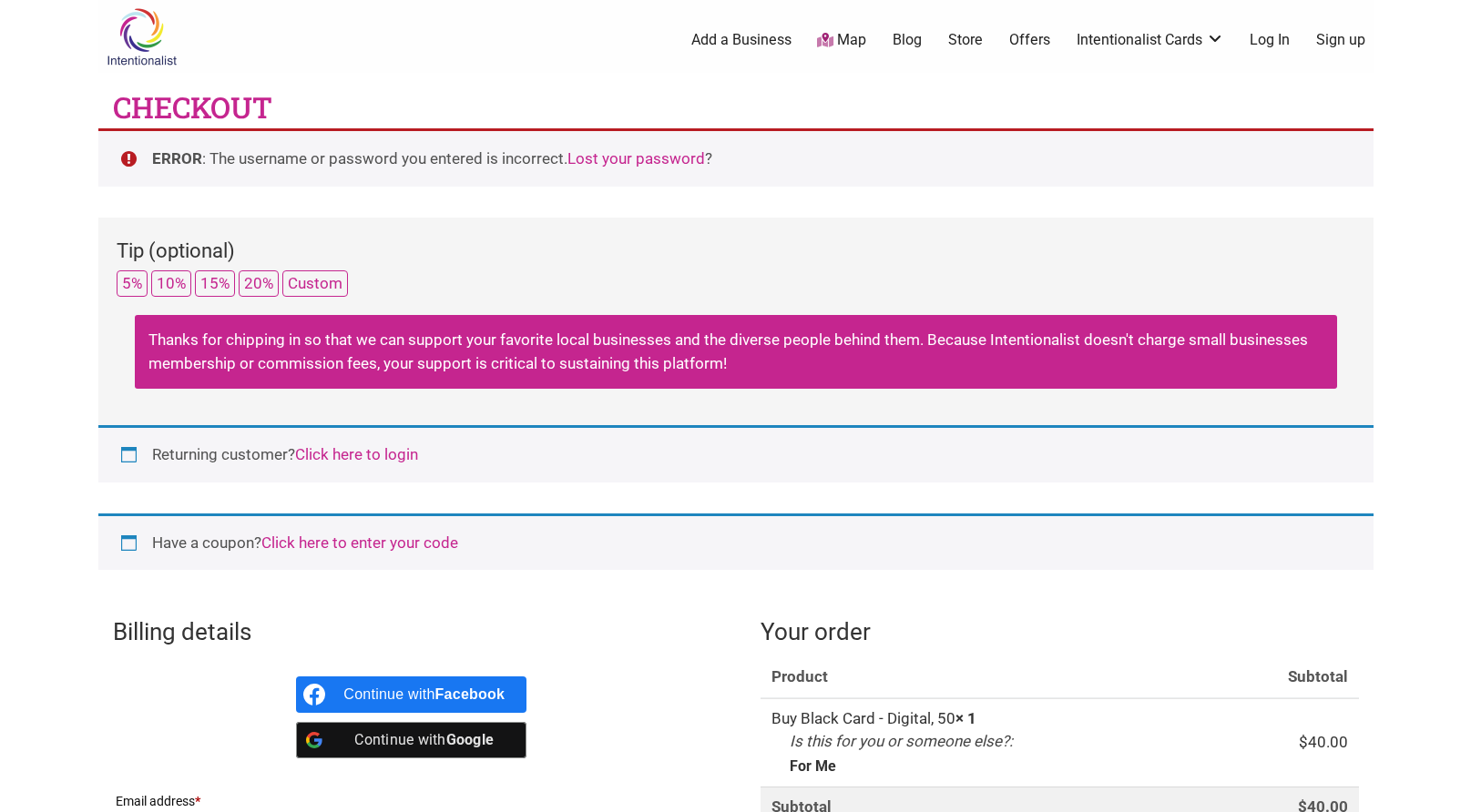
click at [364, 447] on link "Click here to login" at bounding box center [357, 454] width 123 height 18
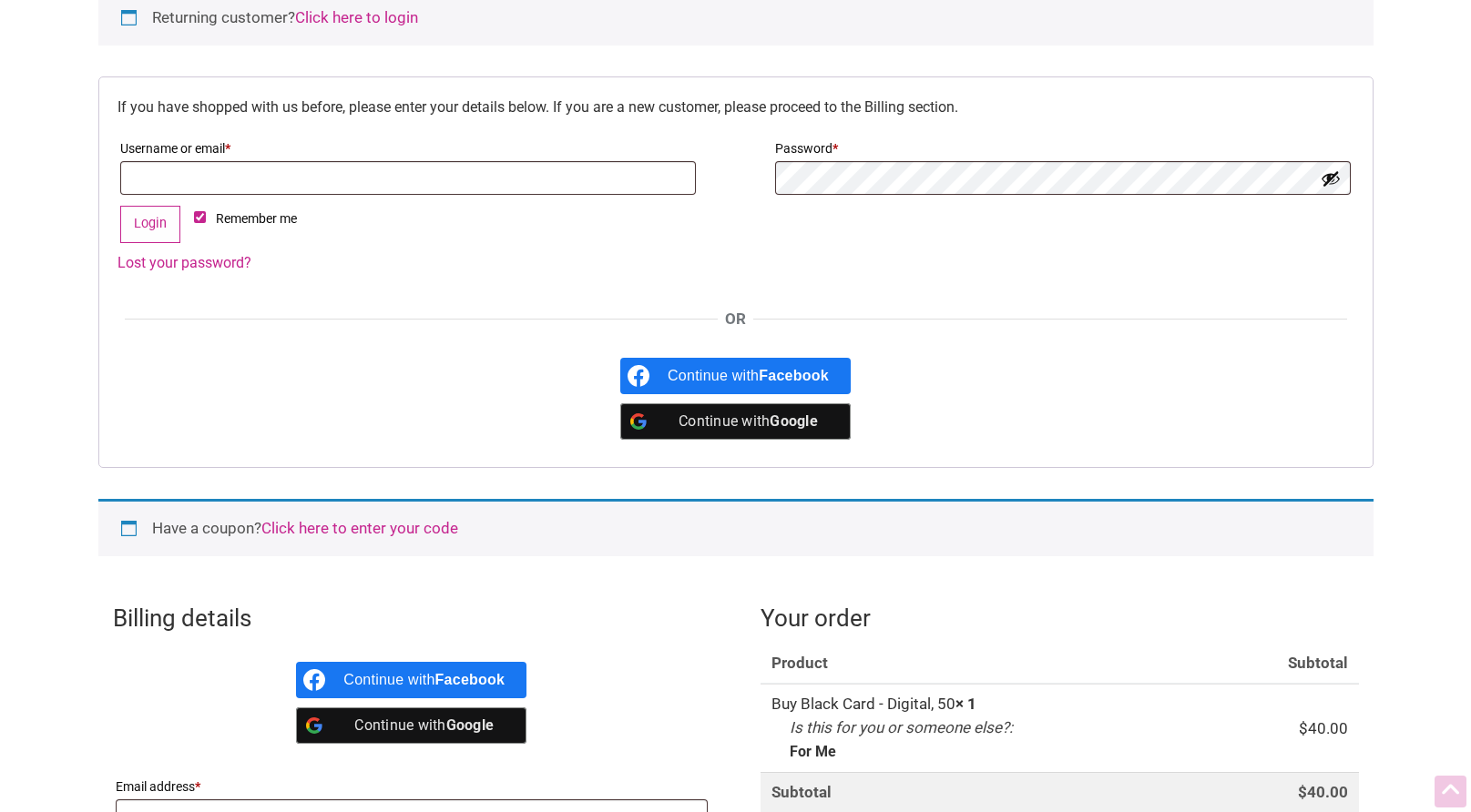
scroll to position [467, 0]
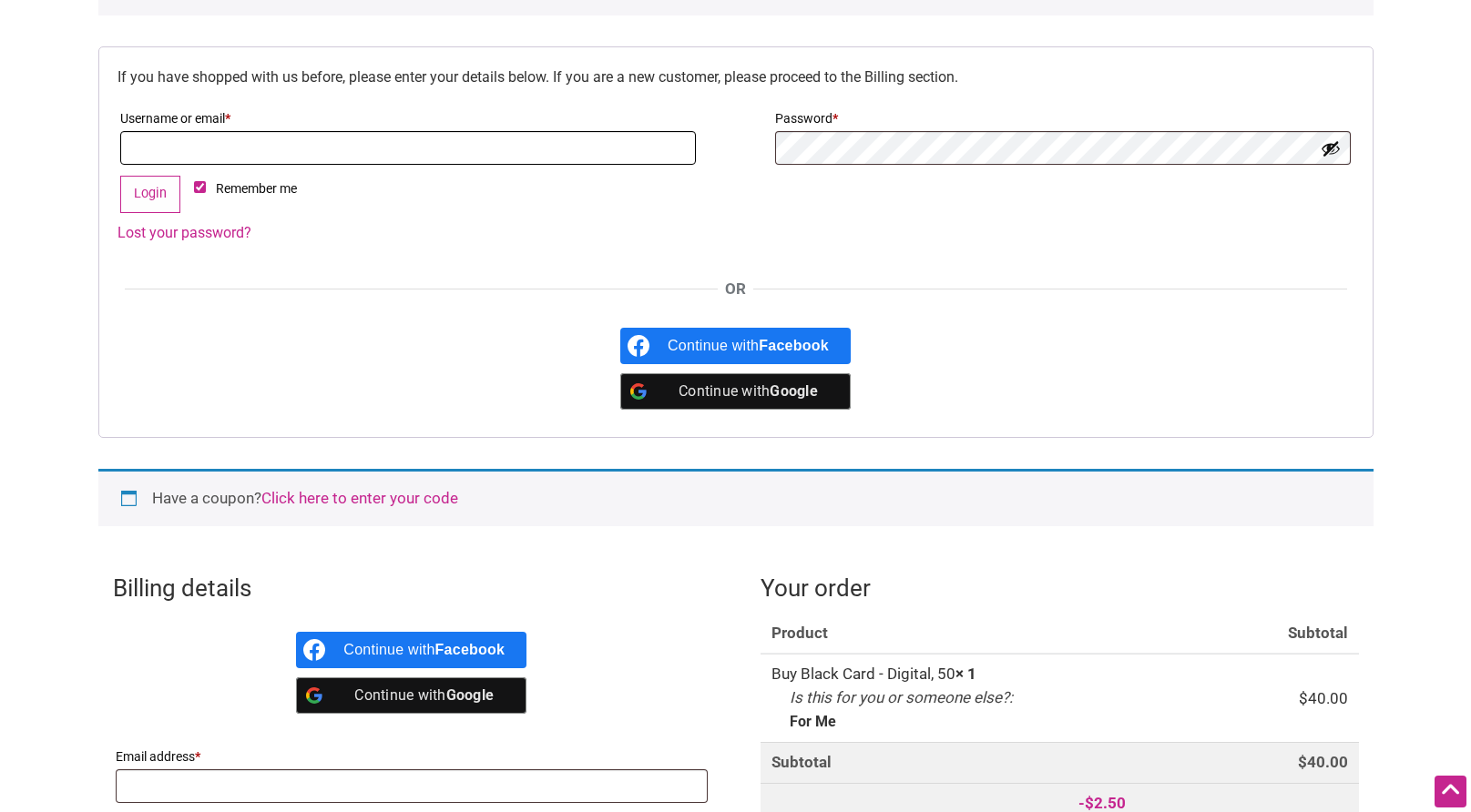
click at [365, 156] on input "Username or email * Required" at bounding box center [407, 148] width 575 height 34
type input "[EMAIL_ADDRESS][DOMAIN_NAME]"
click at [141, 197] on button "Login" at bounding box center [150, 195] width 61 height 38
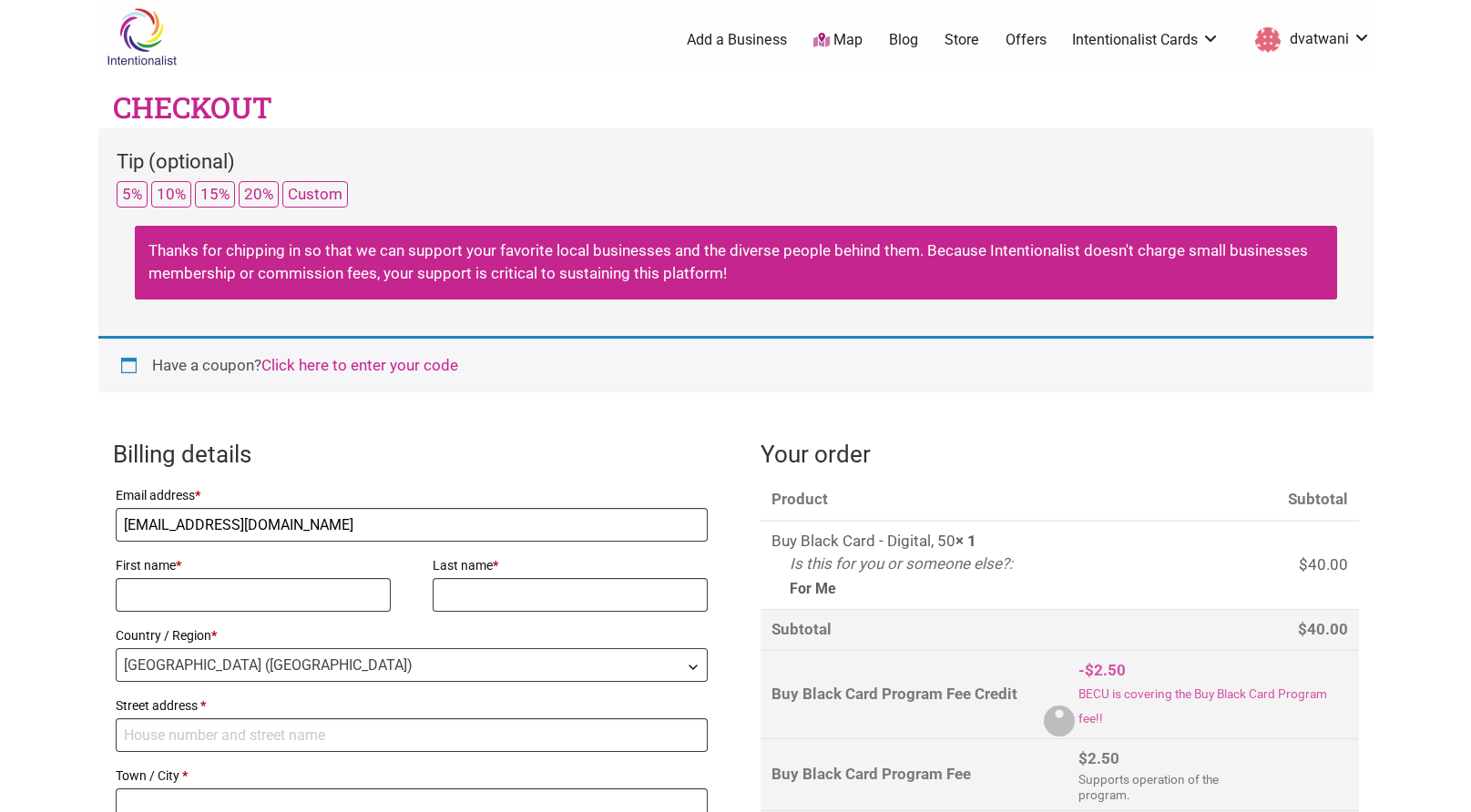
select select "WA"
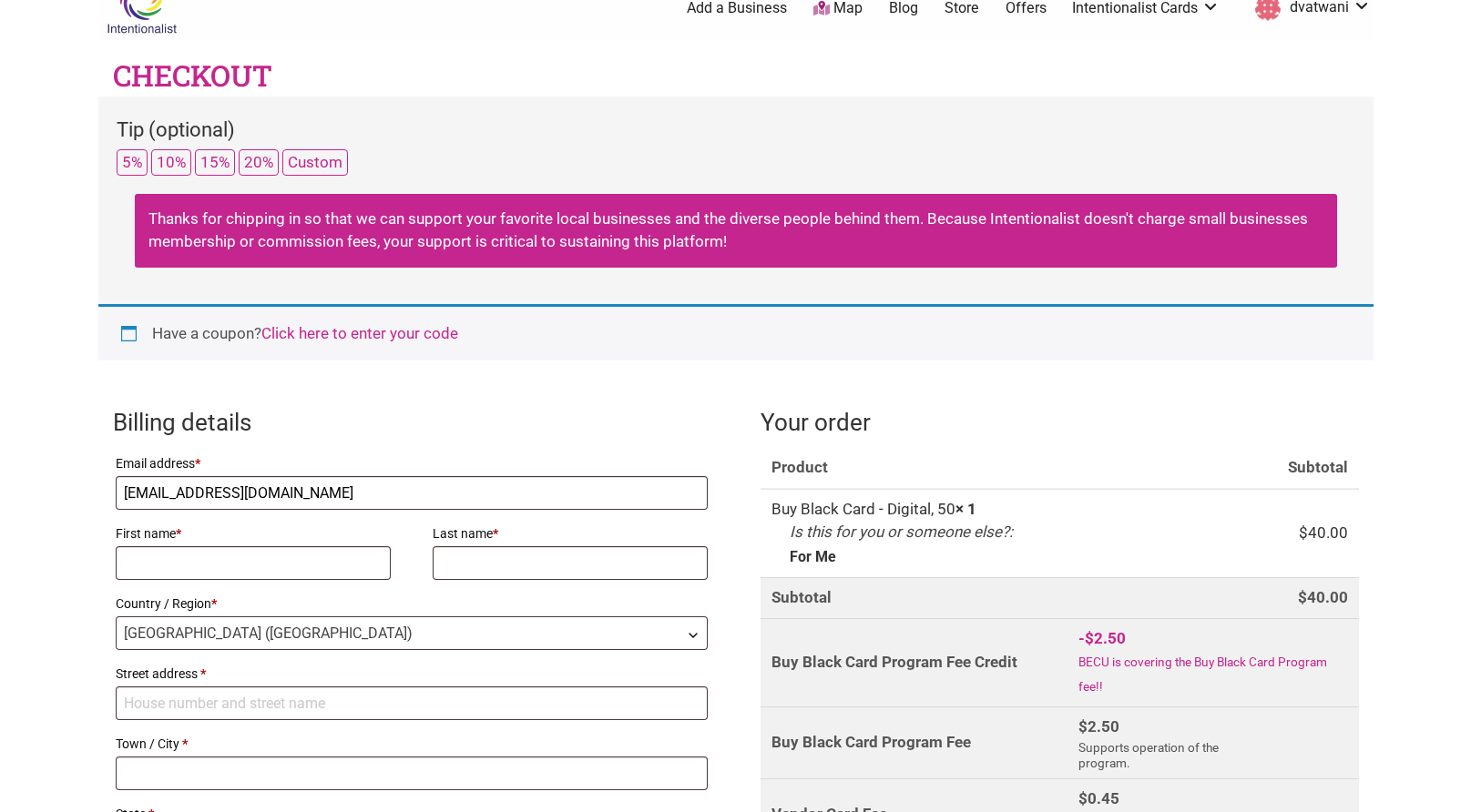
scroll to position [34, 0]
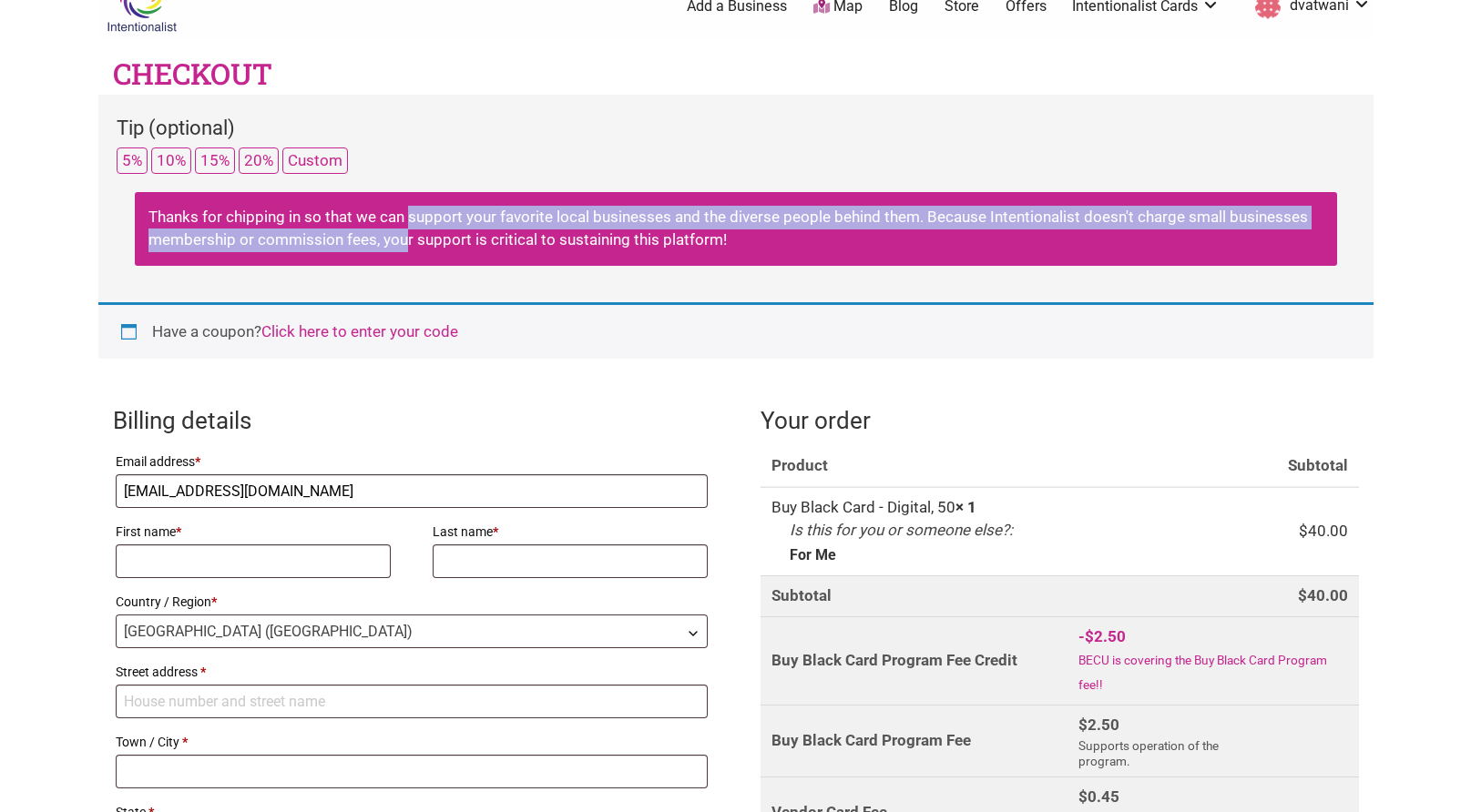
drag, startPoint x: 407, startPoint y: 222, endPoint x: 407, endPoint y: 243, distance: 21.0
click at [407, 243] on div "Thanks for chipping in so that we can support your favorite local businesses an…" at bounding box center [736, 228] width 1202 height 73
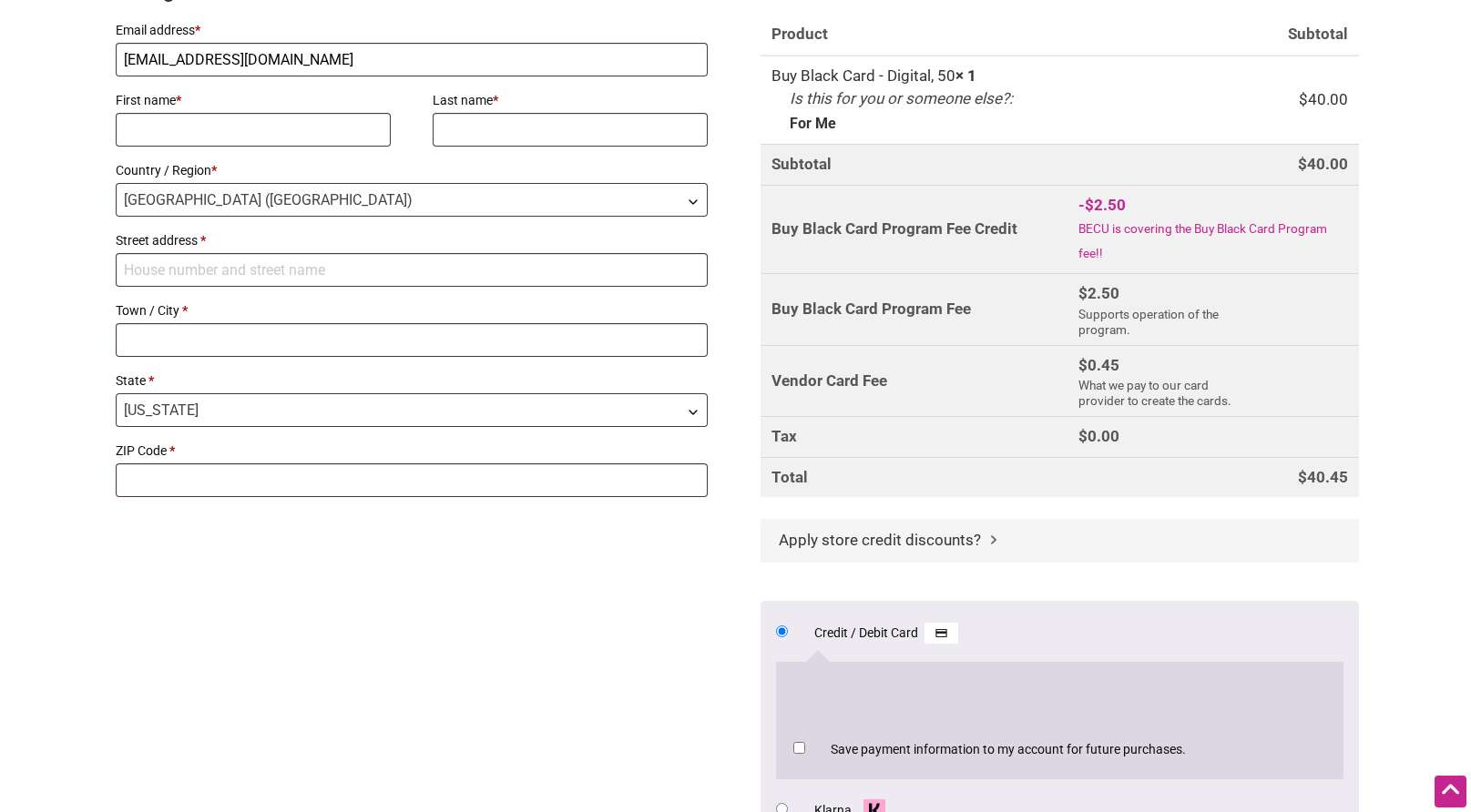
scroll to position [467, 0]
click at [815, 540] on span "Apply store credit discounts?" at bounding box center [880, 539] width 202 height 18
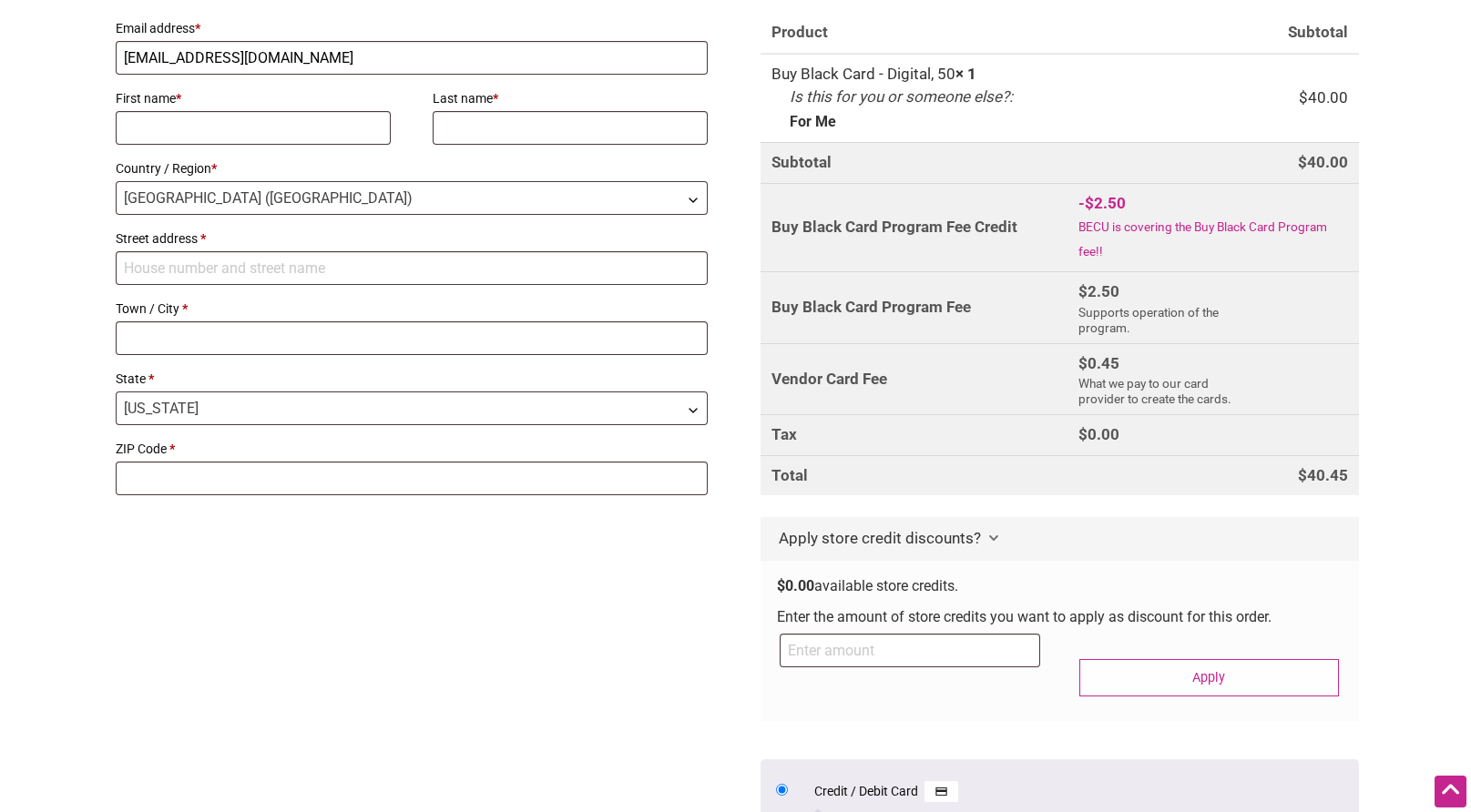
click at [813, 539] on span "Apply store credit discounts?" at bounding box center [880, 539] width 202 height 18
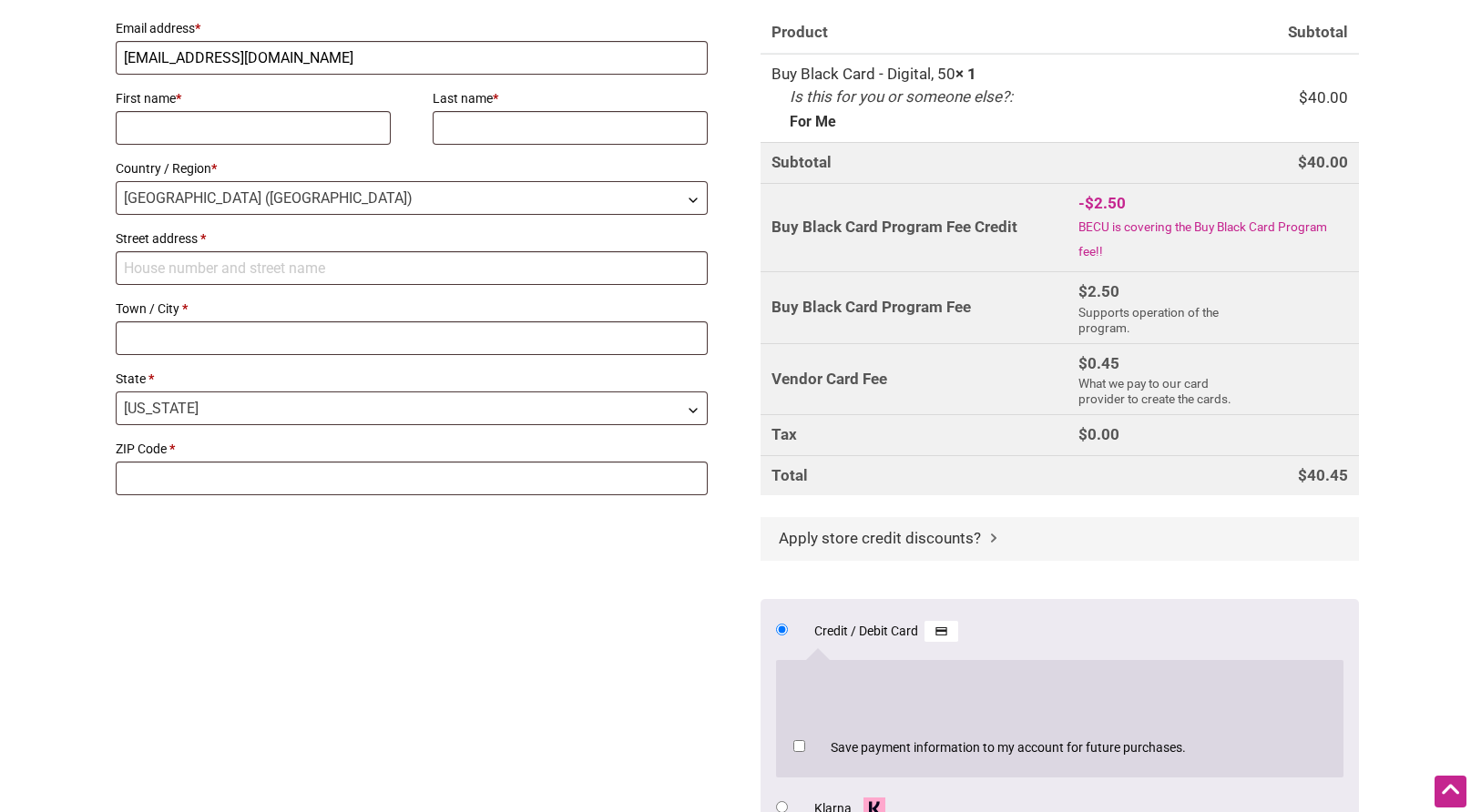
click at [812, 539] on span "Apply store credit discounts?" at bounding box center [880, 539] width 202 height 18
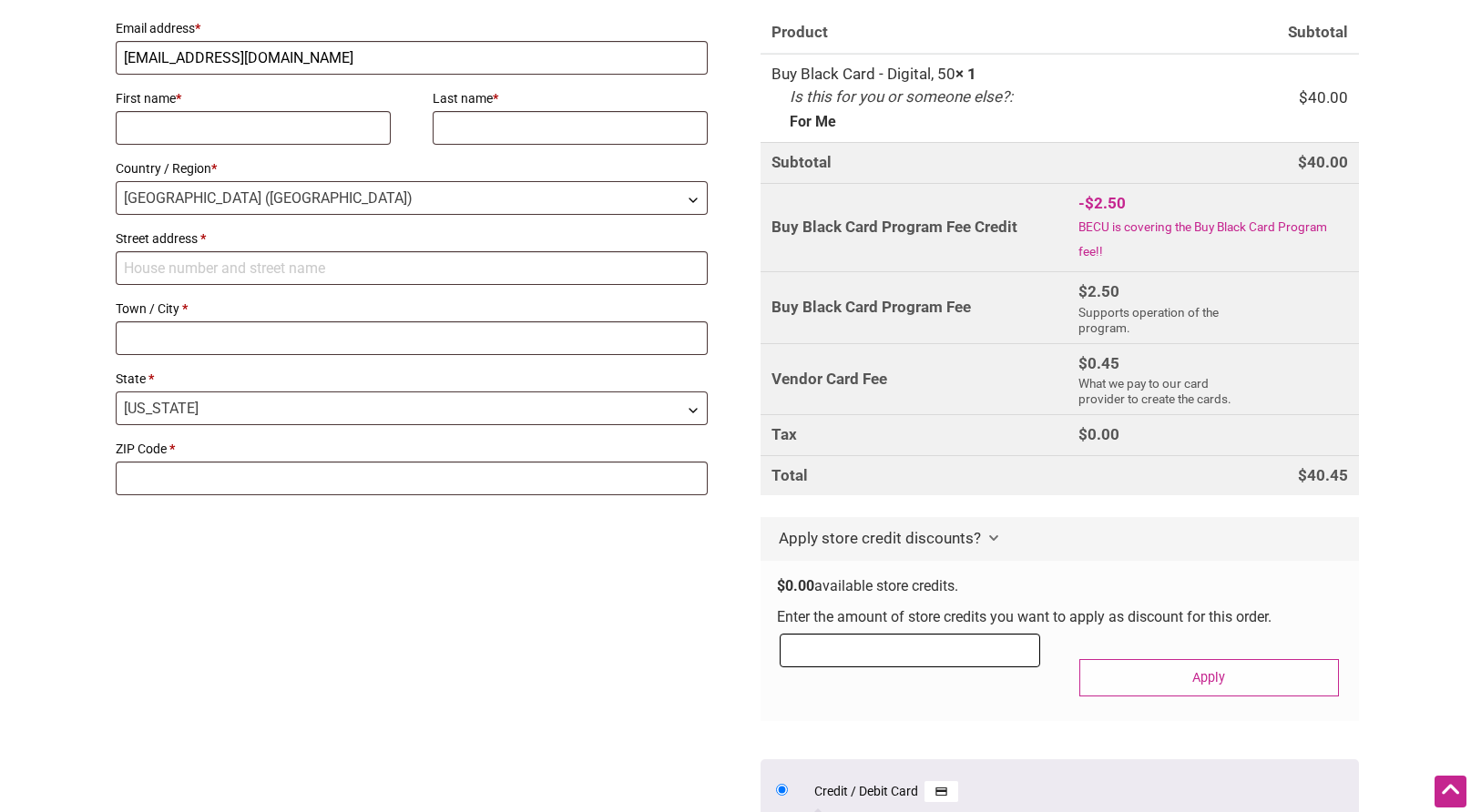
click at [856, 648] on input "Checkout" at bounding box center [909, 651] width 260 height 34
click at [854, 540] on span "Apply store credit discounts?" at bounding box center [880, 539] width 202 height 18
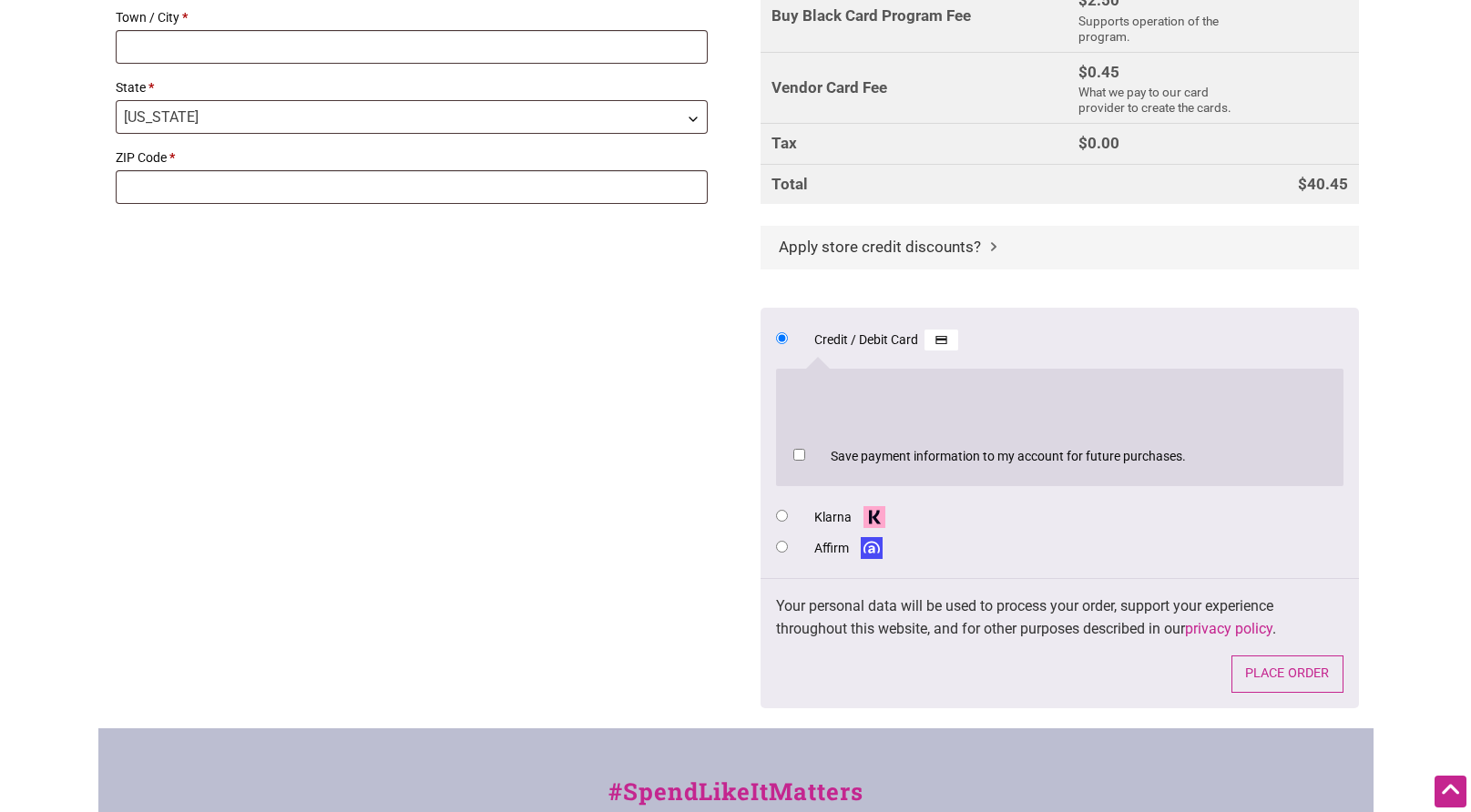
scroll to position [772, 0]
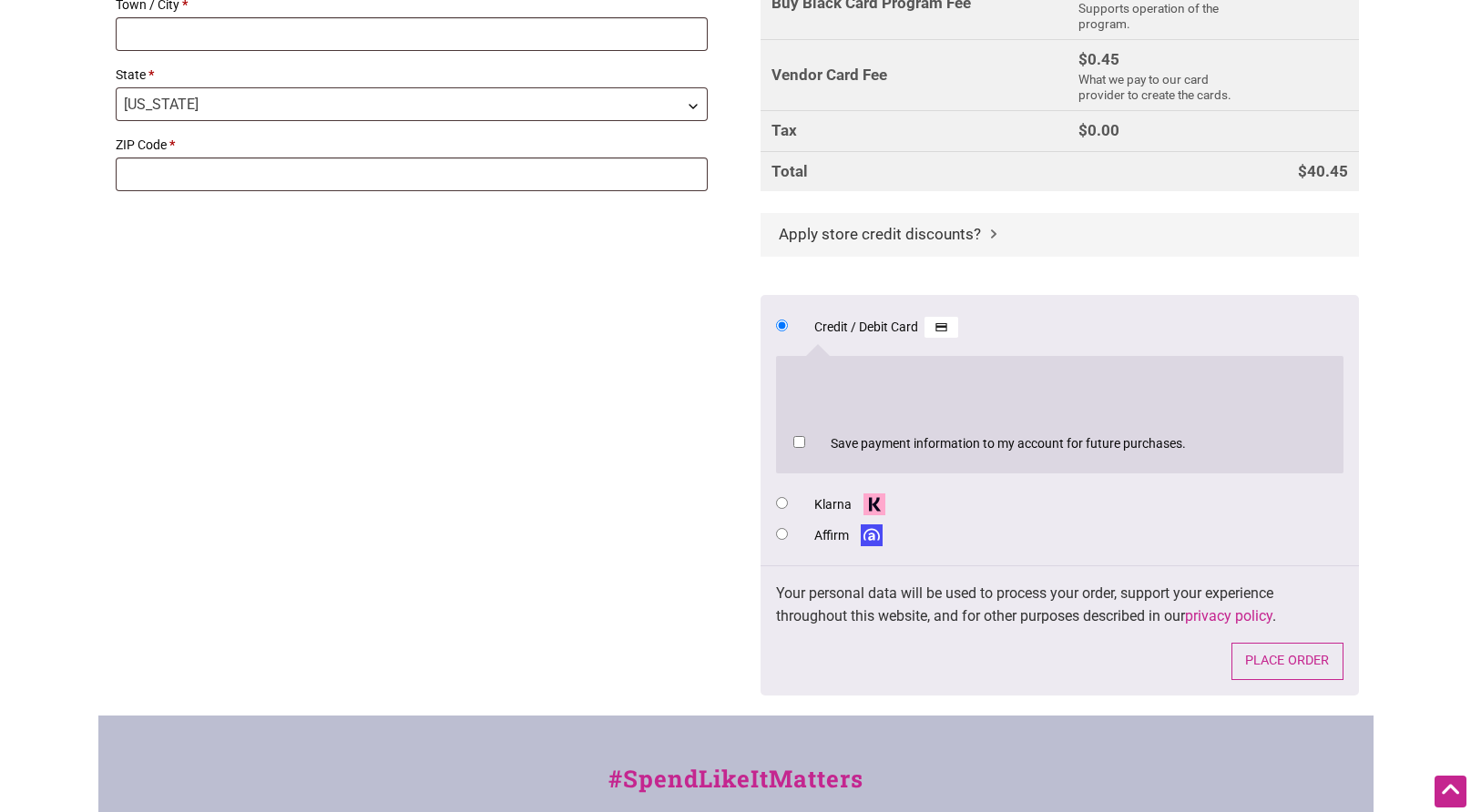
click at [785, 534] on input "Affirm" at bounding box center [782, 534] width 12 height 12
radio input "true"
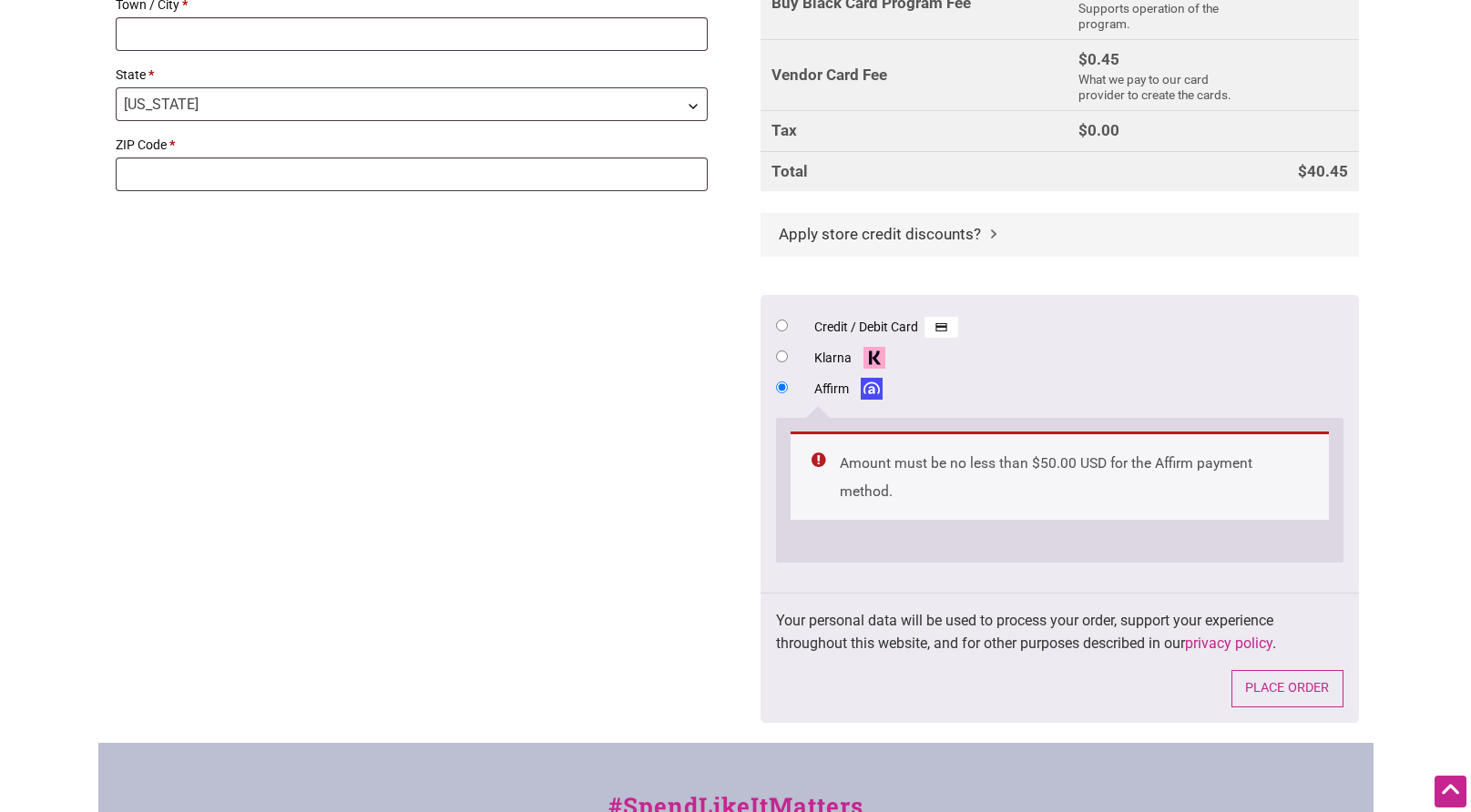
click at [782, 358] on input "Klarna" at bounding box center [782, 356] width 12 height 12
radio input "true"
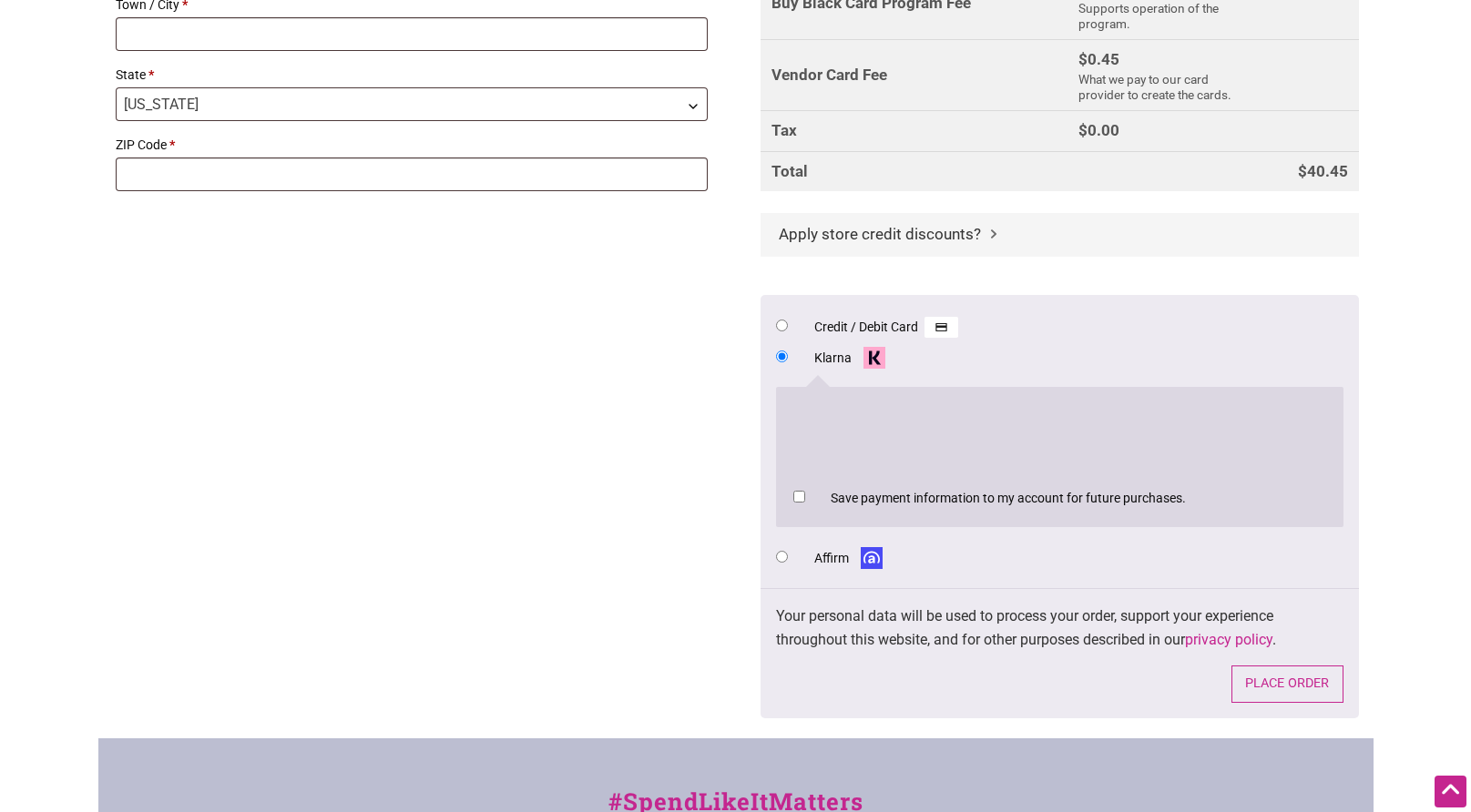
click at [784, 328] on input "Credit / Debit Card" at bounding box center [782, 325] width 12 height 12
radio input "true"
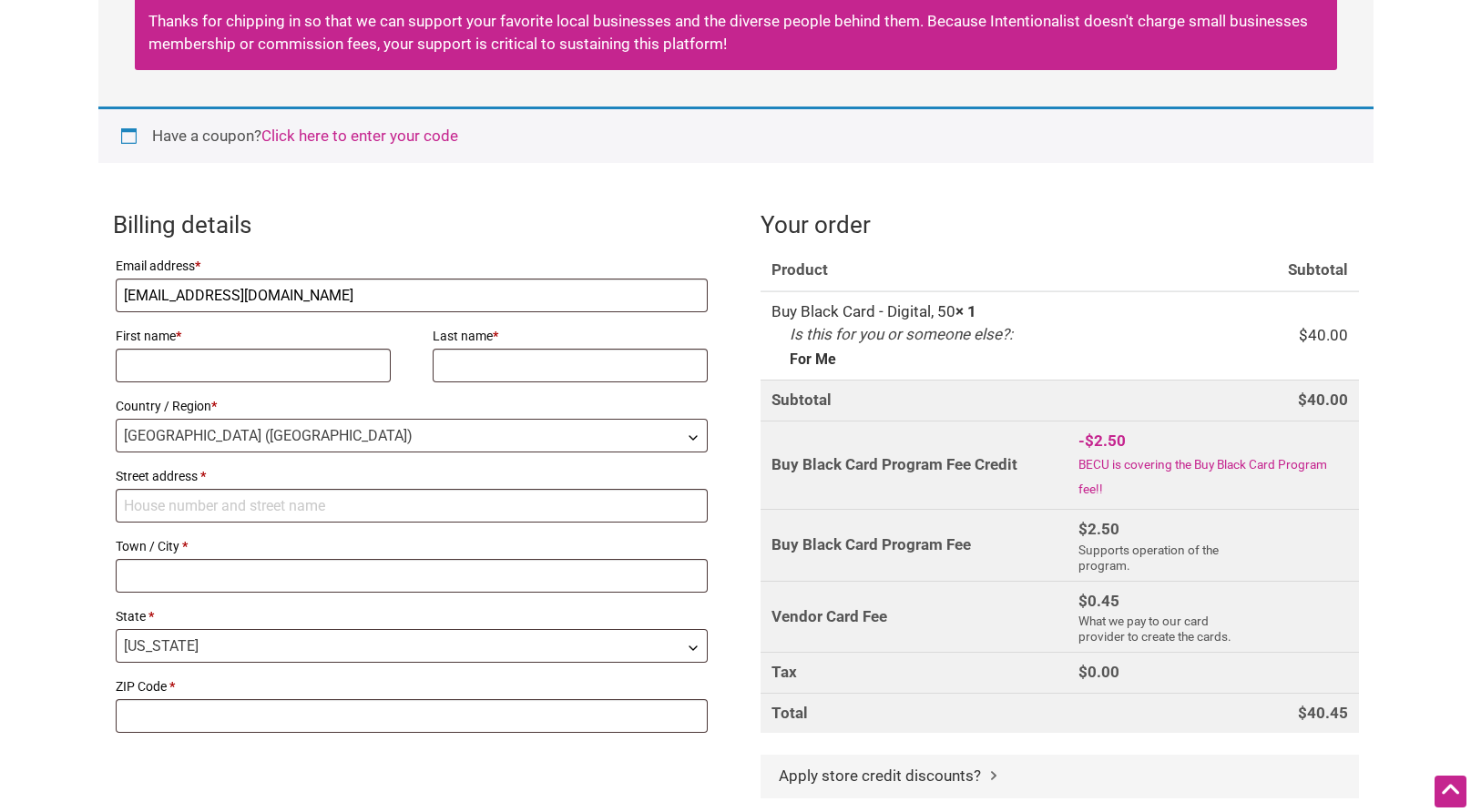
scroll to position [209, 0]
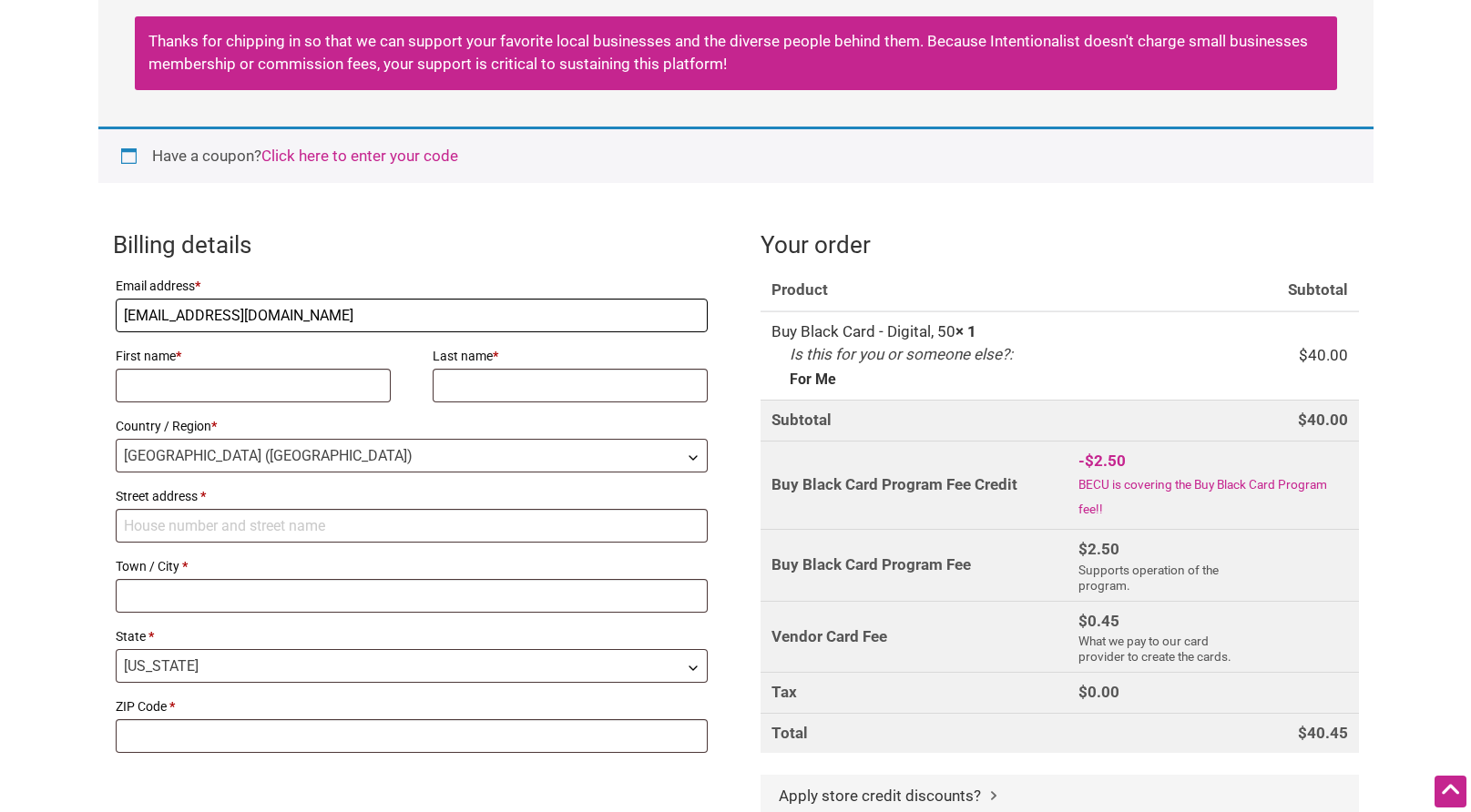
click at [375, 303] on input "dvspam02@gmail.com" at bounding box center [412, 316] width 593 height 34
type input "[PERSON_NAME][EMAIL_ADDRESS][PERSON_NAME][DOMAIN_NAME]"
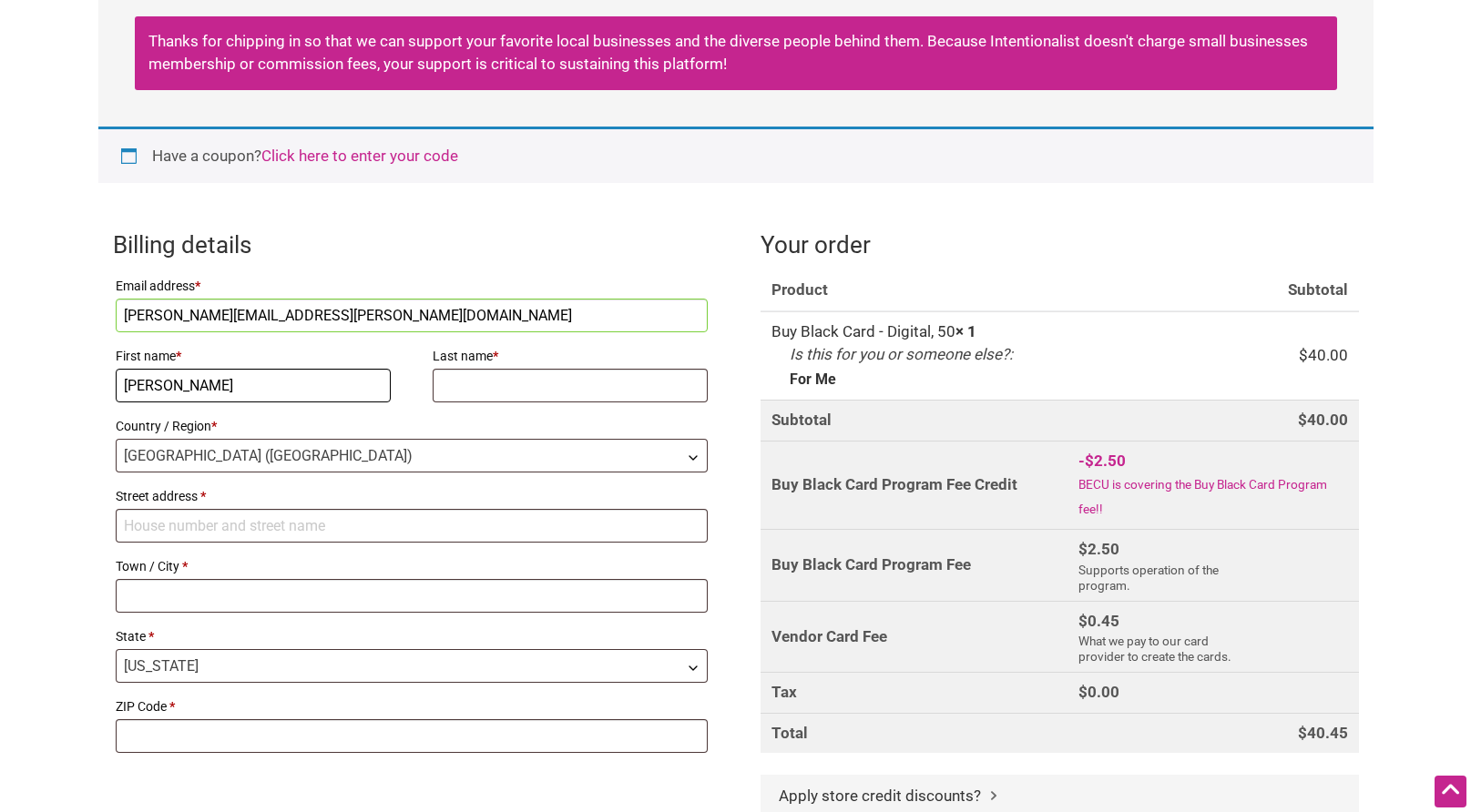
type input "Deeksha"
type input "Vatwani"
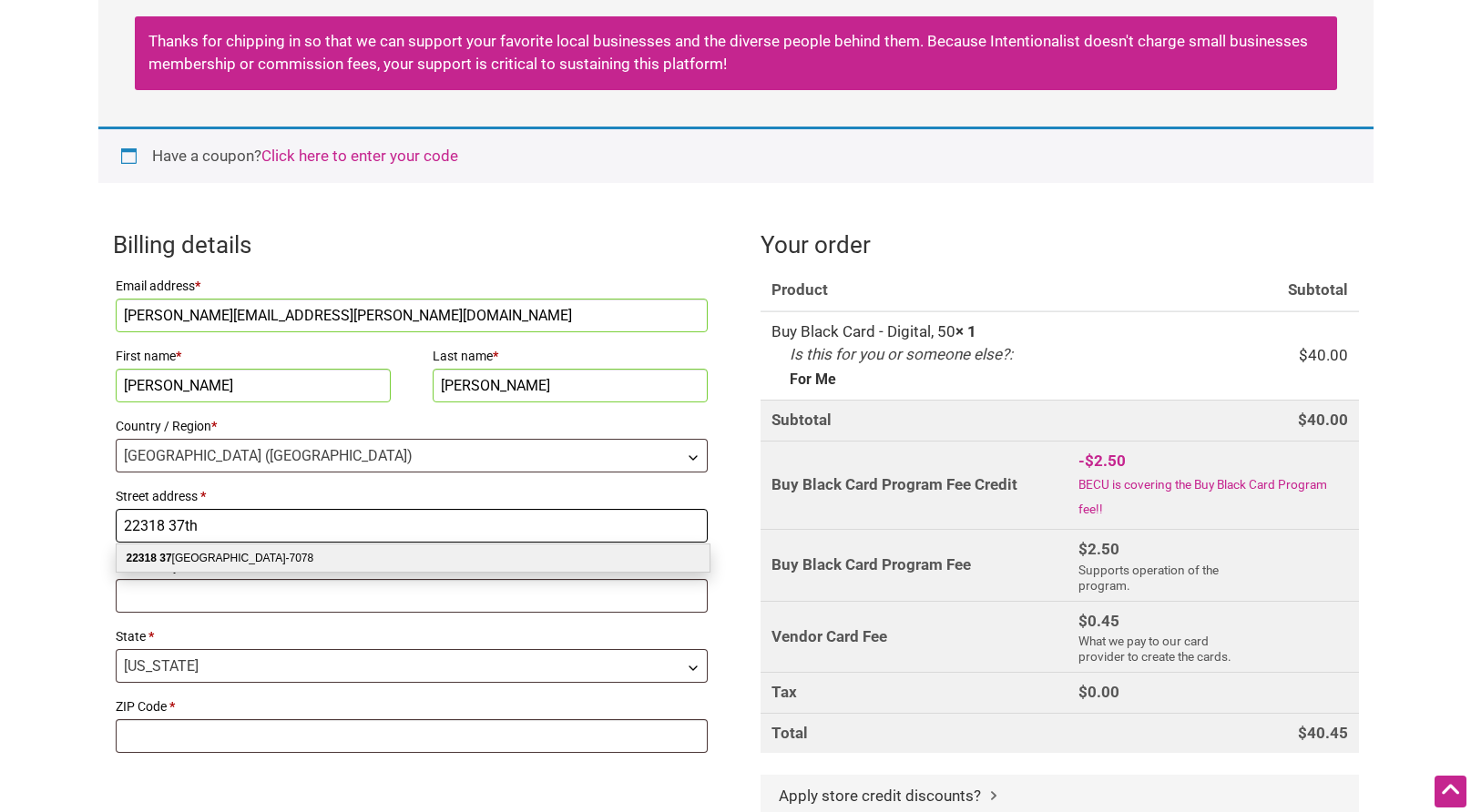
type input "22318 37th"
click at [321, 551] on div "22318 37 th Ave SE Bothell WA 98021-7078" at bounding box center [413, 559] width 593 height 28
select select "US"
type input "[STREET_ADDRESS]"
type input "Bothell"
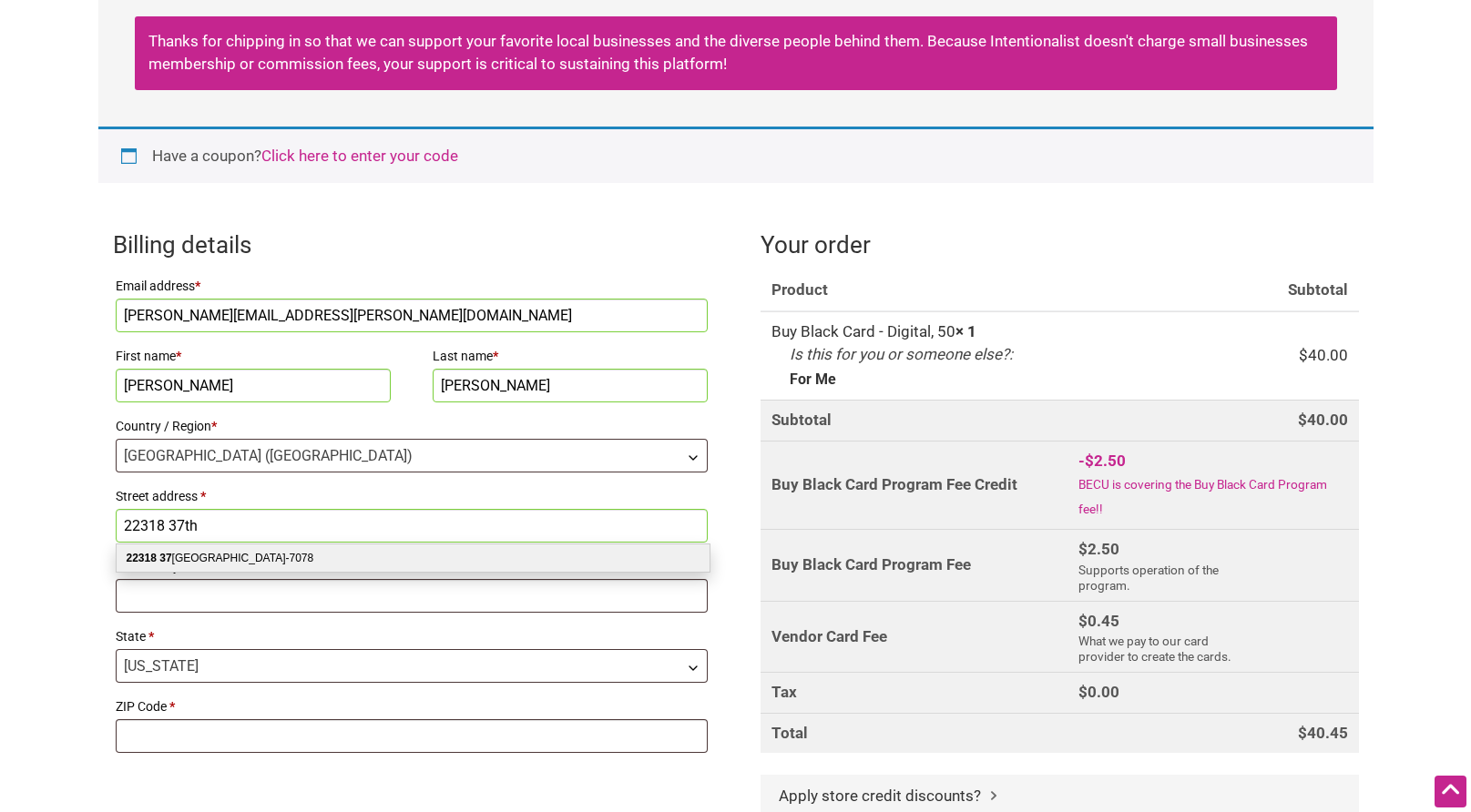
type input "98021-7078"
select select "WA"
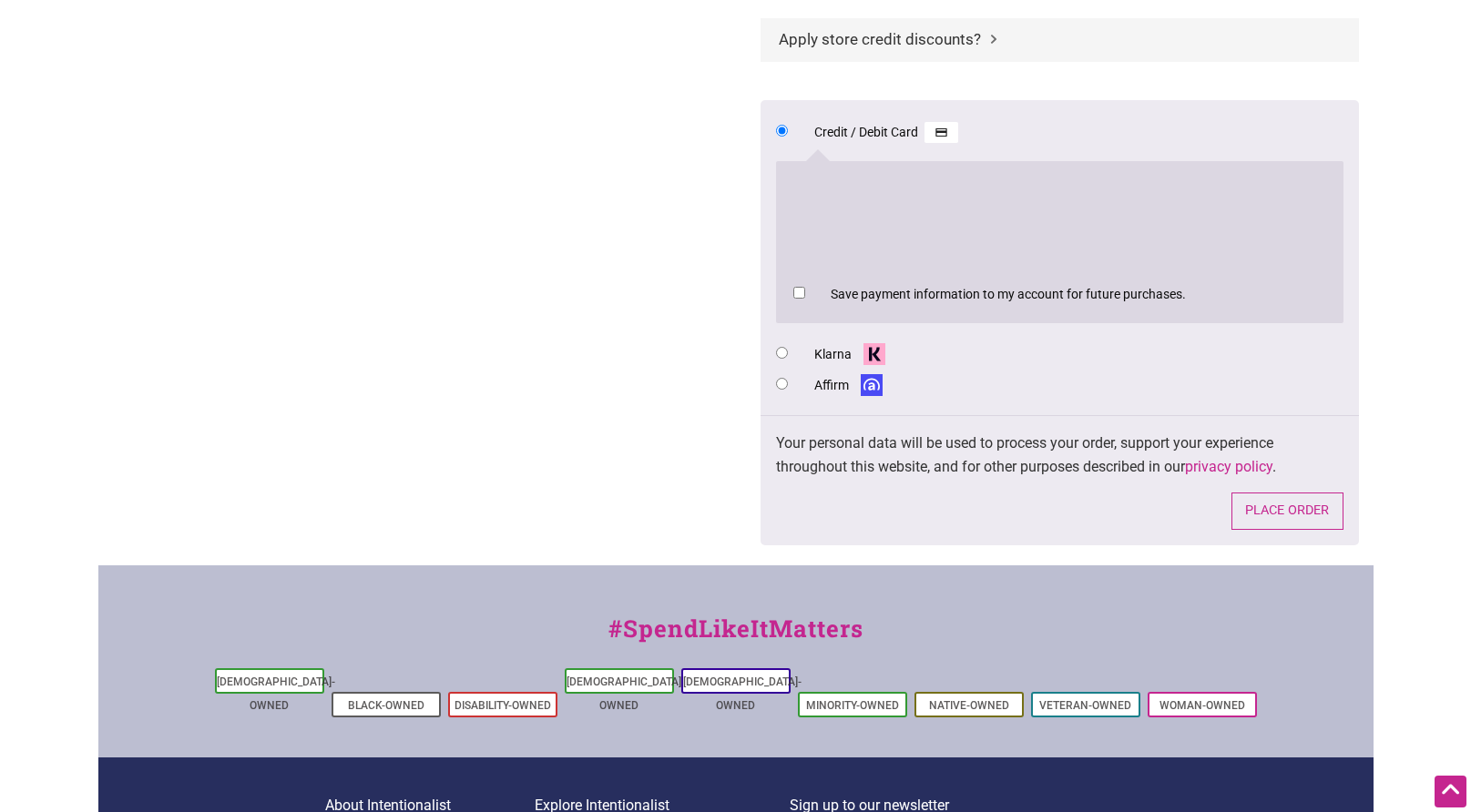
scroll to position [982, 0]
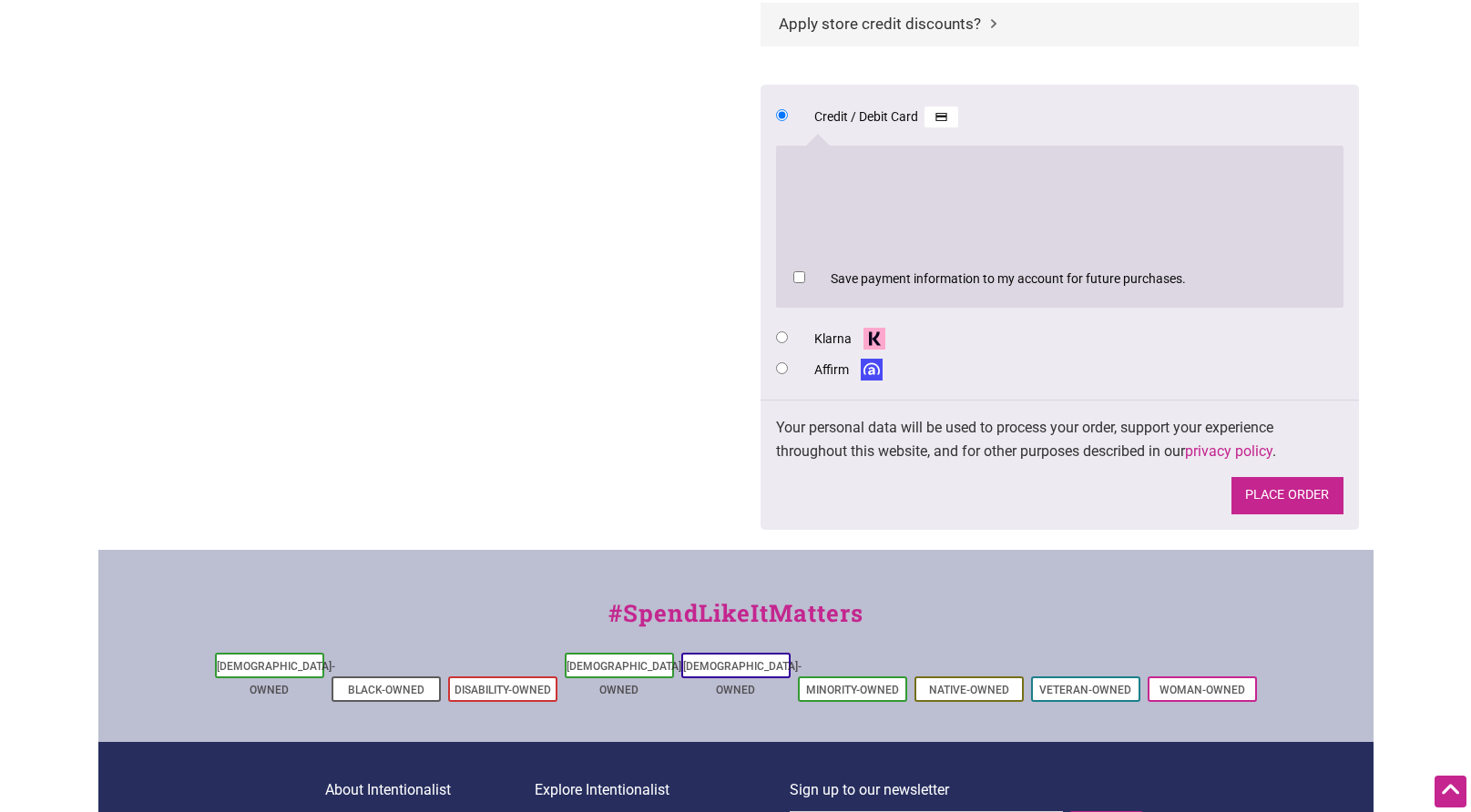
click at [1319, 484] on button "Place order" at bounding box center [1287, 495] width 112 height 38
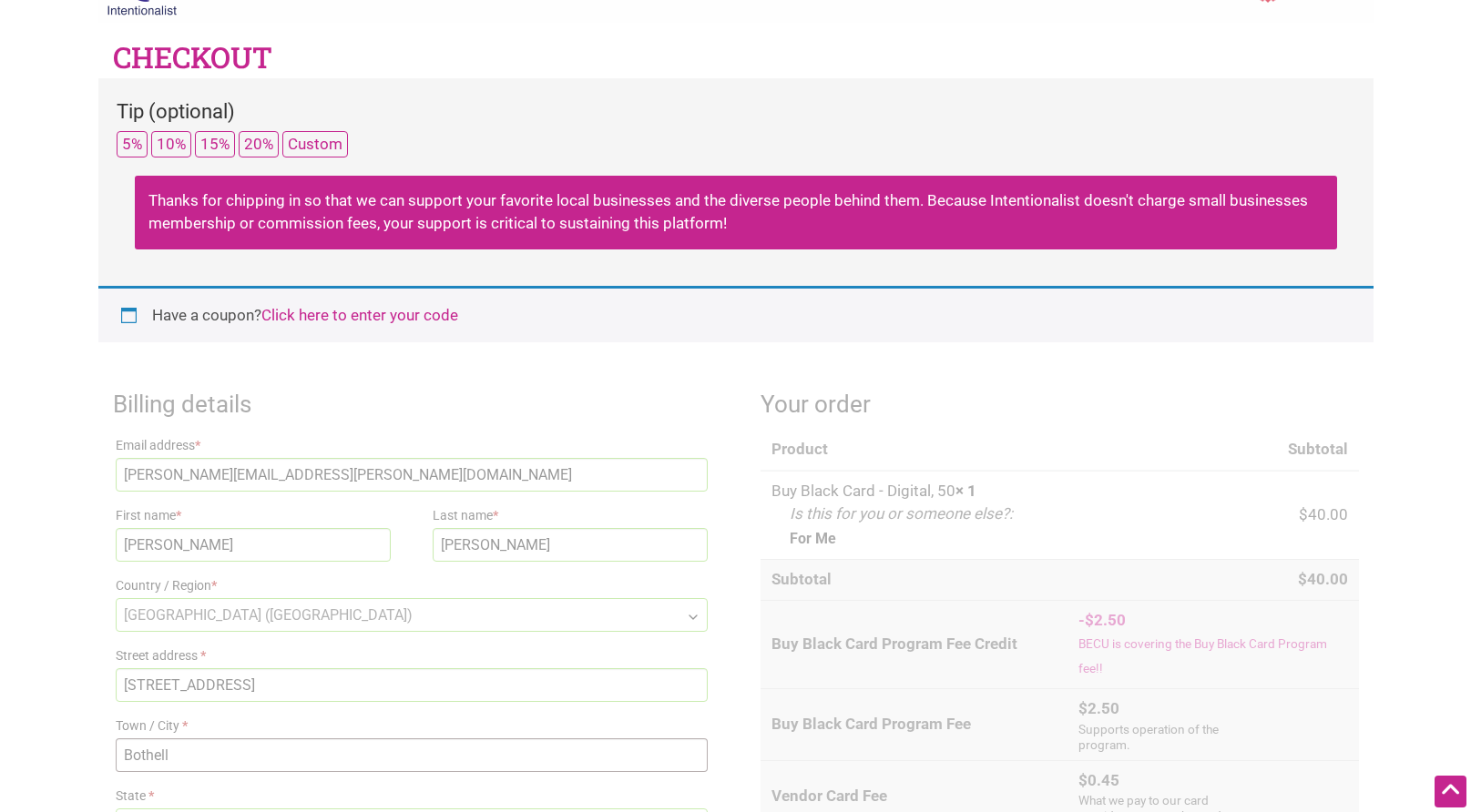
scroll to position [0, 0]
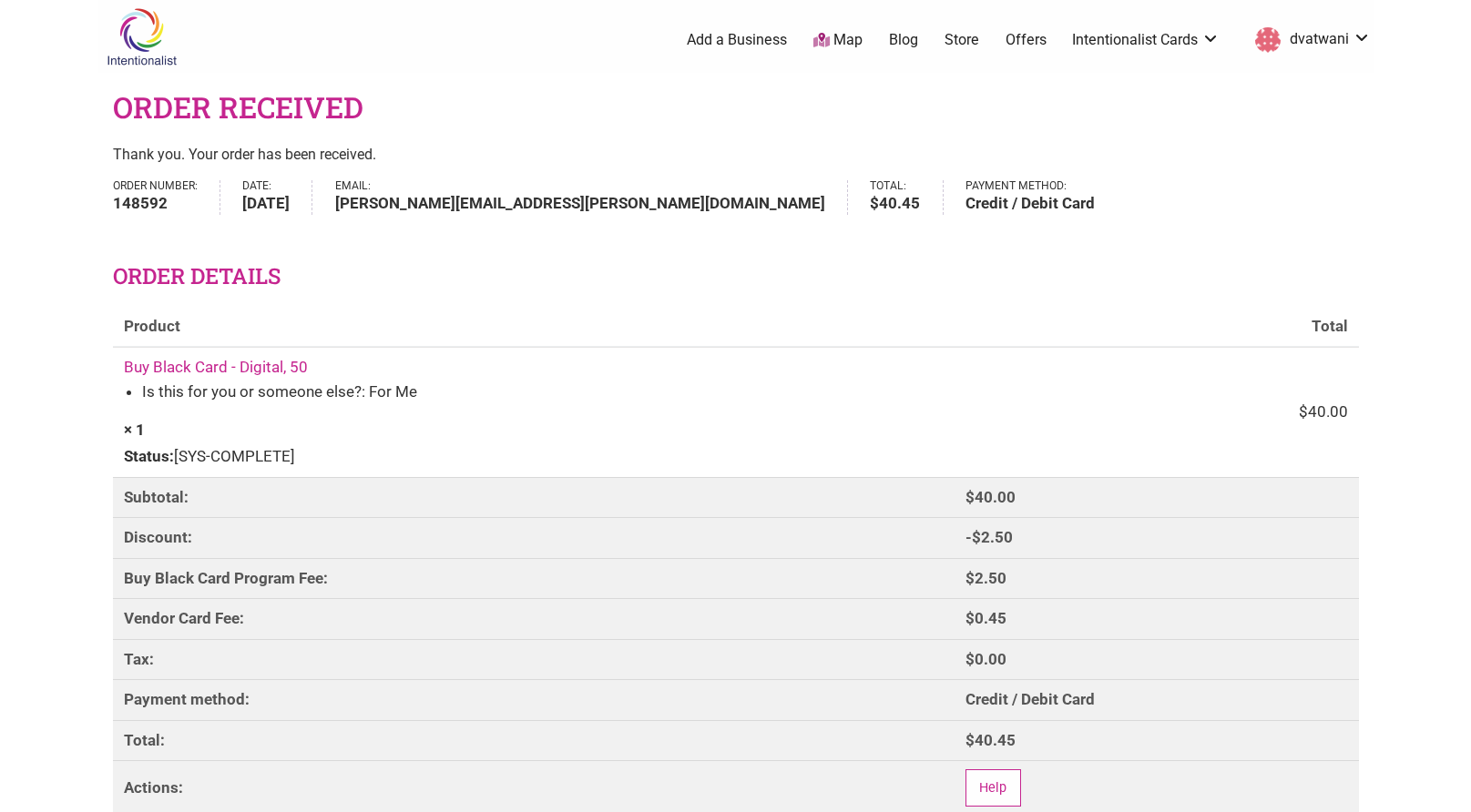
drag, startPoint x: 1158, startPoint y: 213, endPoint x: 1008, endPoint y: 3, distance: 258.1
click at [0, 0] on body "× Menu 0 Add a Business Map Blog Store Offers Intentionalist Cards Buy Black Ca…" at bounding box center [735, 406] width 1471 height 812
